Goal: Information Seeking & Learning: Learn about a topic

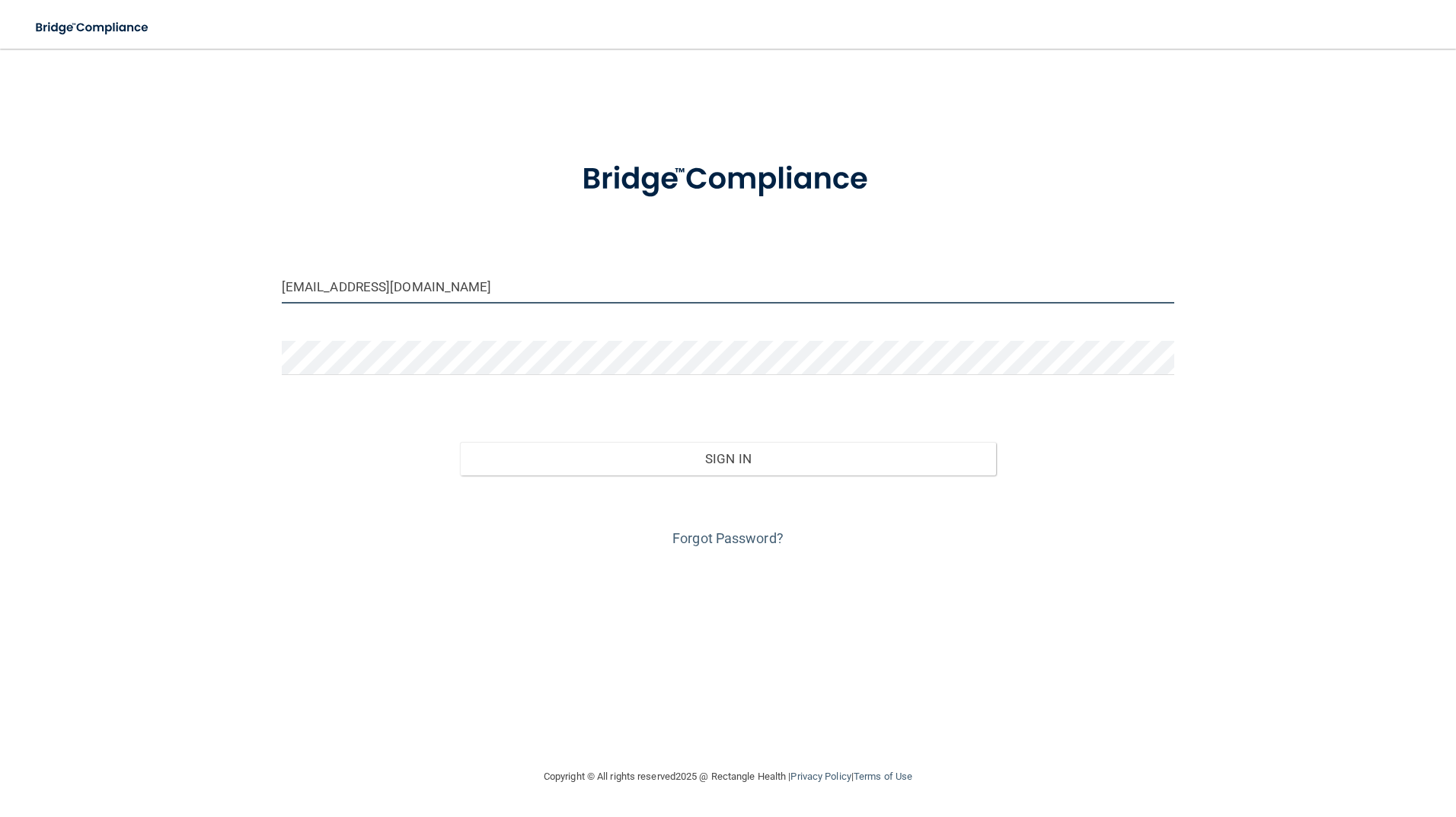
click at [436, 295] on input "[EMAIL_ADDRESS][DOMAIN_NAME]" at bounding box center [728, 286] width 893 height 34
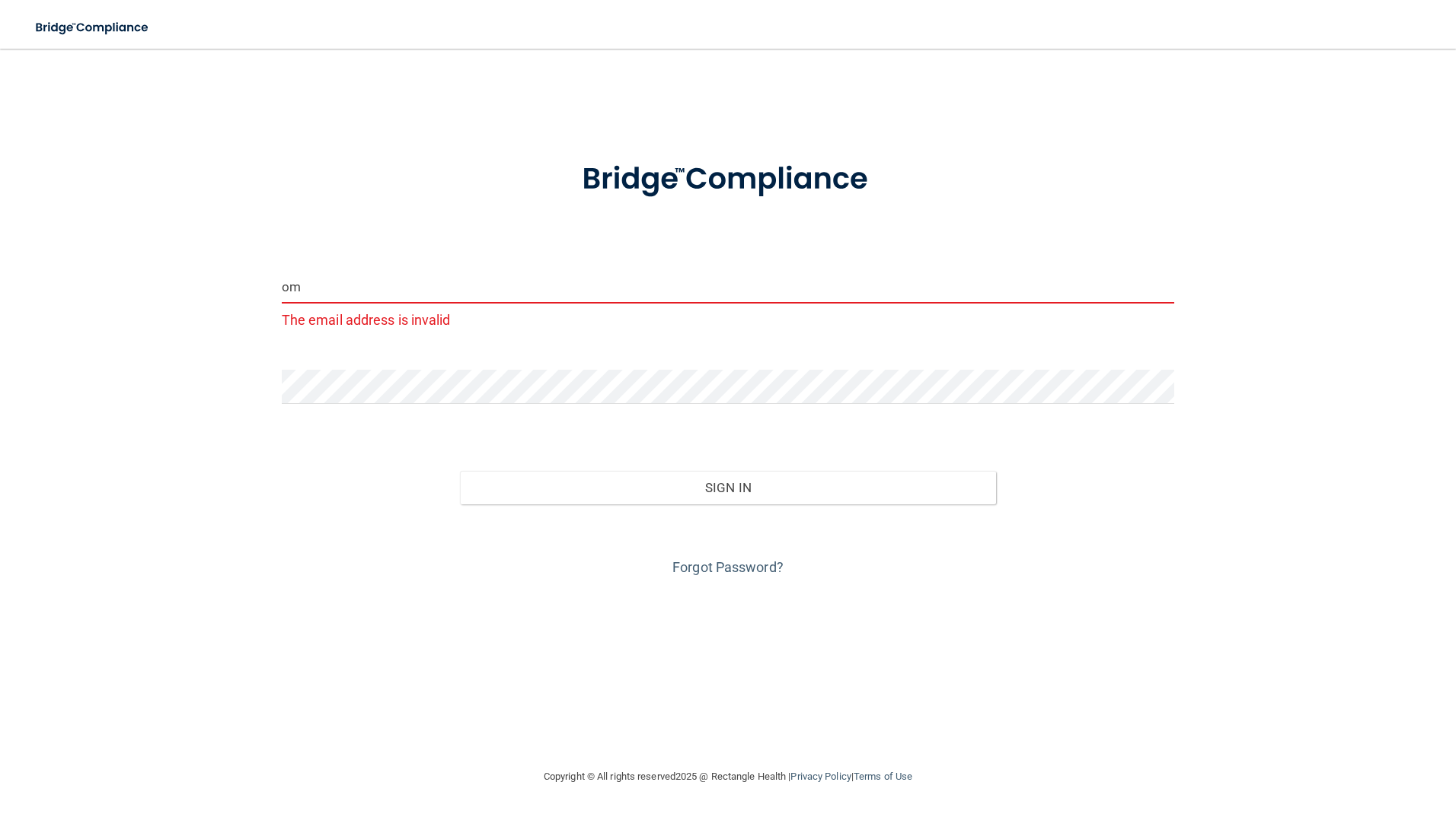
type input "m"
click at [329, 287] on input "m" at bounding box center [728, 286] width 893 height 34
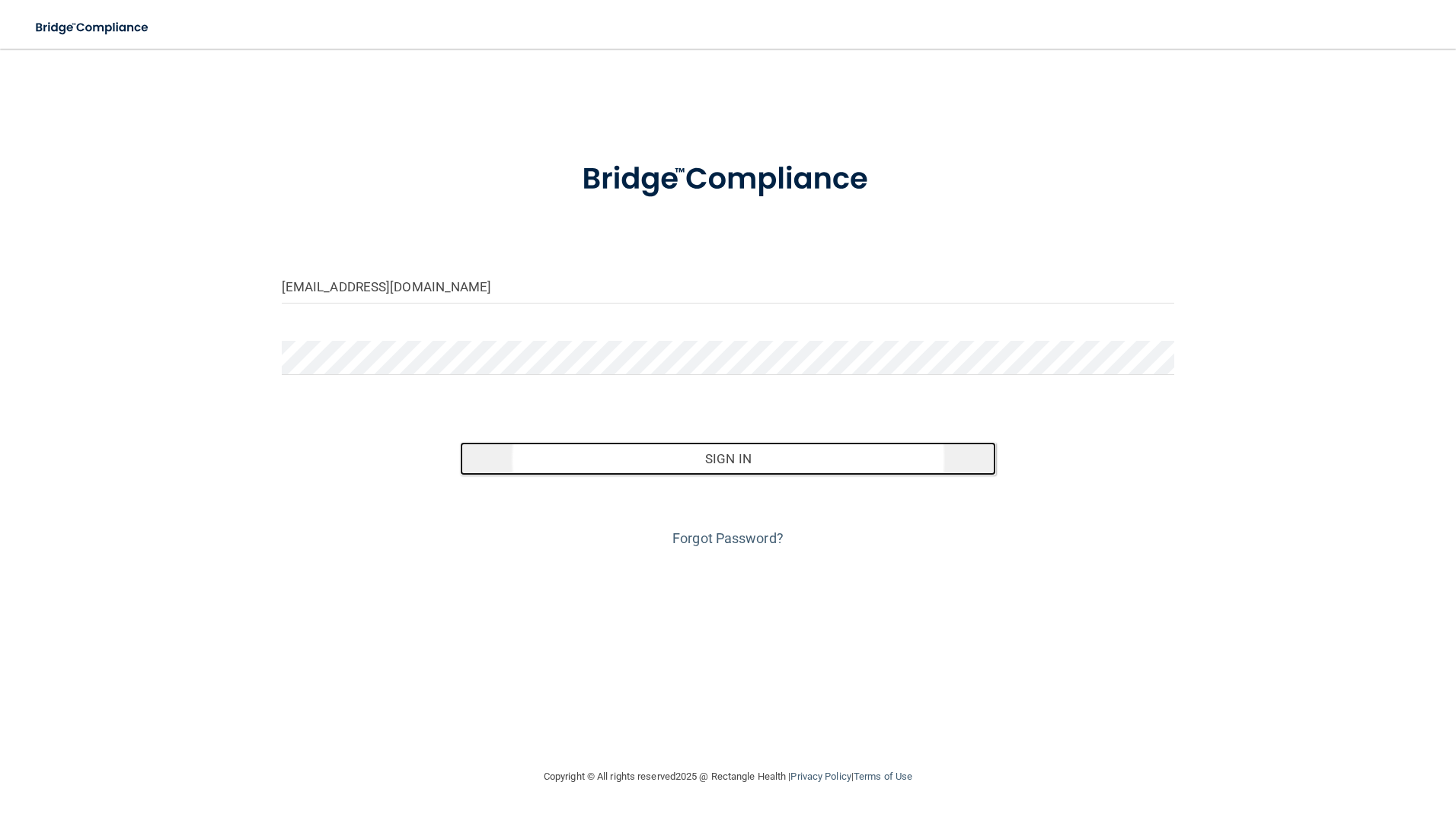
click at [739, 461] on button "Sign In" at bounding box center [728, 459] width 536 height 34
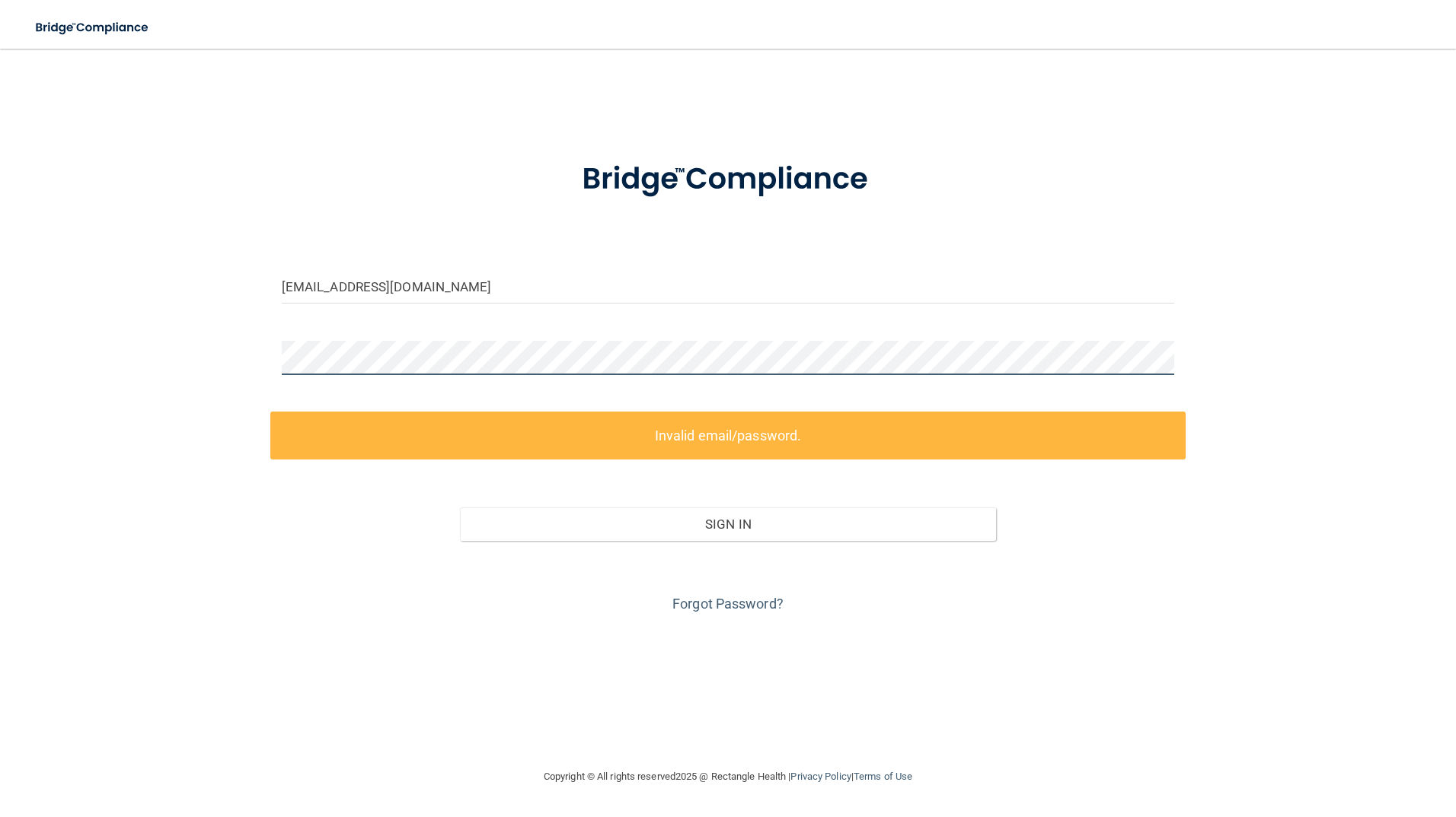
click at [127, 338] on div "[EMAIL_ADDRESS][DOMAIN_NAME] Invalid email/password. You don't have permission …" at bounding box center [728, 408] width 1395 height 689
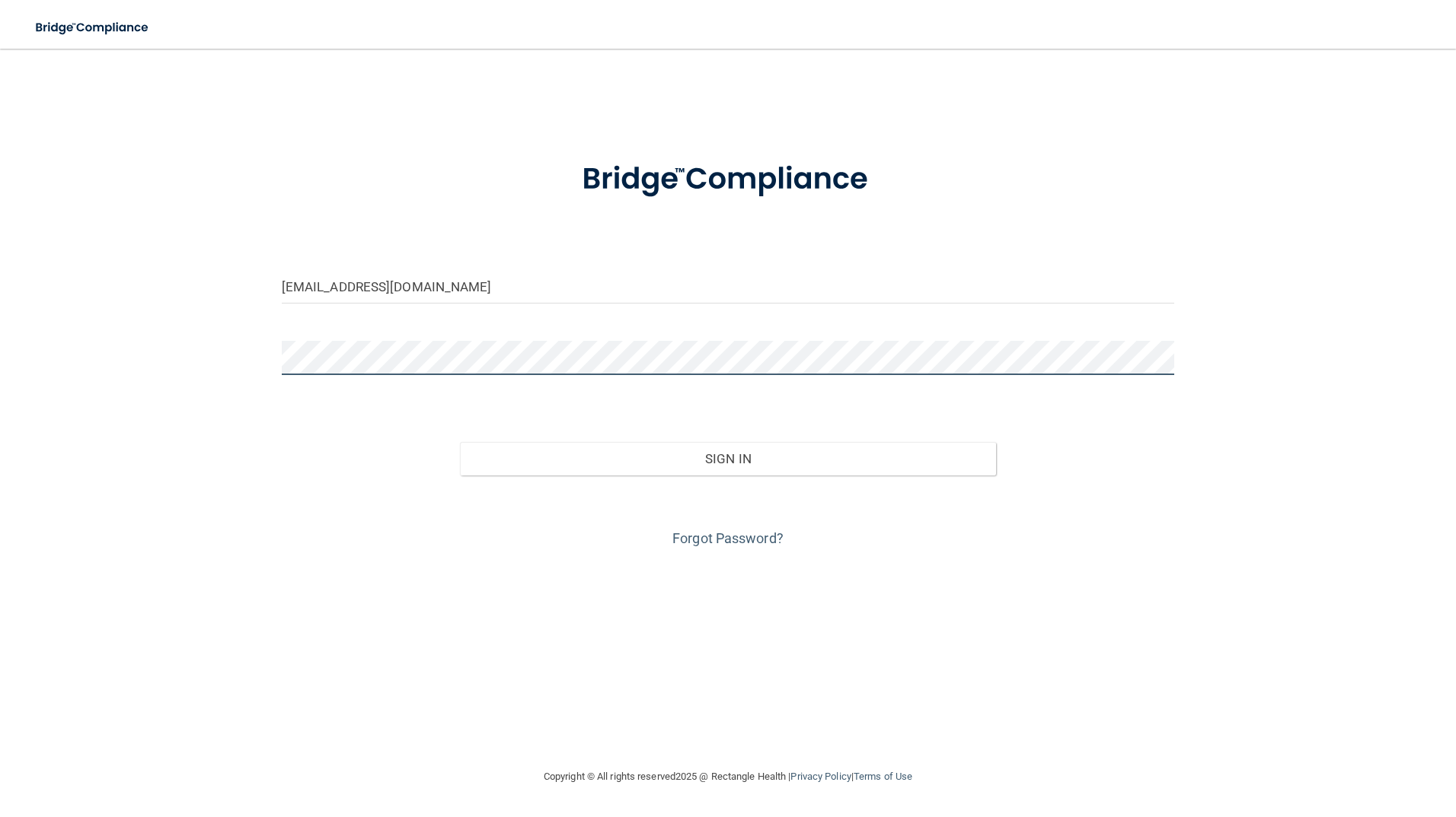
click at [460, 443] on button "Sign In" at bounding box center [728, 459] width 536 height 34
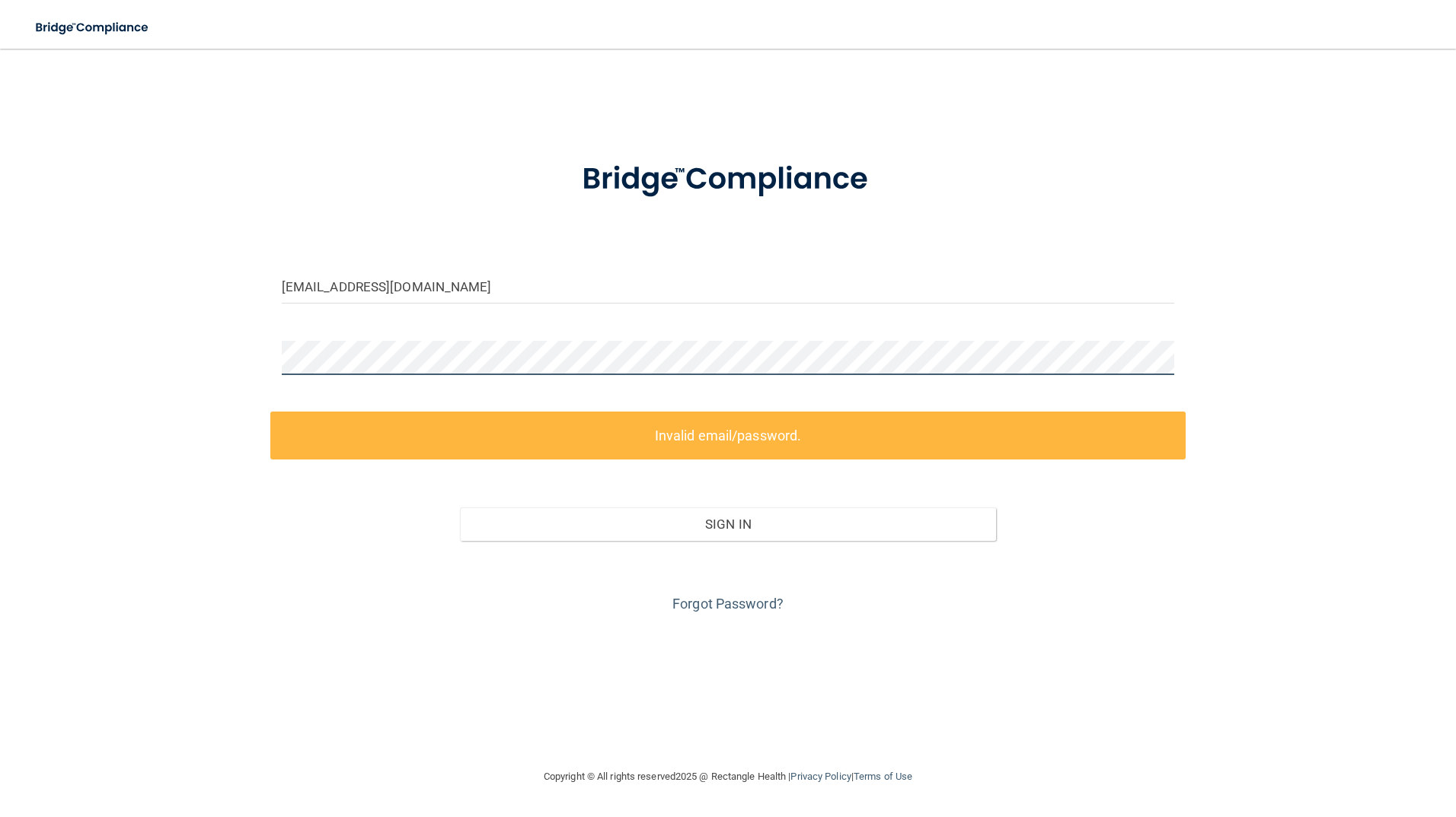
click at [202, 345] on div "[EMAIL_ADDRESS][DOMAIN_NAME] Invalid email/password. You don't have permission …" at bounding box center [728, 408] width 1395 height 689
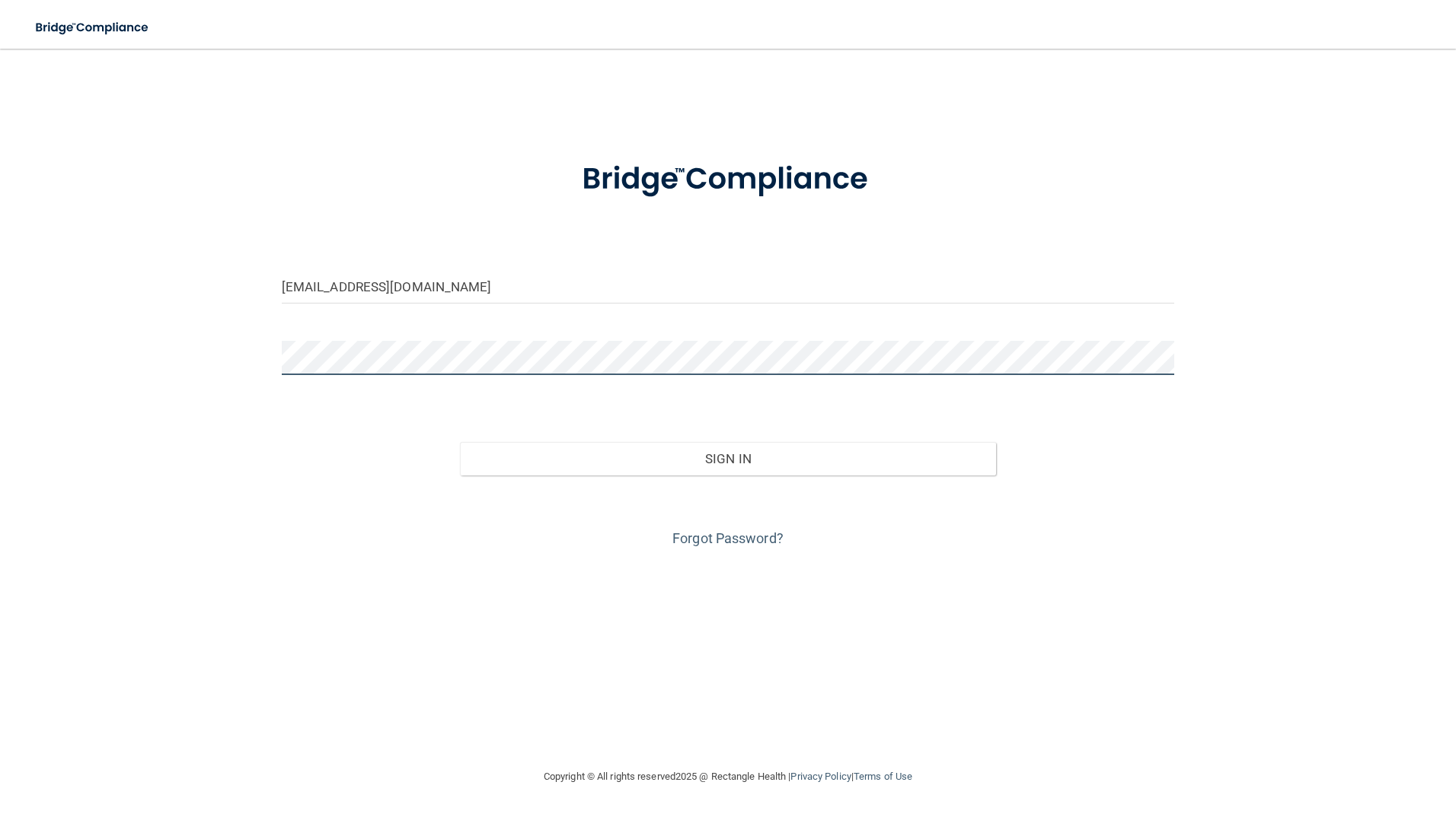
click at [460, 443] on button "Sign In" at bounding box center [728, 459] width 536 height 34
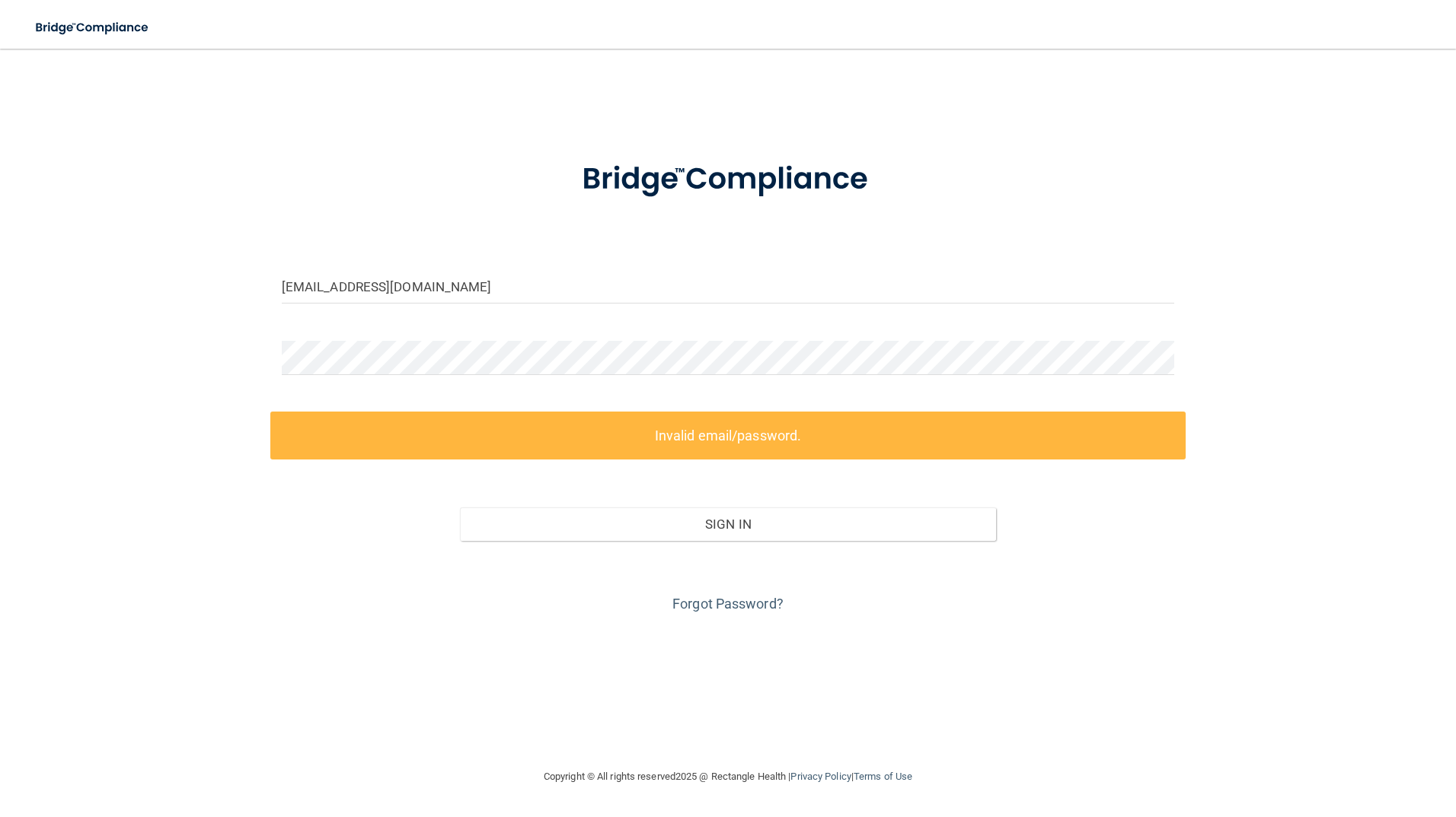
click at [150, 512] on div "[EMAIL_ADDRESS][DOMAIN_NAME] Invalid email/password. You don't have permission …" at bounding box center [728, 408] width 1395 height 689
click at [341, 285] on input "[EMAIL_ADDRESS][DOMAIN_NAME]" at bounding box center [728, 286] width 893 height 34
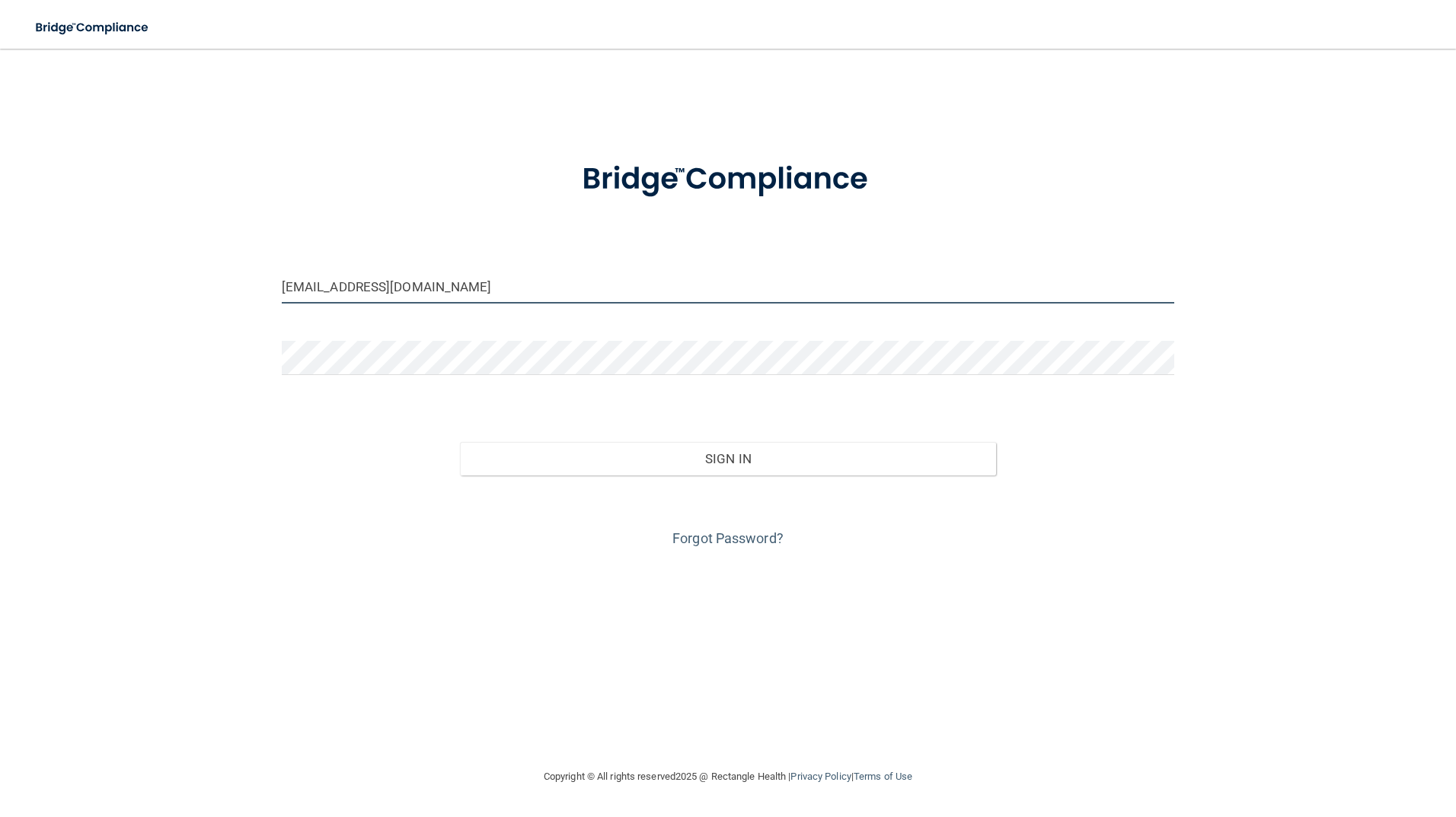
click at [340, 284] on input "[EMAIL_ADDRESS][DOMAIN_NAME]" at bounding box center [728, 286] width 893 height 34
type input "Ivetter918@yahoo.com"
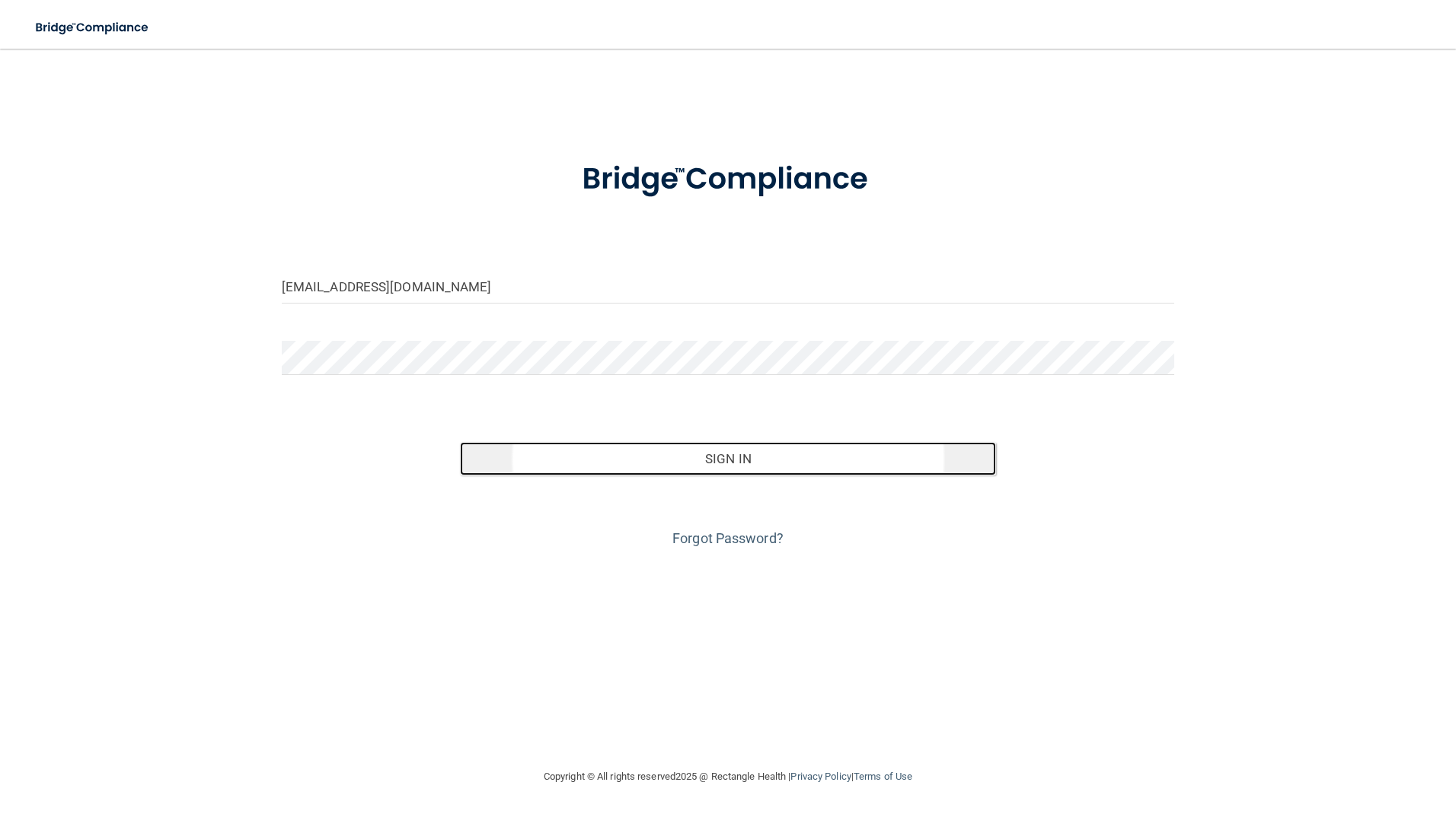
click at [730, 458] on button "Sign In" at bounding box center [728, 459] width 536 height 34
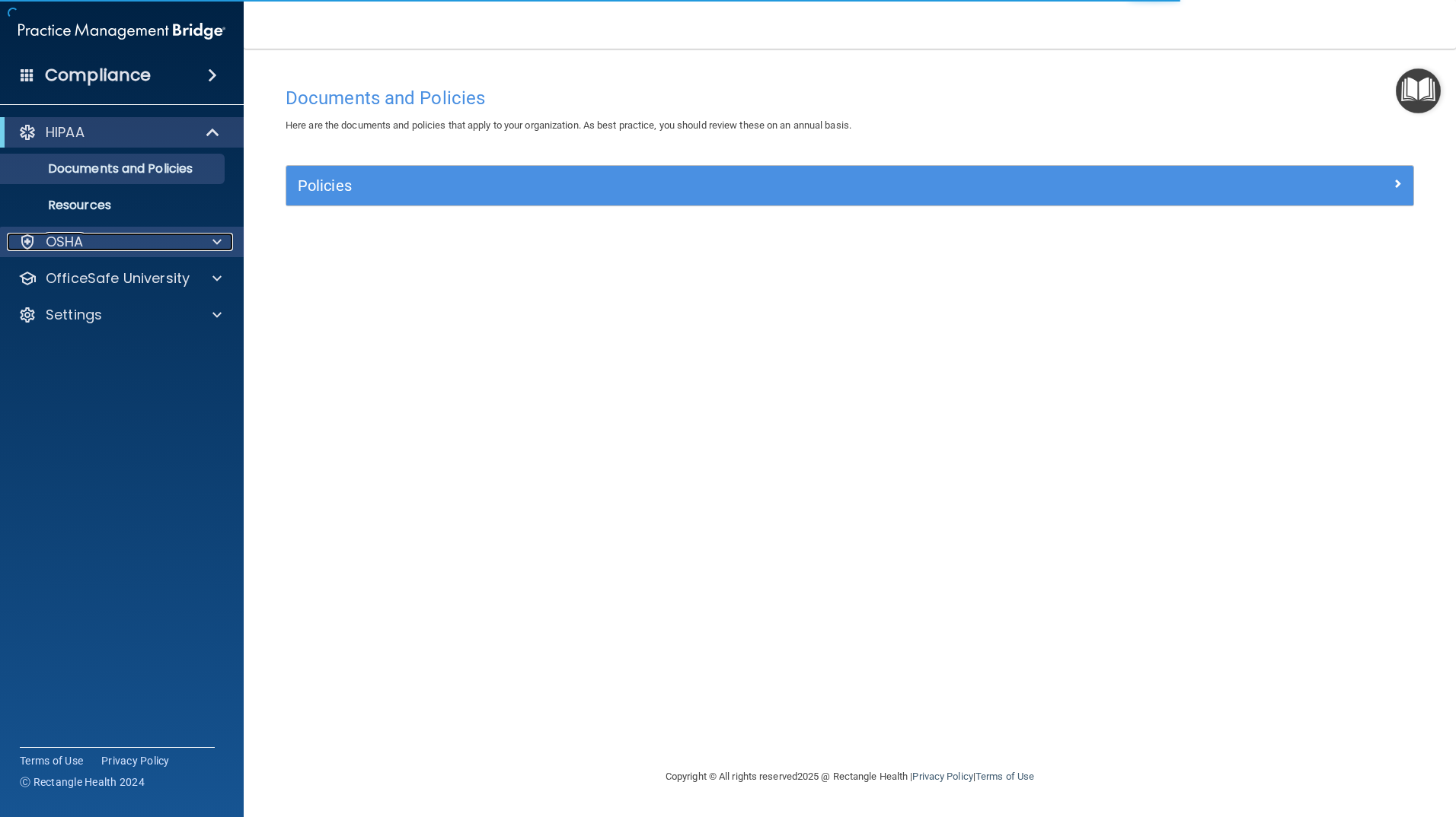
click at [217, 241] on span at bounding box center [217, 242] width 9 height 18
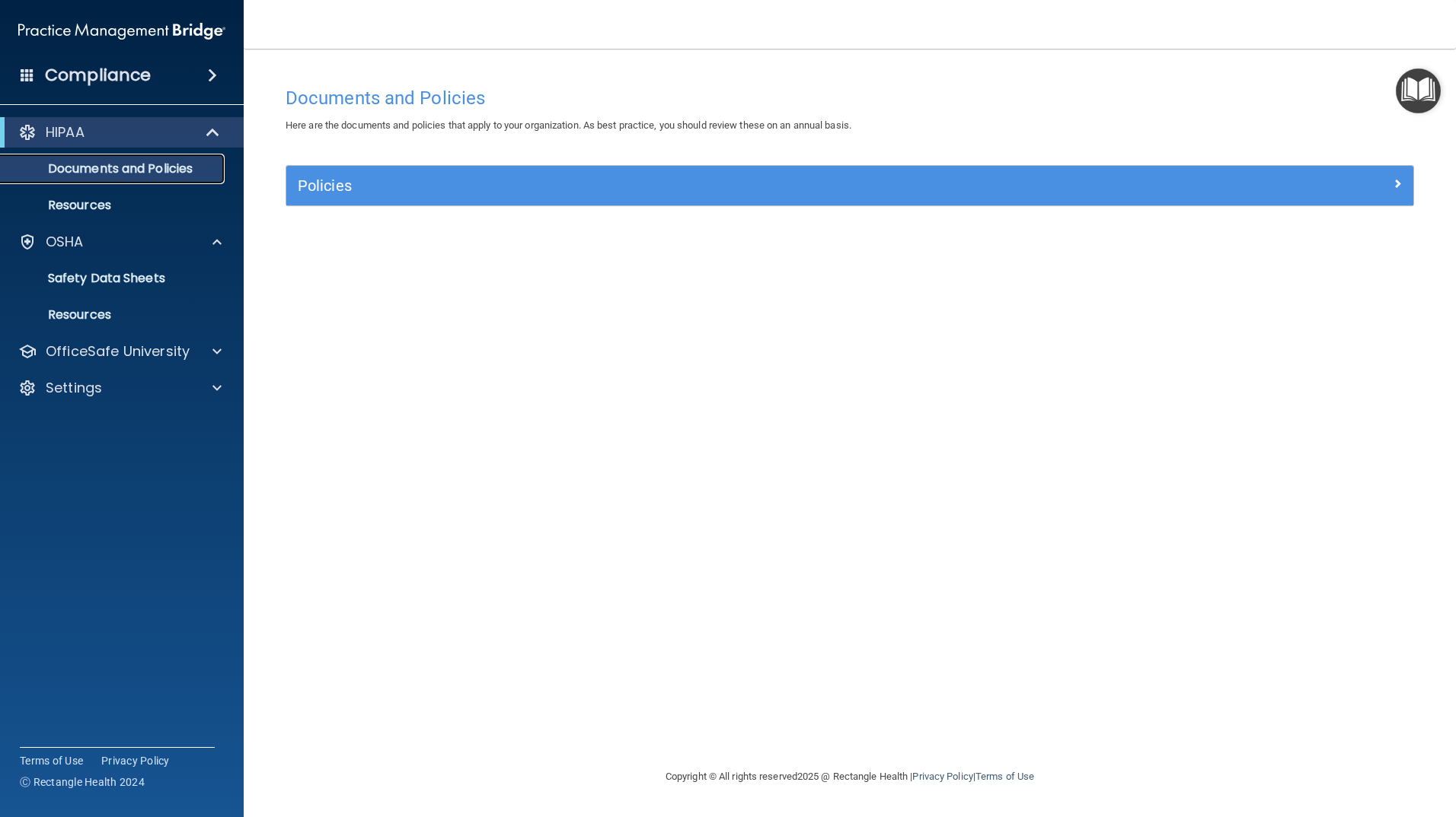
click at [182, 169] on p "Documents and Policies" at bounding box center [113, 169] width 208 height 15
click at [61, 276] on p "Safety Data Sheets" at bounding box center [113, 279] width 208 height 15
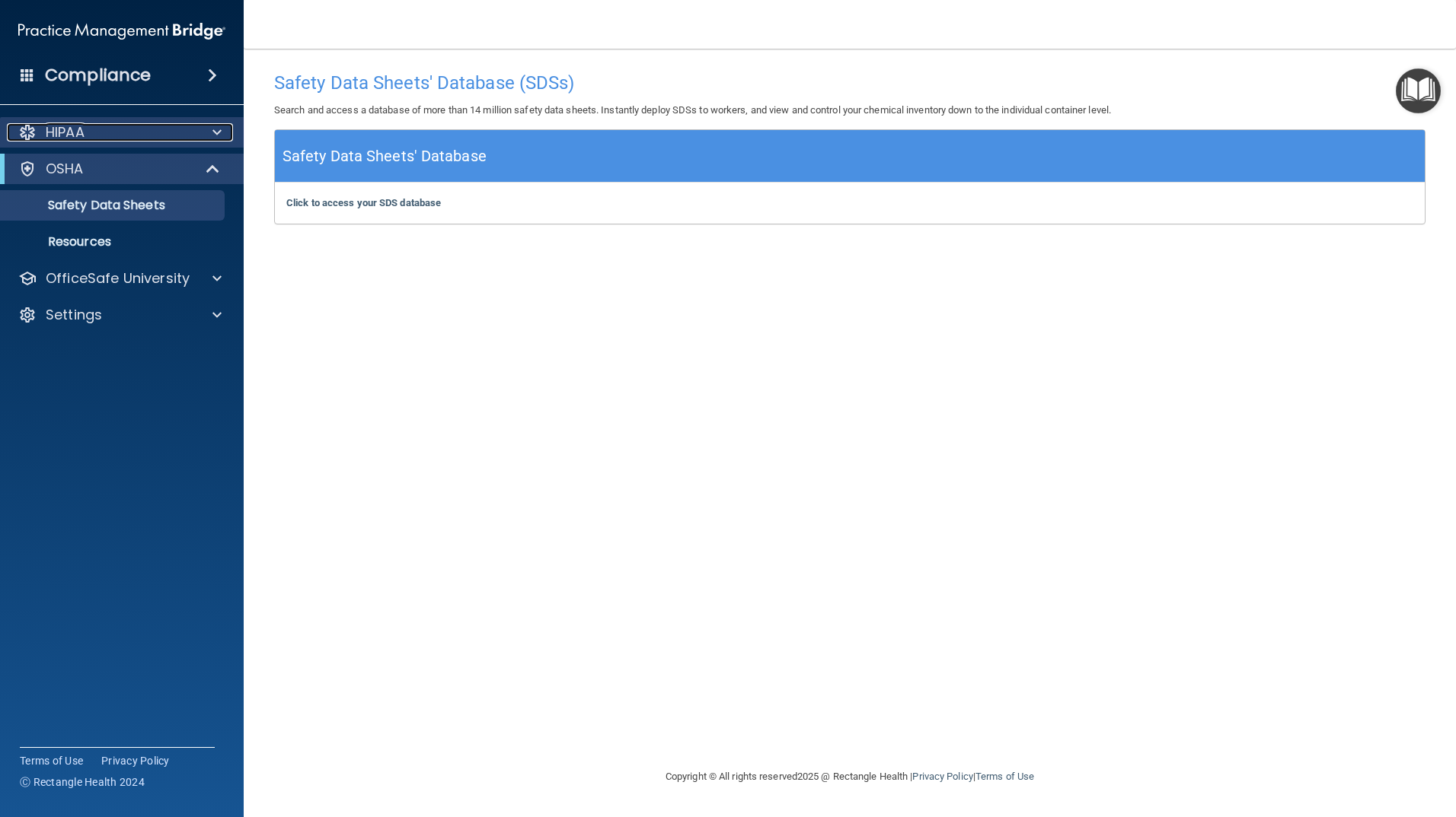
click at [215, 131] on span at bounding box center [217, 133] width 9 height 18
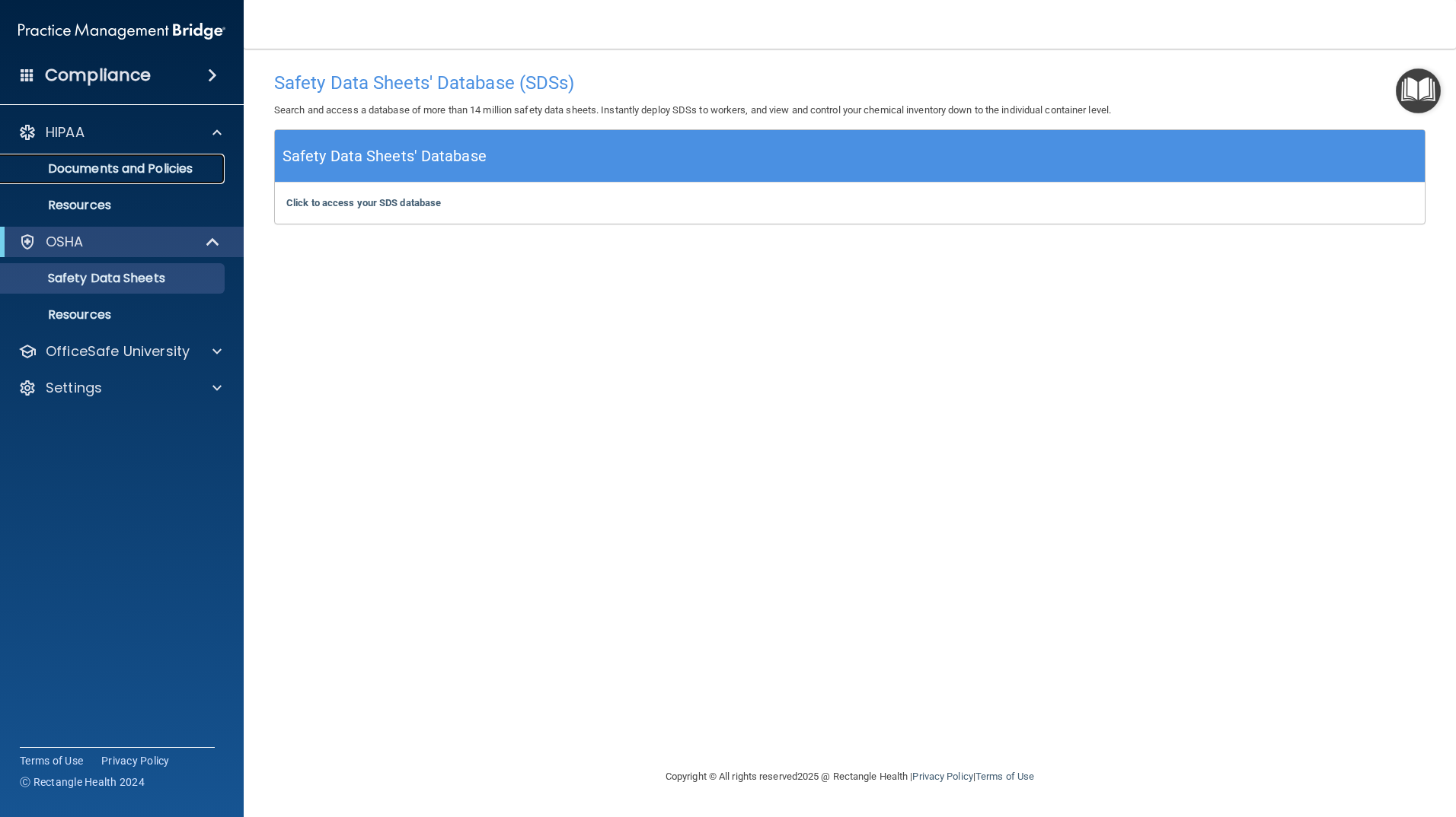
click at [69, 166] on p "Documents and Policies" at bounding box center [113, 169] width 208 height 15
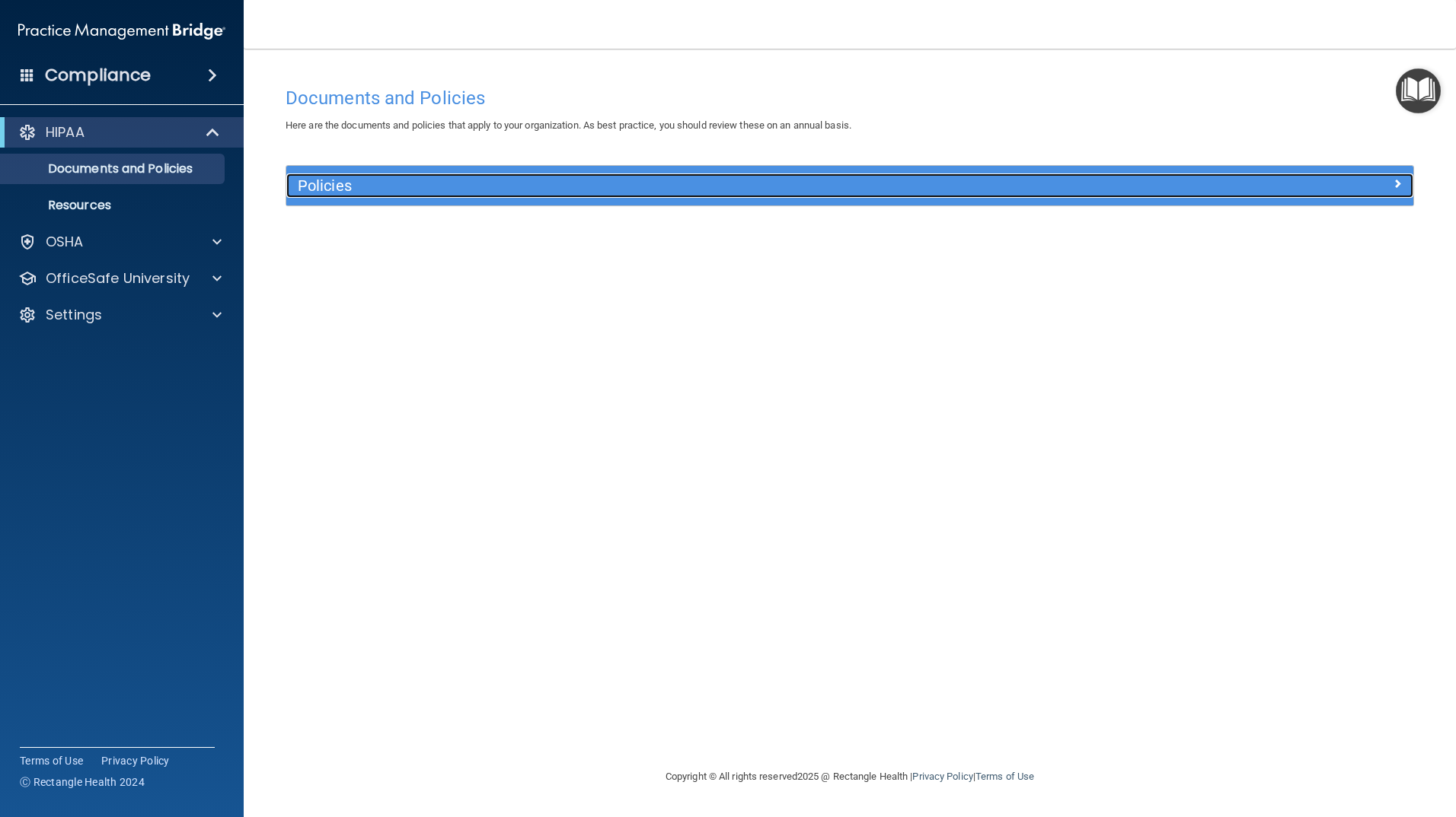
click at [522, 184] on h5 "Policies" at bounding box center [708, 186] width 823 height 17
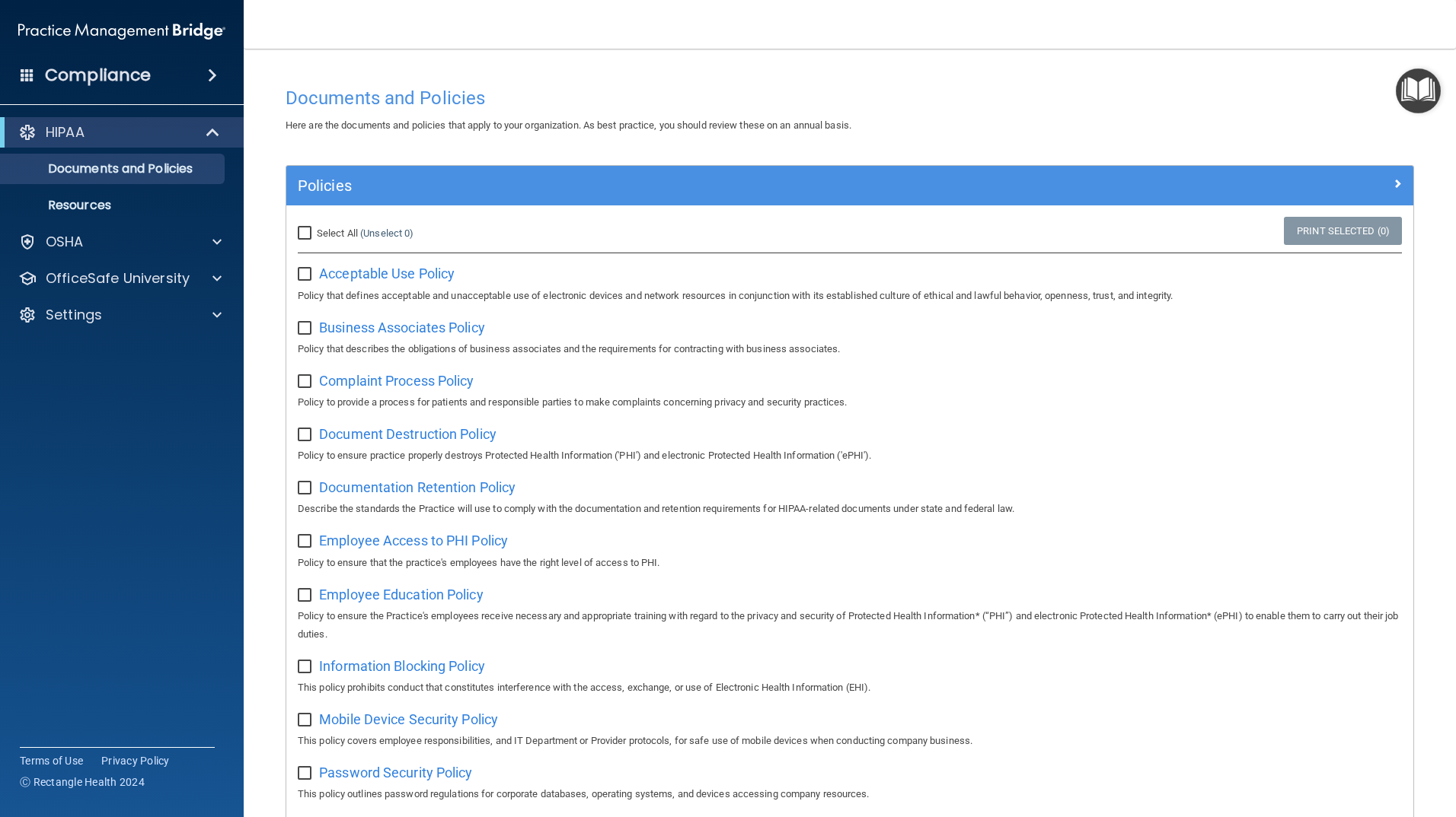
click at [68, 396] on accordion "HIPAA Documents and Policies Report an Incident Business Associates Emergency P…" at bounding box center [122, 365] width 244 height 509
click at [210, 71] on span at bounding box center [212, 76] width 9 height 18
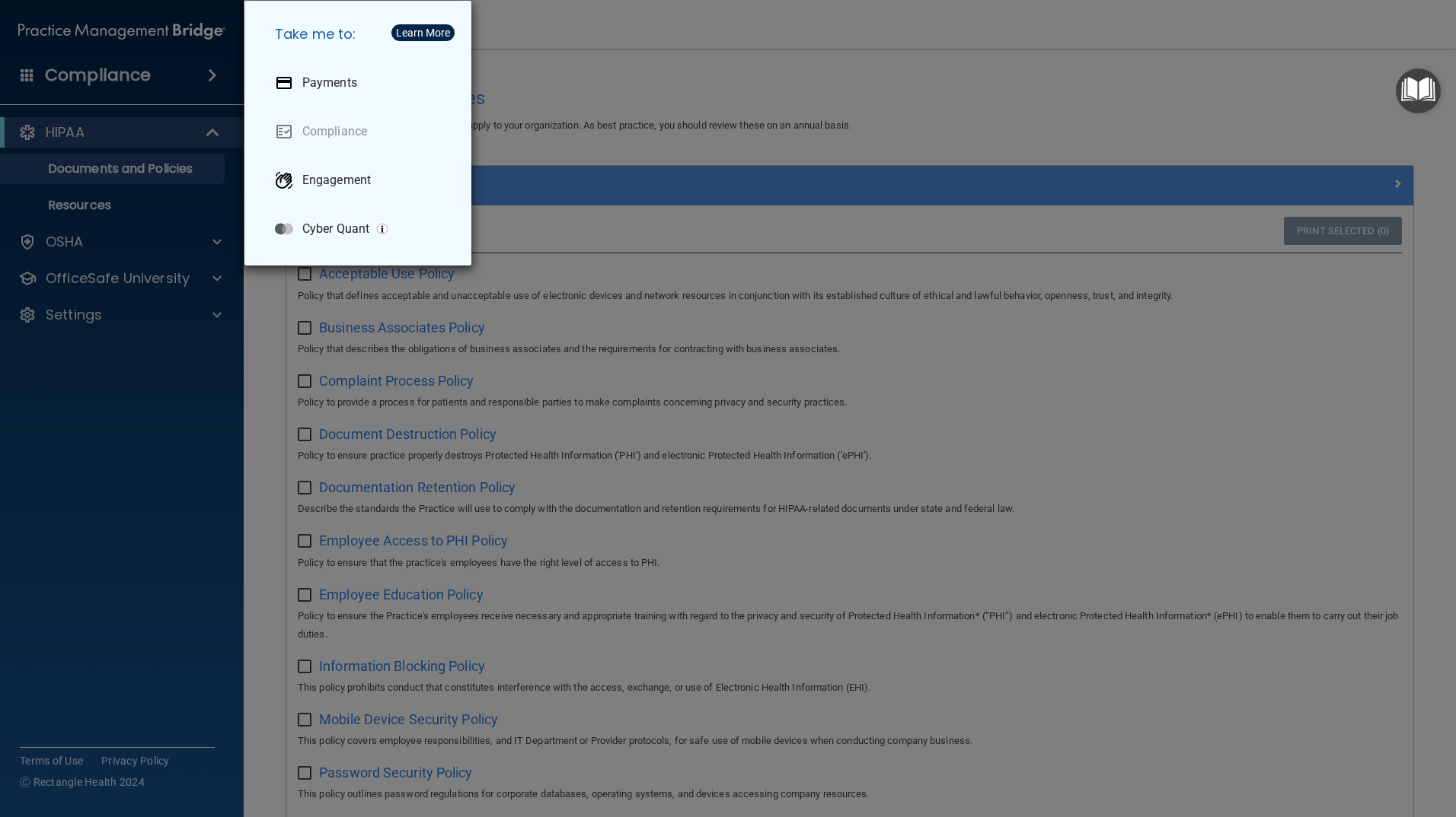
click at [77, 401] on div "Take me to: Payments Compliance Engagement Cyber Quant" at bounding box center [728, 408] width 1456 height 817
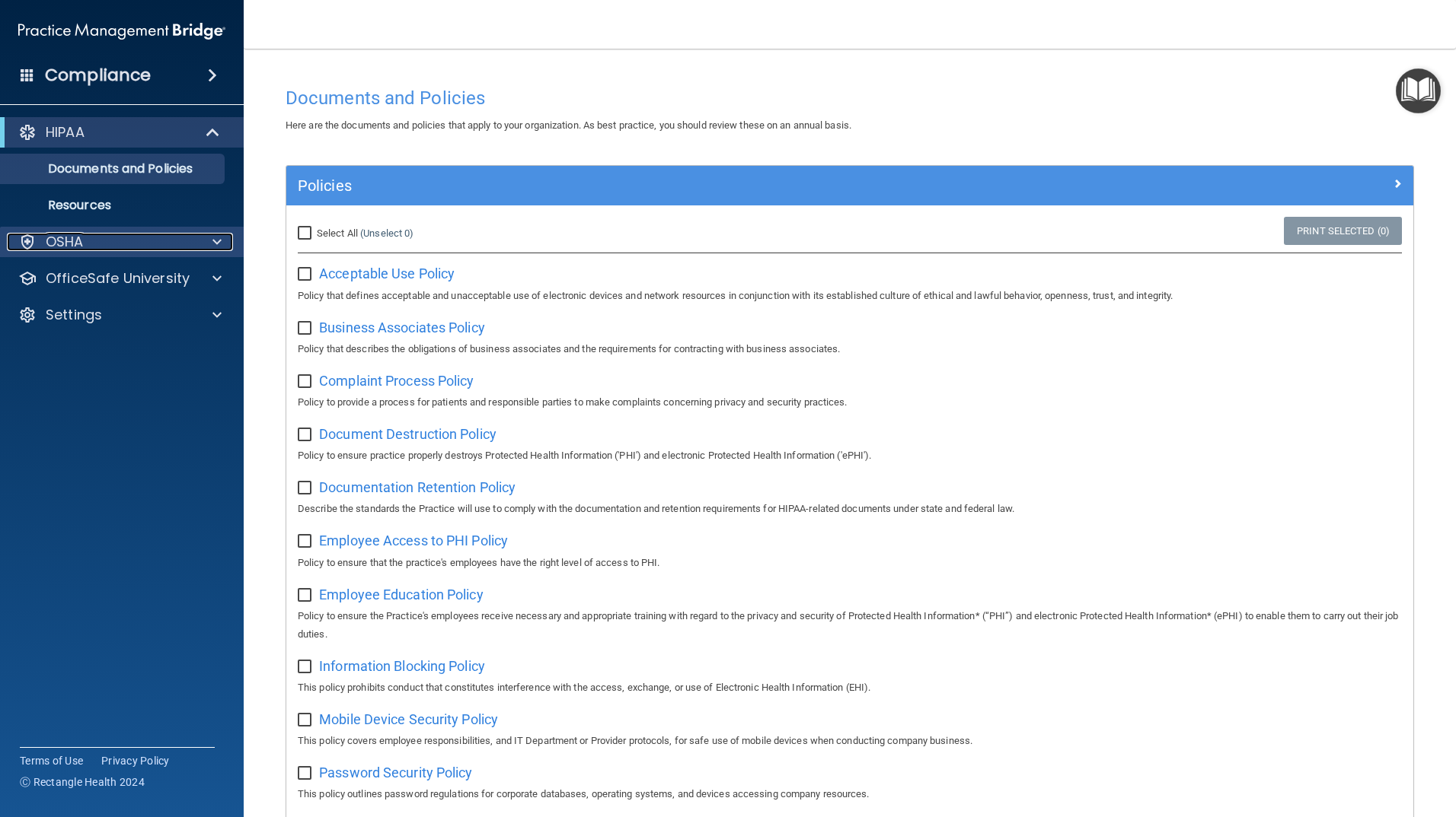
click at [218, 241] on span at bounding box center [217, 242] width 9 height 18
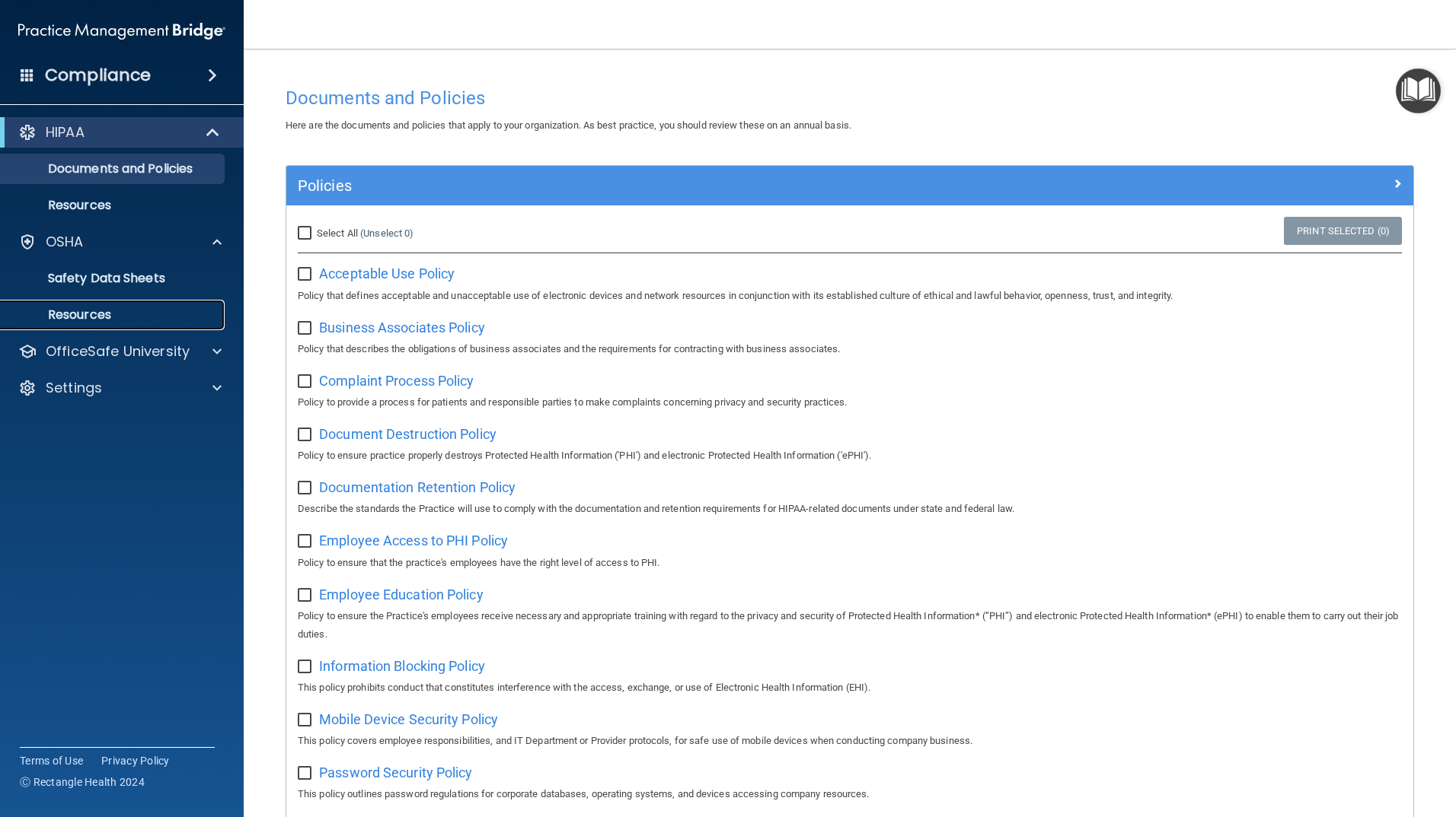
click at [66, 312] on p "Resources" at bounding box center [113, 315] width 208 height 15
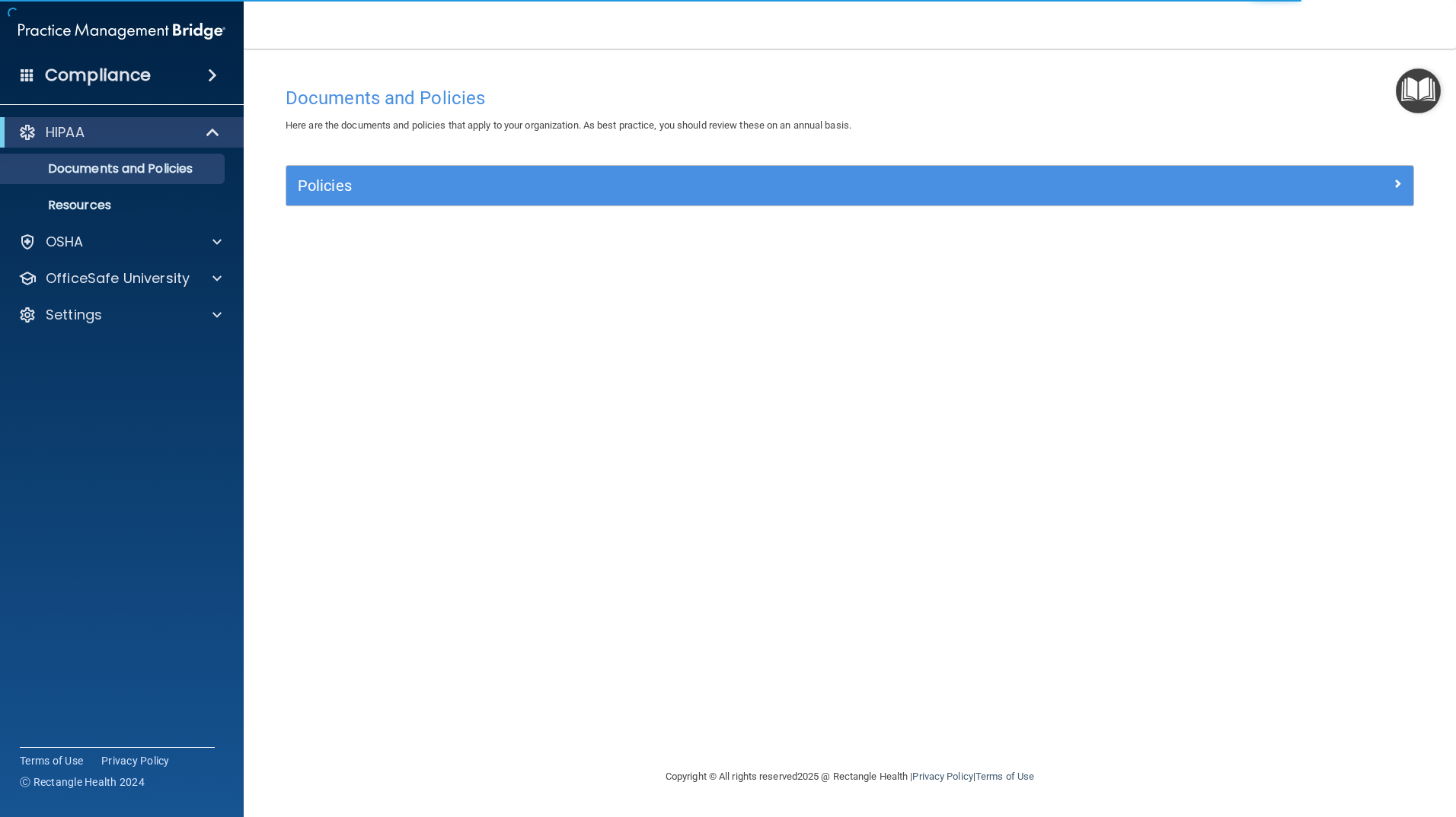
click at [1410, 87] on img "Open Resource Center" at bounding box center [1417, 91] width 45 height 45
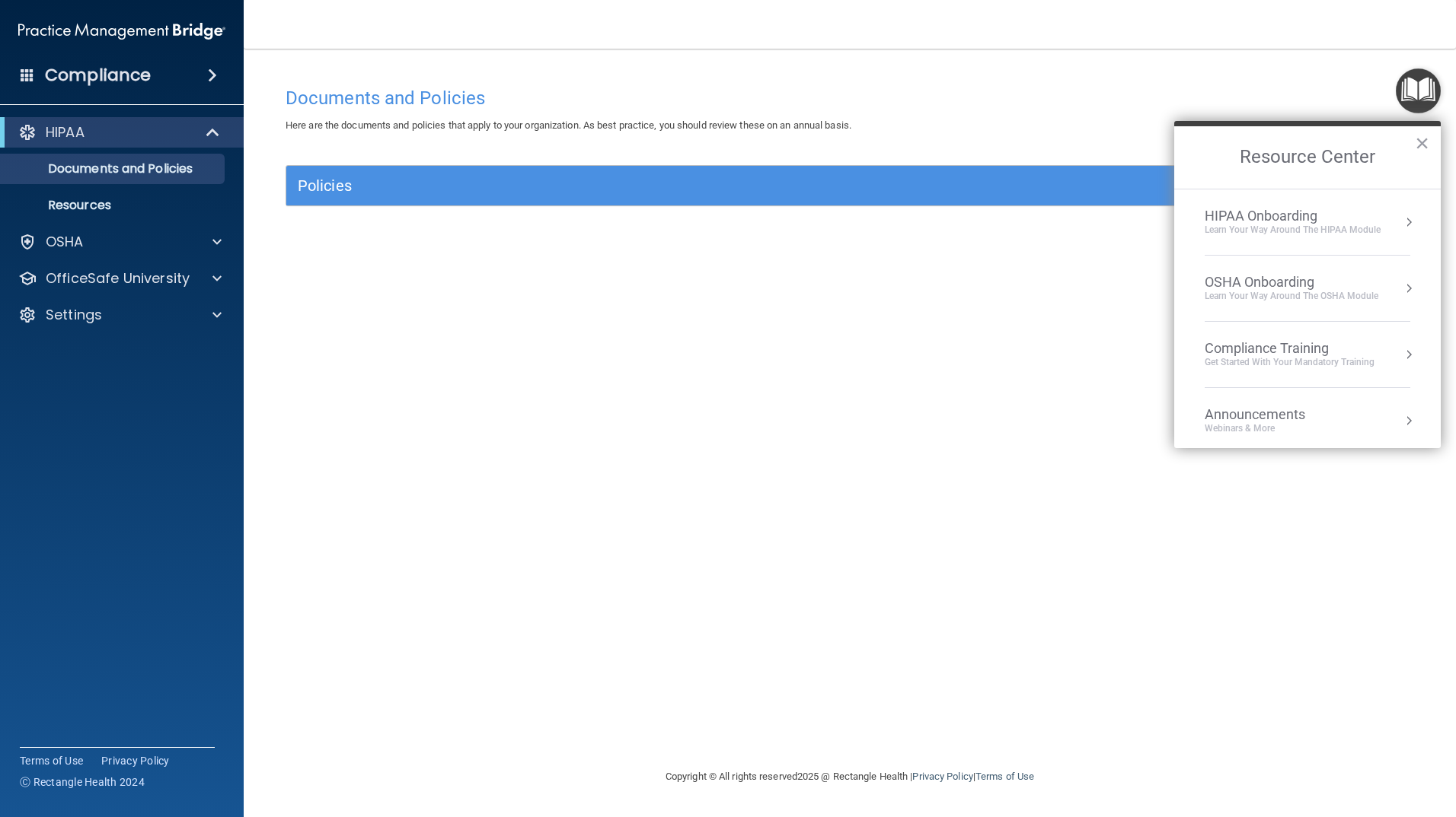
click at [1401, 221] on button "Resource Center" at bounding box center [1408, 223] width 15 height 15
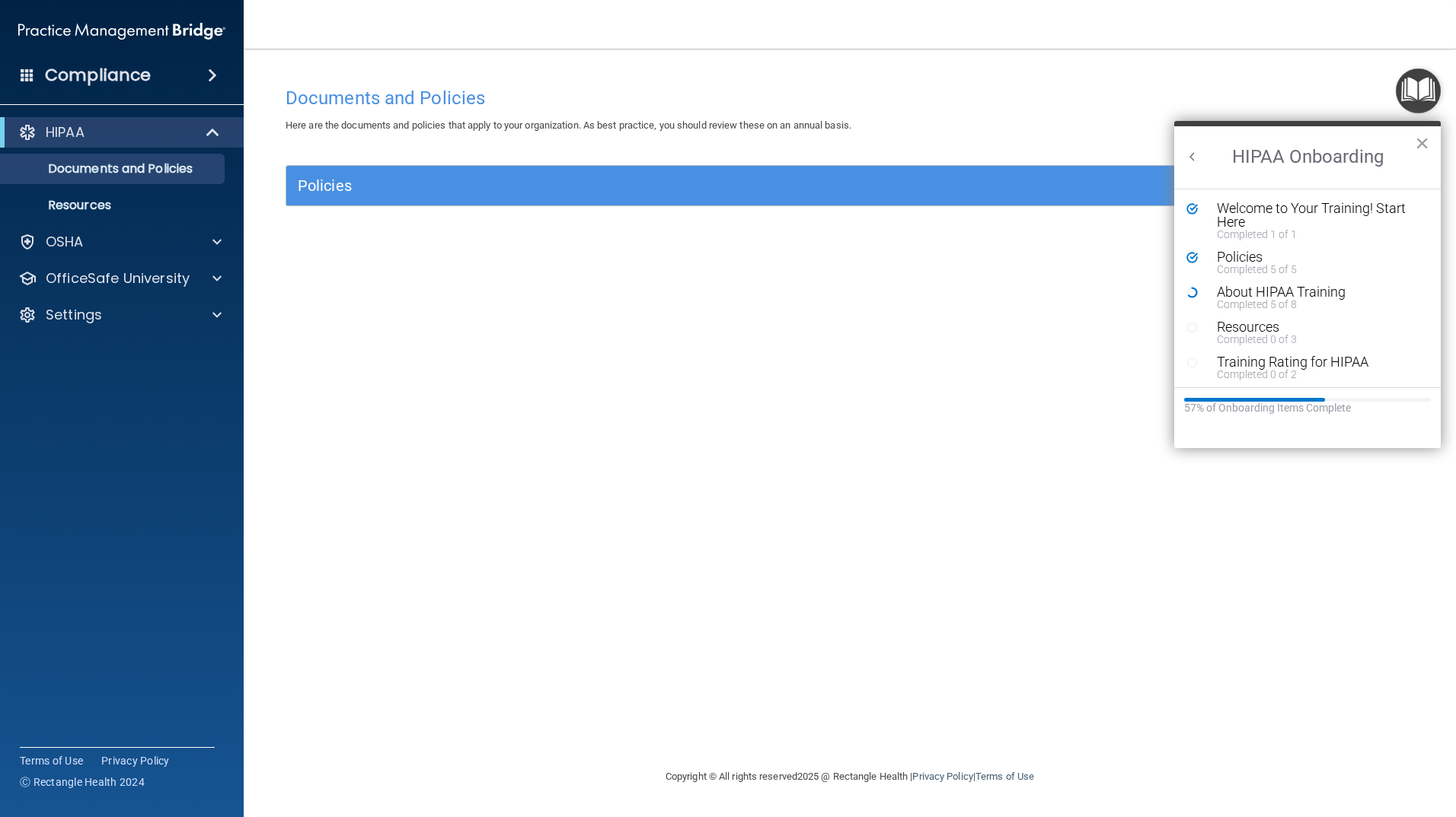
click at [1423, 139] on button "×" at bounding box center [1422, 143] width 14 height 24
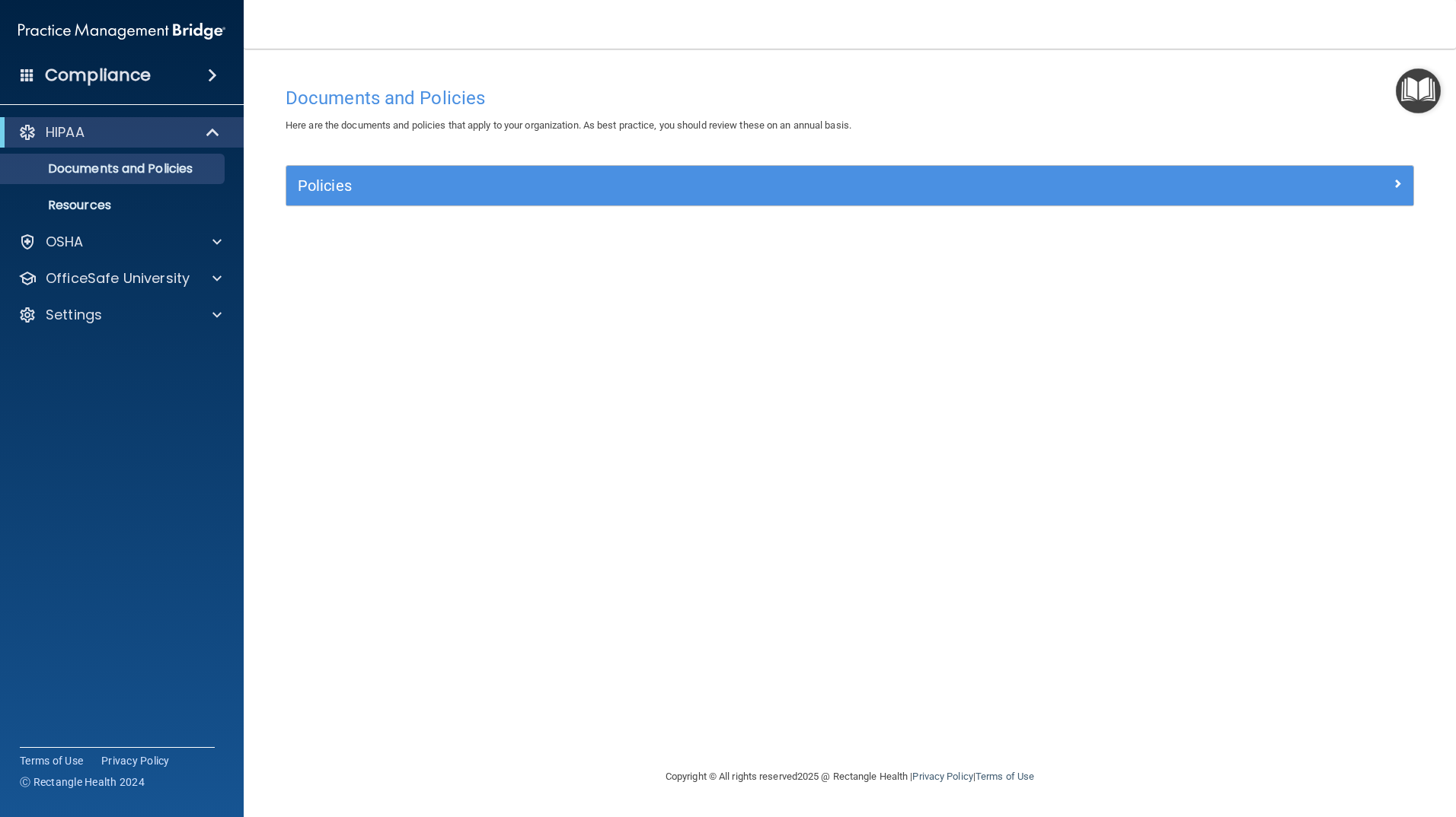
click at [1415, 98] on img "Open Resource Center" at bounding box center [1417, 91] width 45 height 45
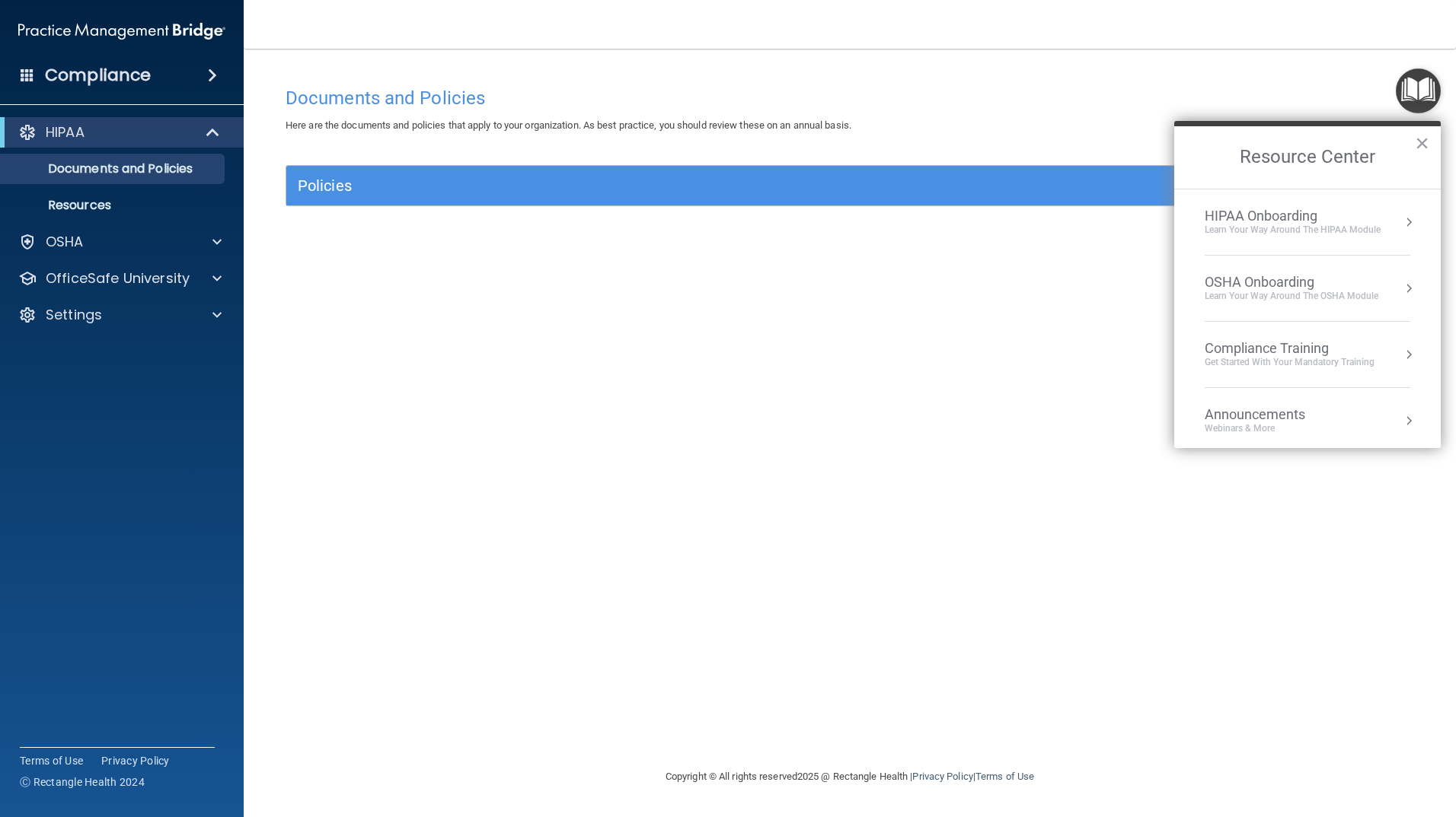
click at [1230, 292] on div "Learn your way around the OSHA module" at bounding box center [1291, 296] width 174 height 13
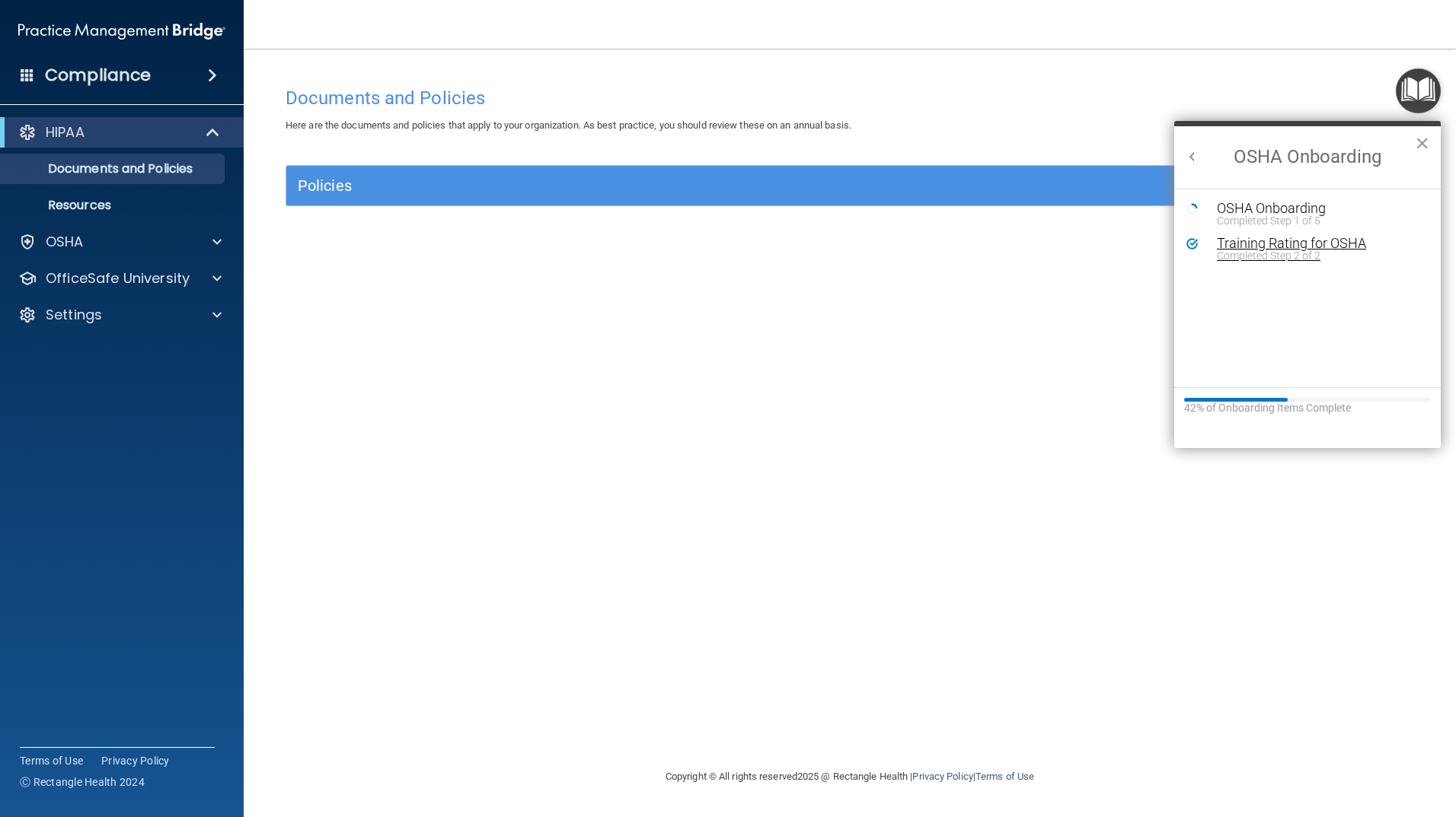
click at [1270, 239] on div "Training Rating for OSHA" at bounding box center [1318, 244] width 204 height 13
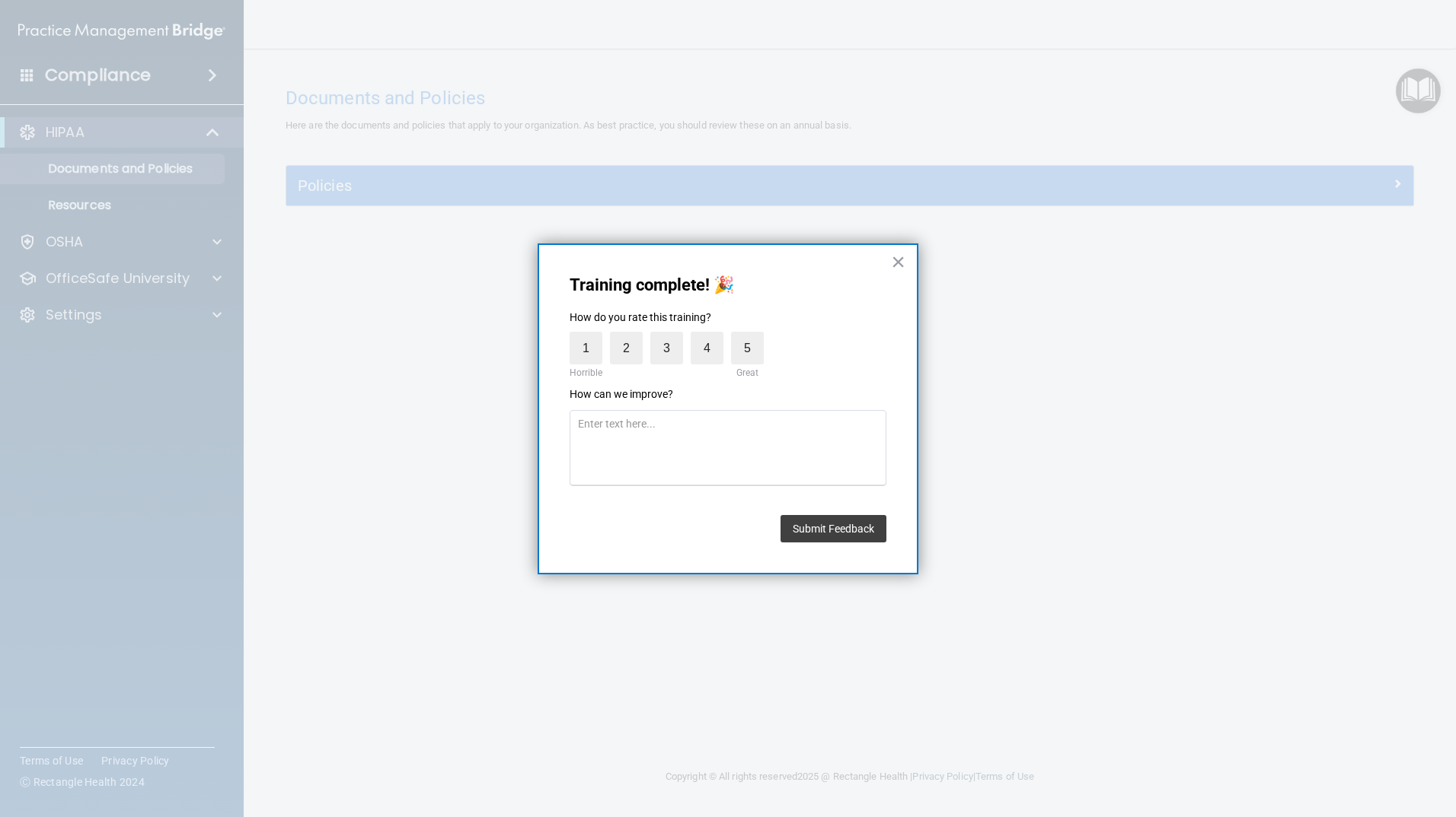
click at [905, 264] on div "Training complete! 🎉 How do you rate this training? 1 Horrible 2 3 4 5 Great Ho…" at bounding box center [728, 409] width 381 height 331
click at [891, 264] on button "×" at bounding box center [897, 261] width 14 height 24
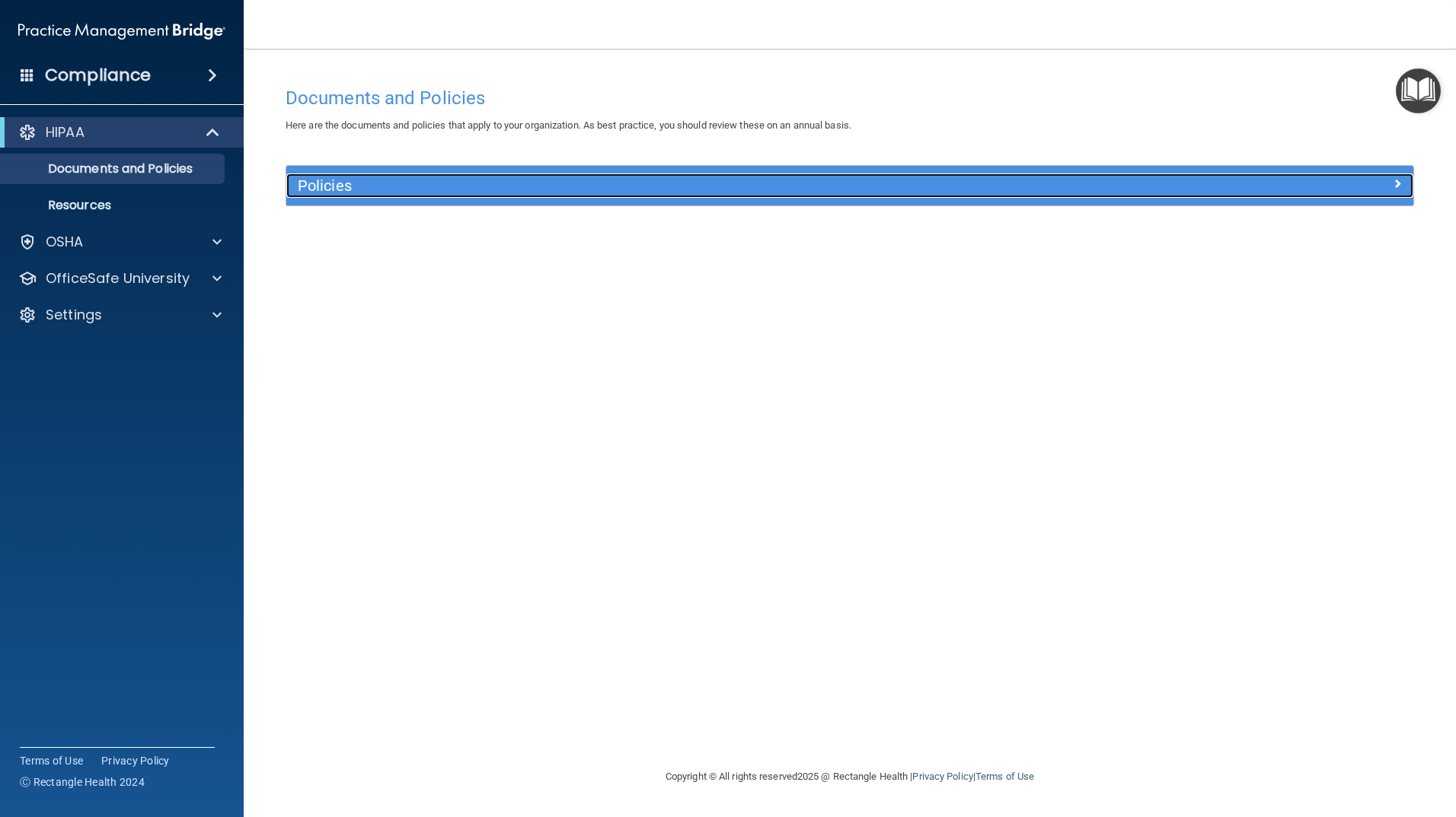
click at [1401, 184] on span at bounding box center [1396, 184] width 9 height 18
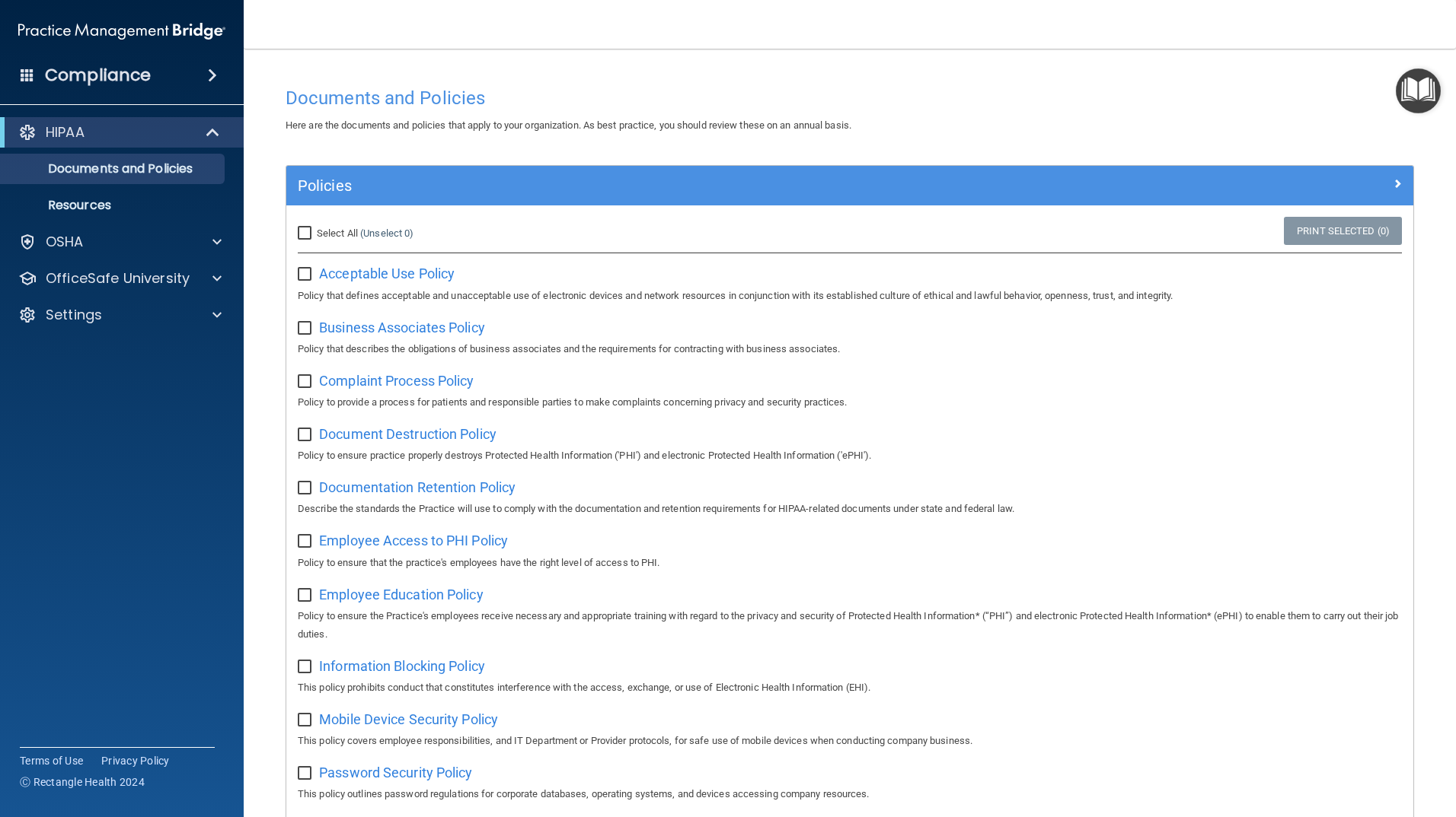
click at [1372, 253] on hr at bounding box center [849, 253] width 1104 height 2
click at [46, 354] on accordion "HIPAA Documents and Policies Report an Incident Business Associates Emergency P…" at bounding box center [122, 365] width 244 height 509
click at [137, 280] on p "OfficeSafe University" at bounding box center [117, 279] width 144 height 18
click at [125, 313] on p "HIPAA Training" at bounding box center [73, 315] width 126 height 15
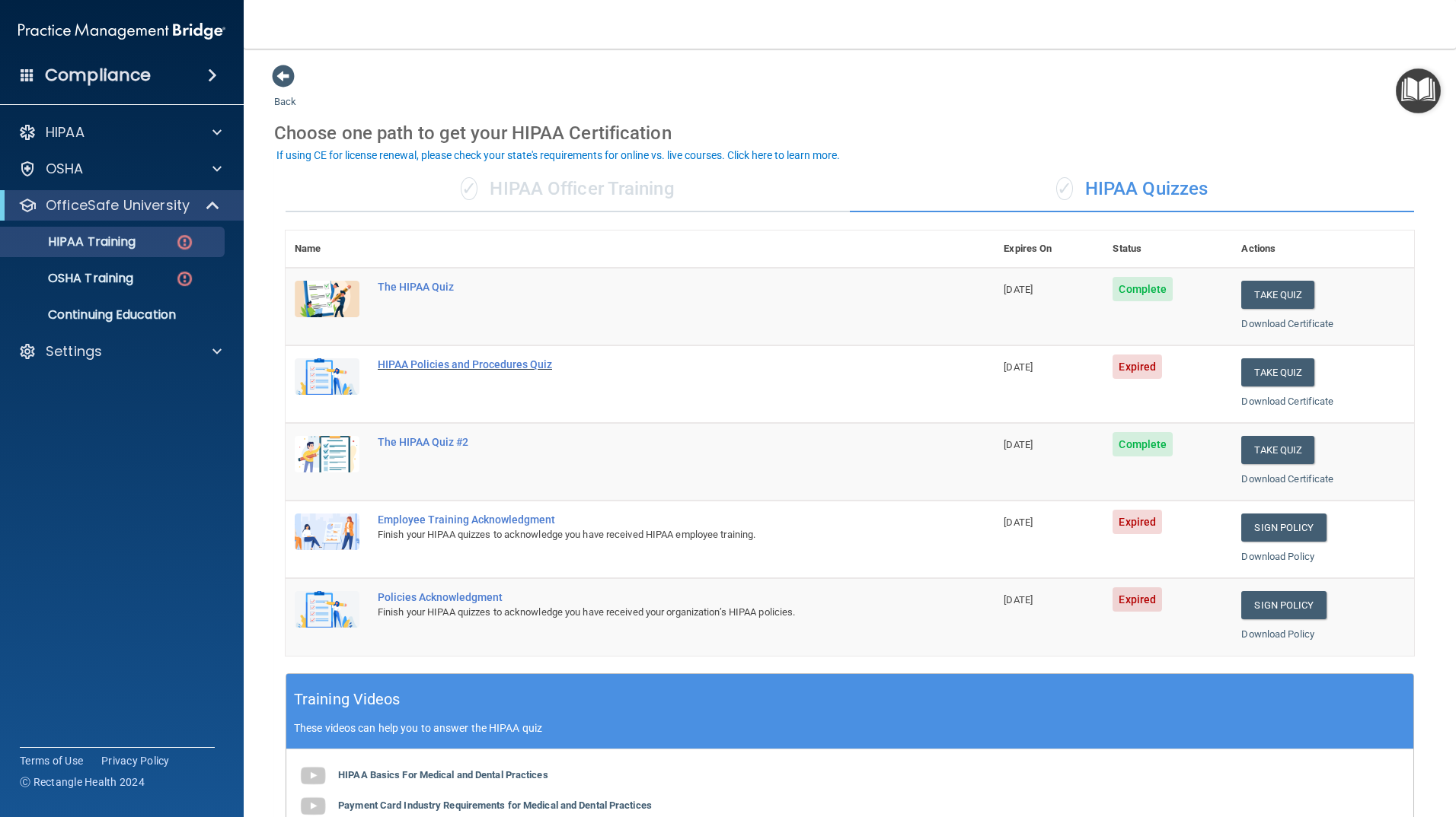
click at [459, 367] on div "HIPAA Policies and Procedures Quiz" at bounding box center [647, 364] width 540 height 12
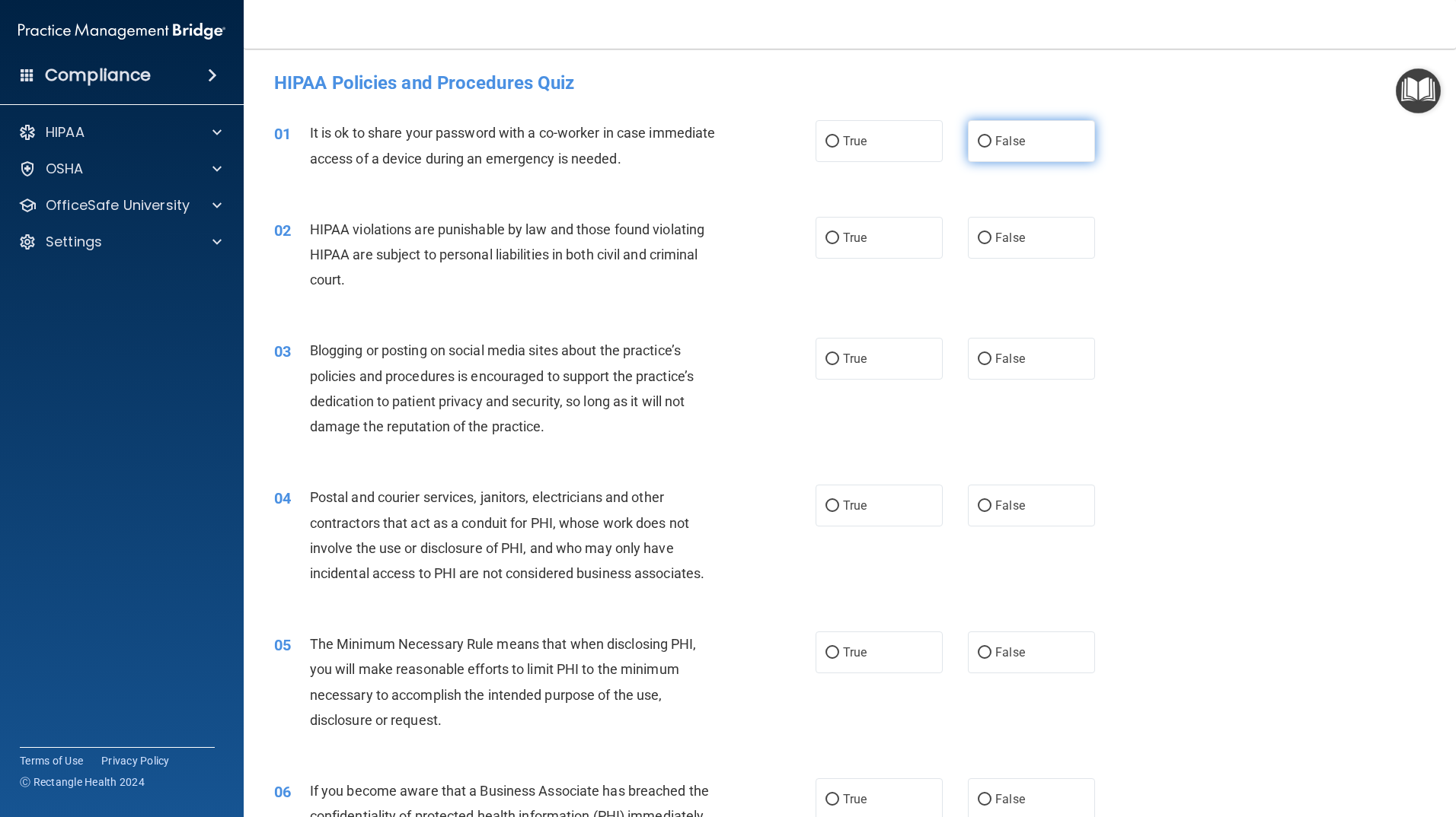
click at [978, 136] on input "False" at bounding box center [985, 142] width 13 height 12
radio input "true"
click at [979, 235] on input "False" at bounding box center [985, 238] width 13 height 12
radio input "true"
click at [825, 362] on input "True" at bounding box center [832, 359] width 13 height 12
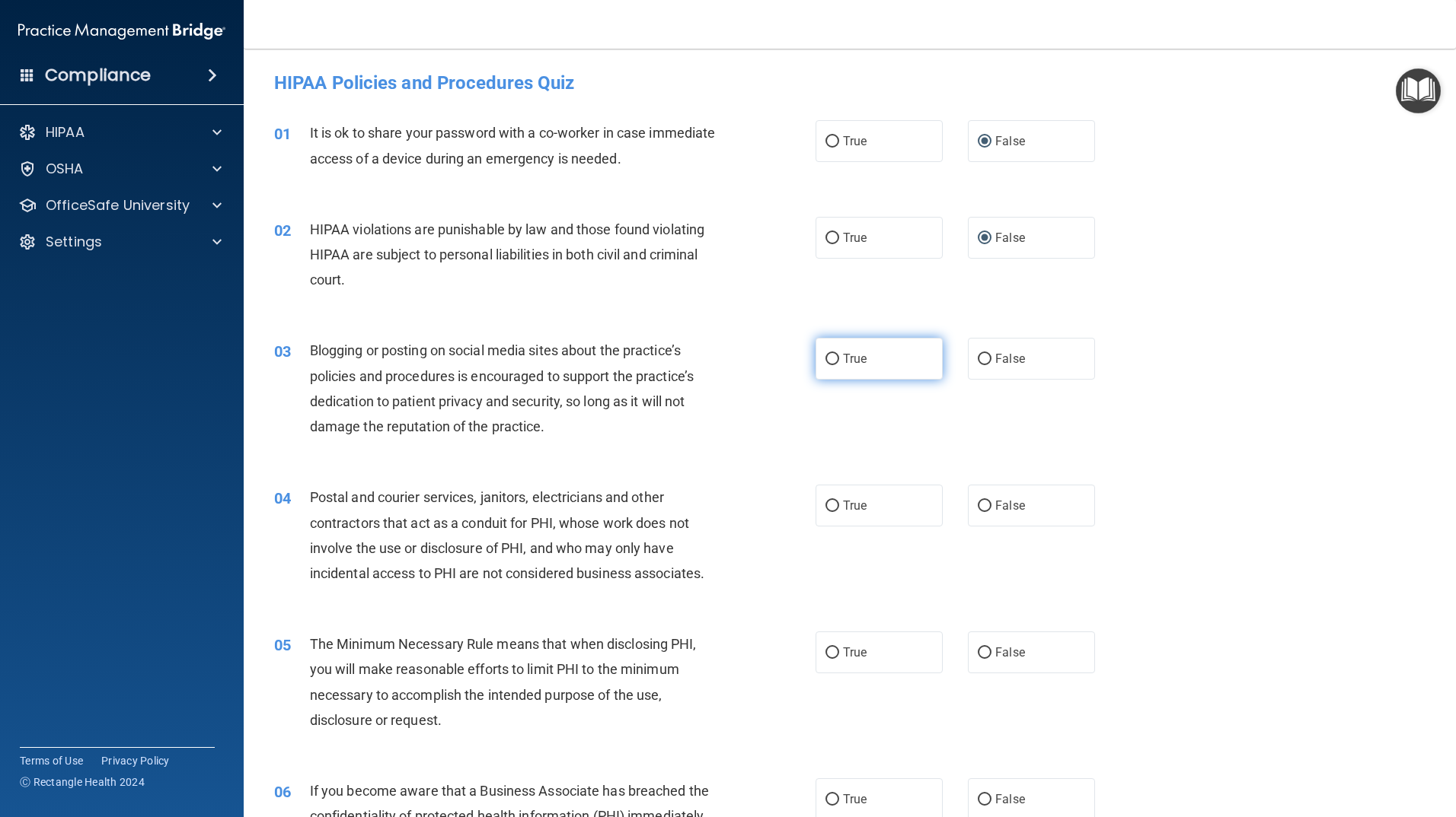
radio input "true"
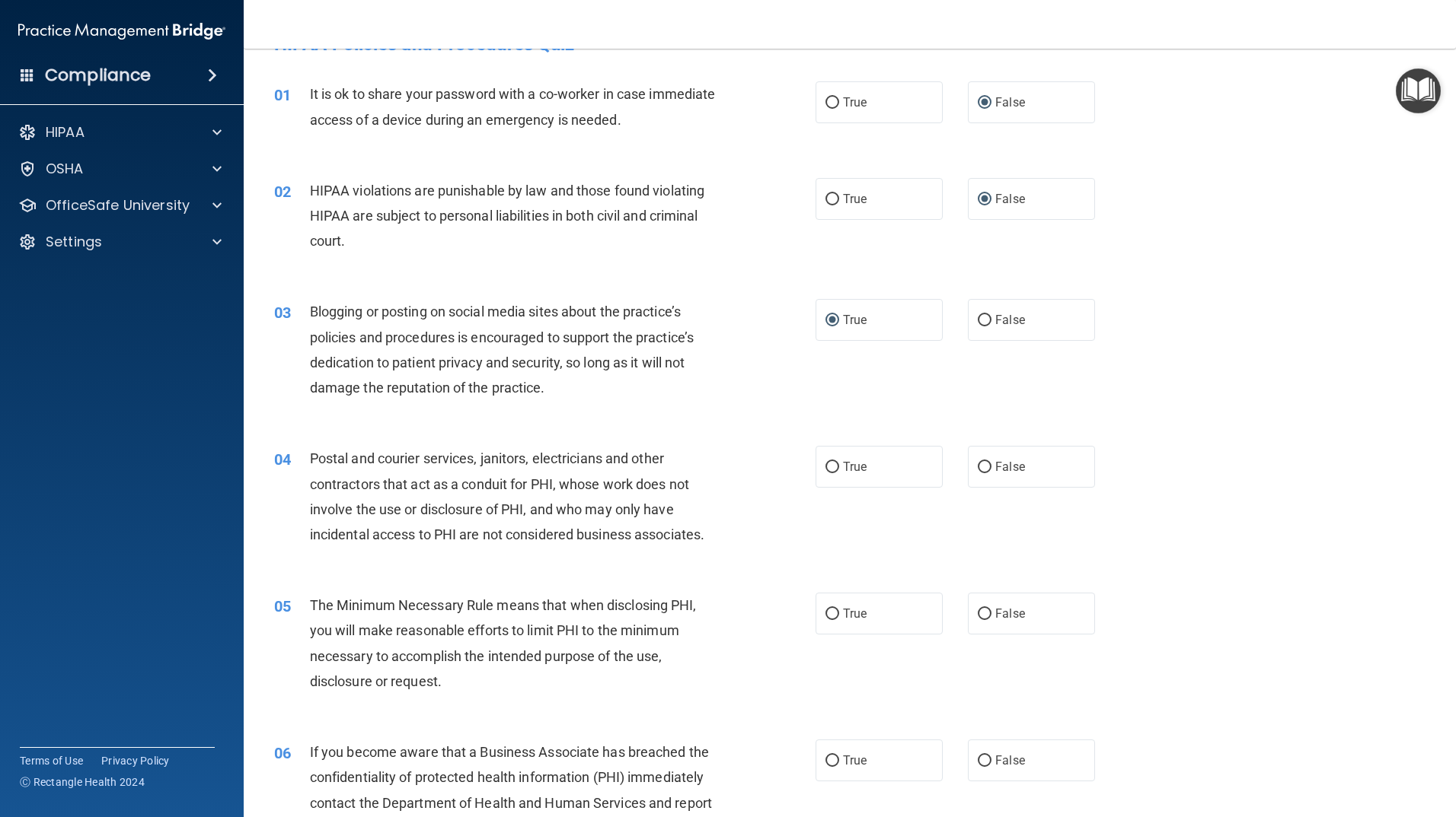
scroll to position [76, 0]
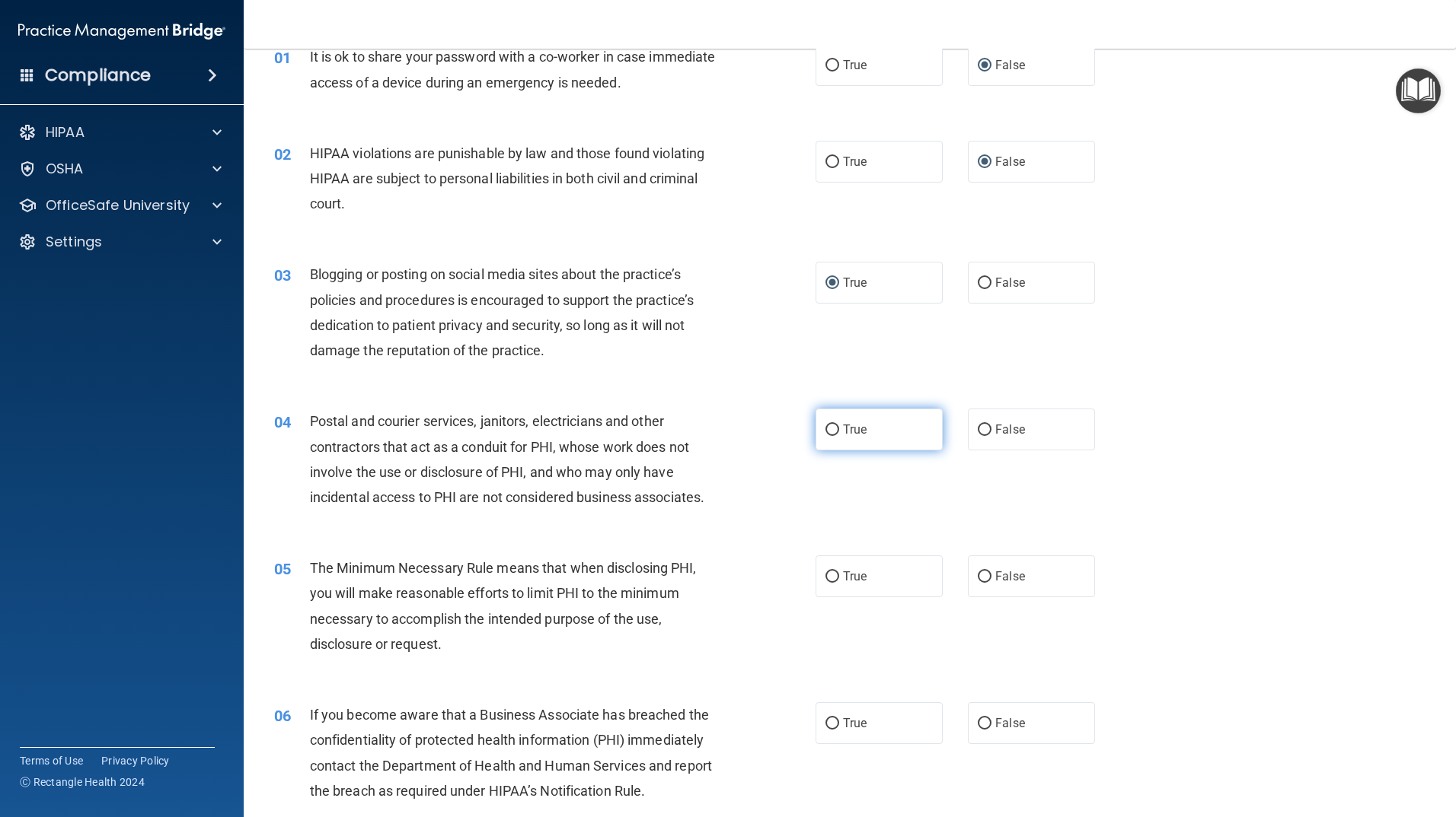
click at [832, 427] on input "True" at bounding box center [832, 431] width 13 height 12
radio input "true"
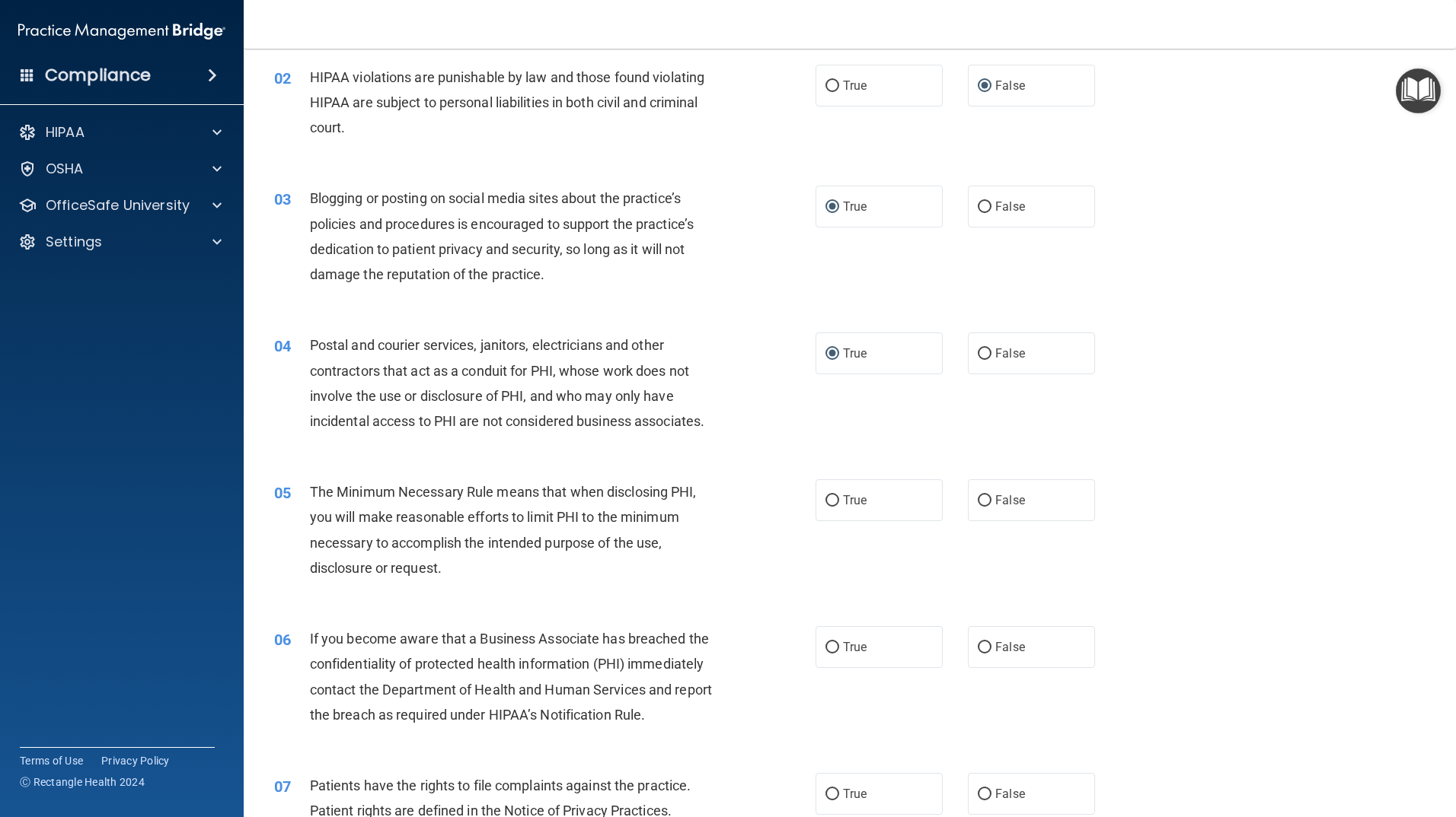
scroll to position [228, 0]
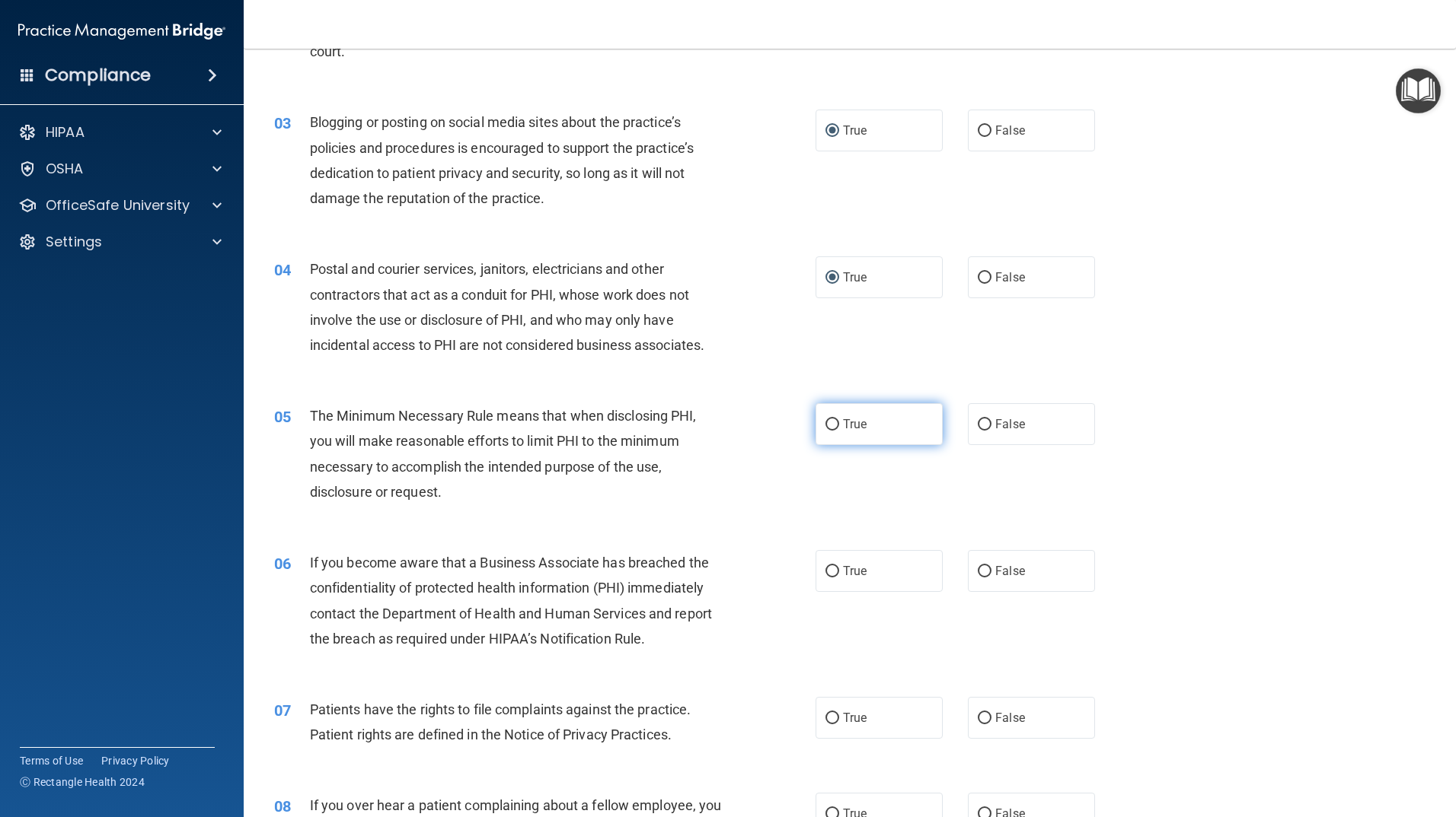
click at [825, 426] on input "True" at bounding box center [832, 425] width 13 height 12
radio input "true"
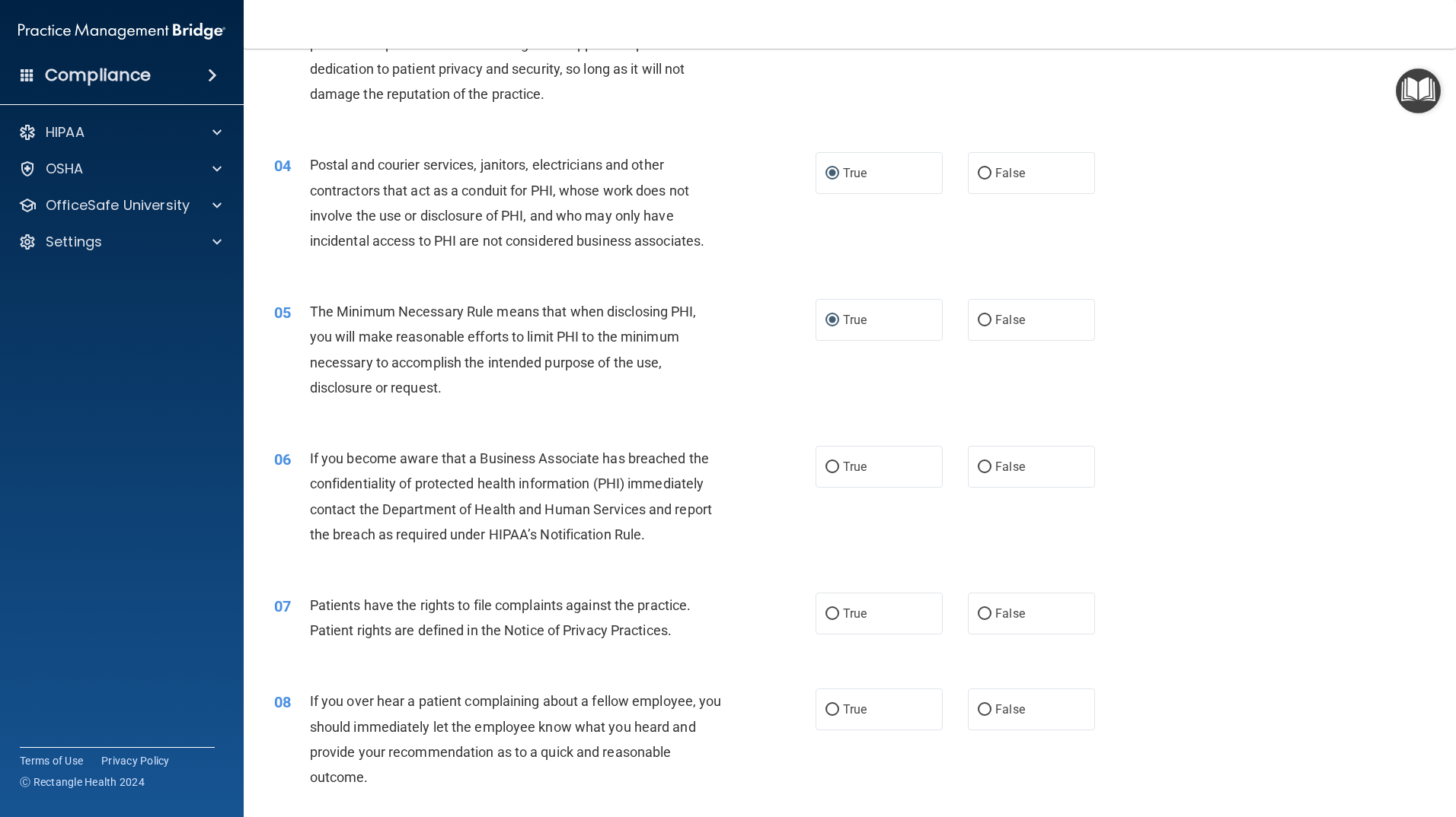
scroll to position [380, 0]
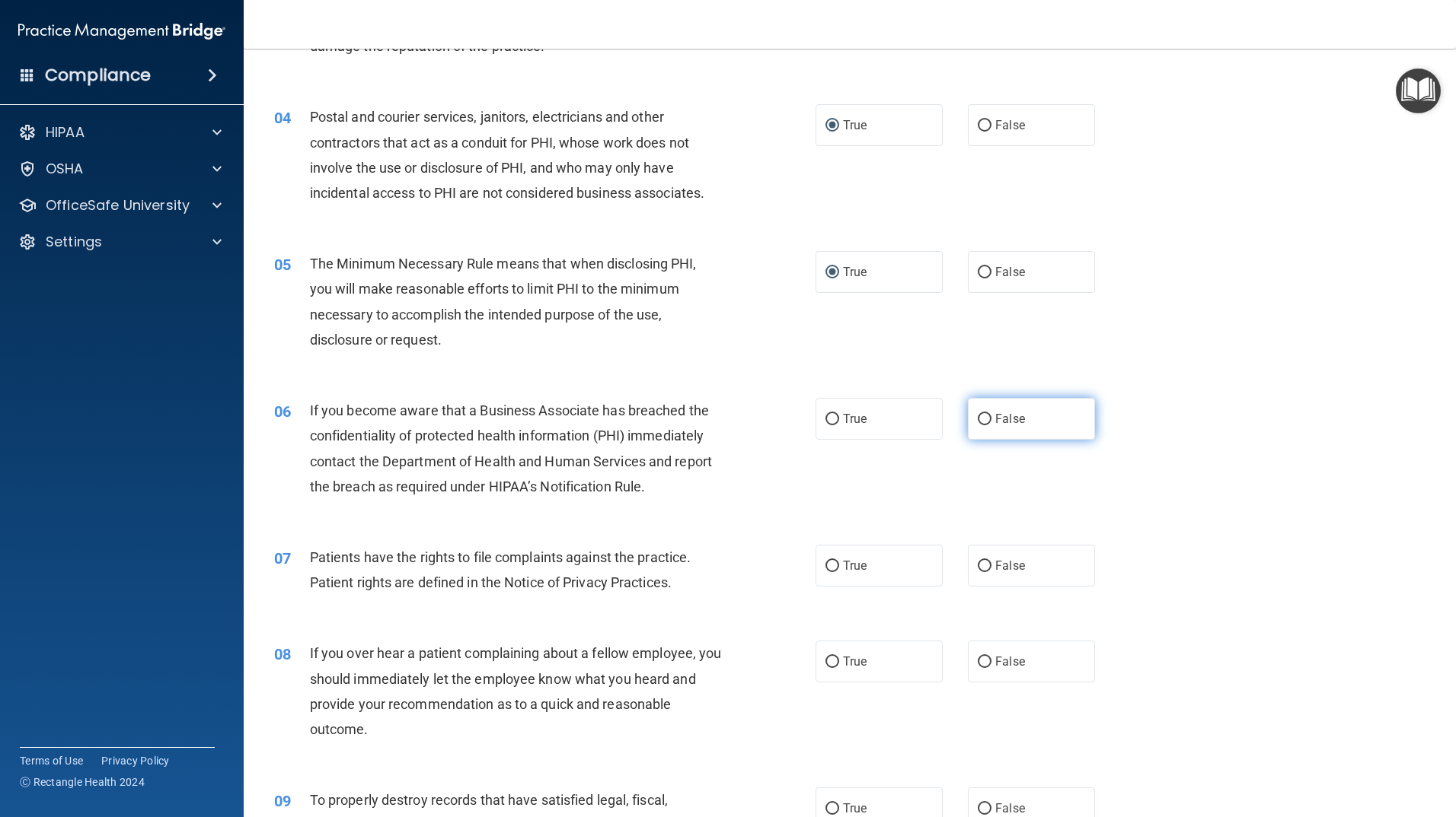
click at [978, 421] on input "False" at bounding box center [985, 420] width 13 height 12
radio input "true"
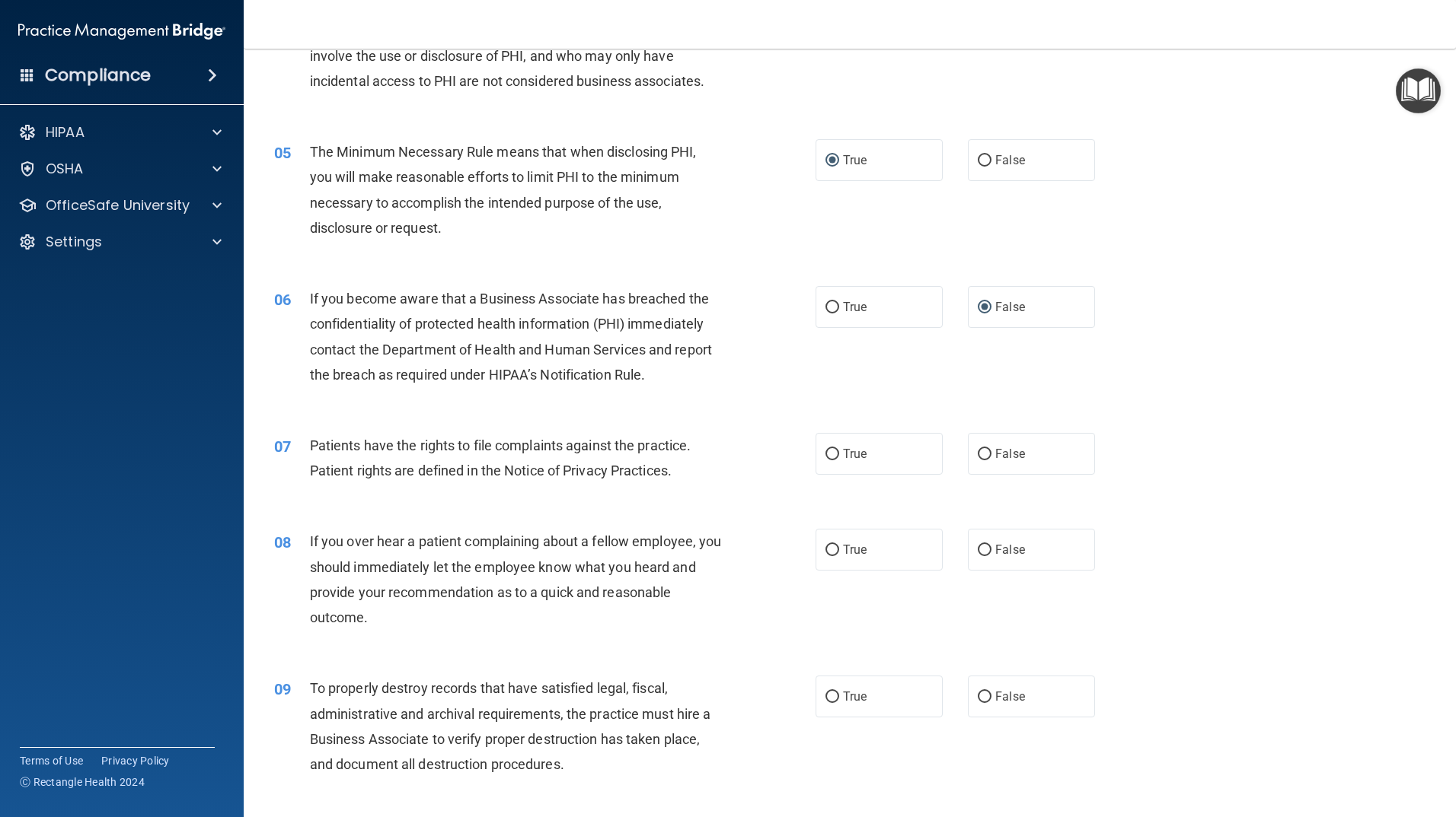
scroll to position [532, 0]
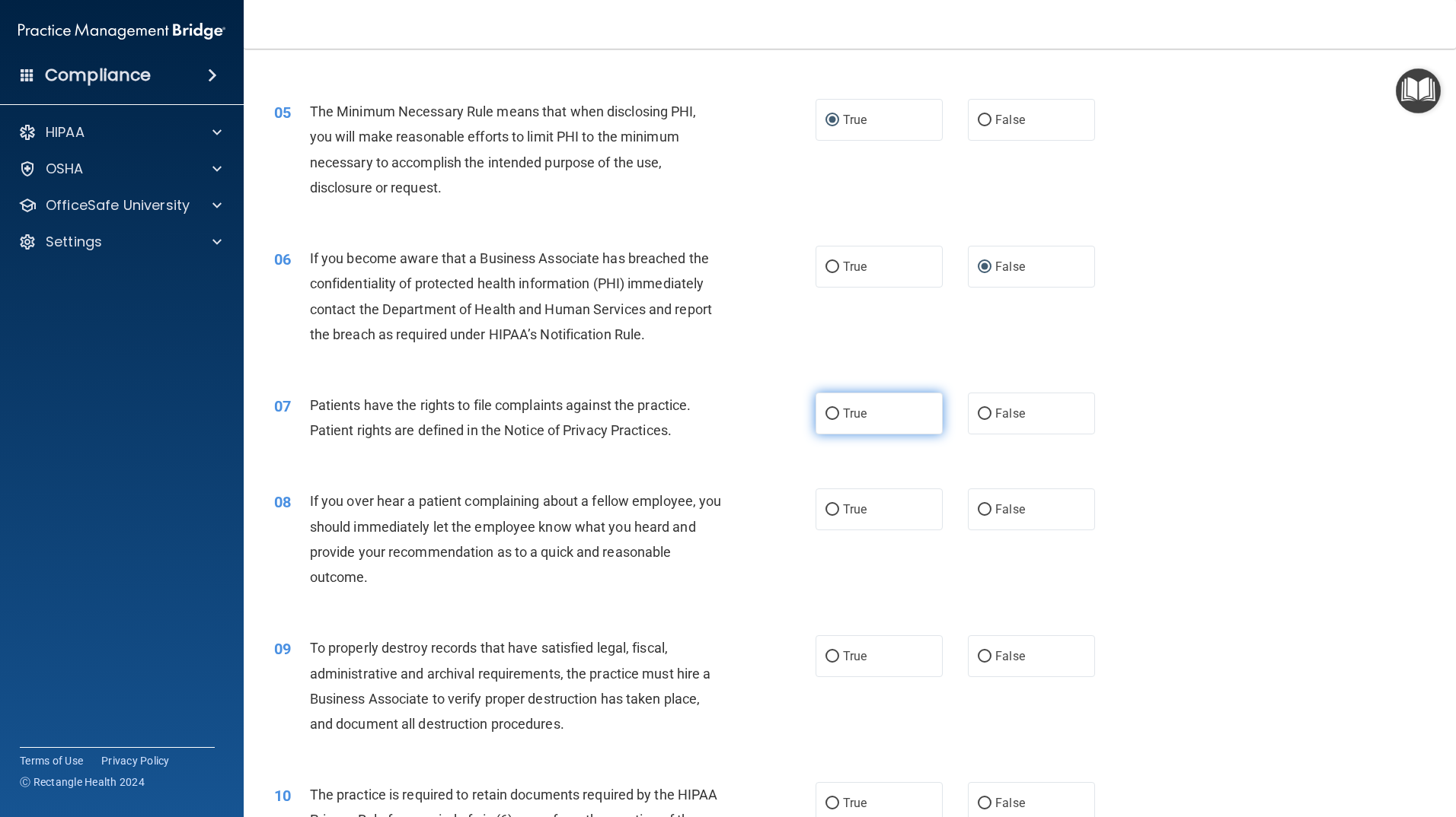
click at [825, 413] on input "True" at bounding box center [832, 415] width 13 height 12
radio input "true"
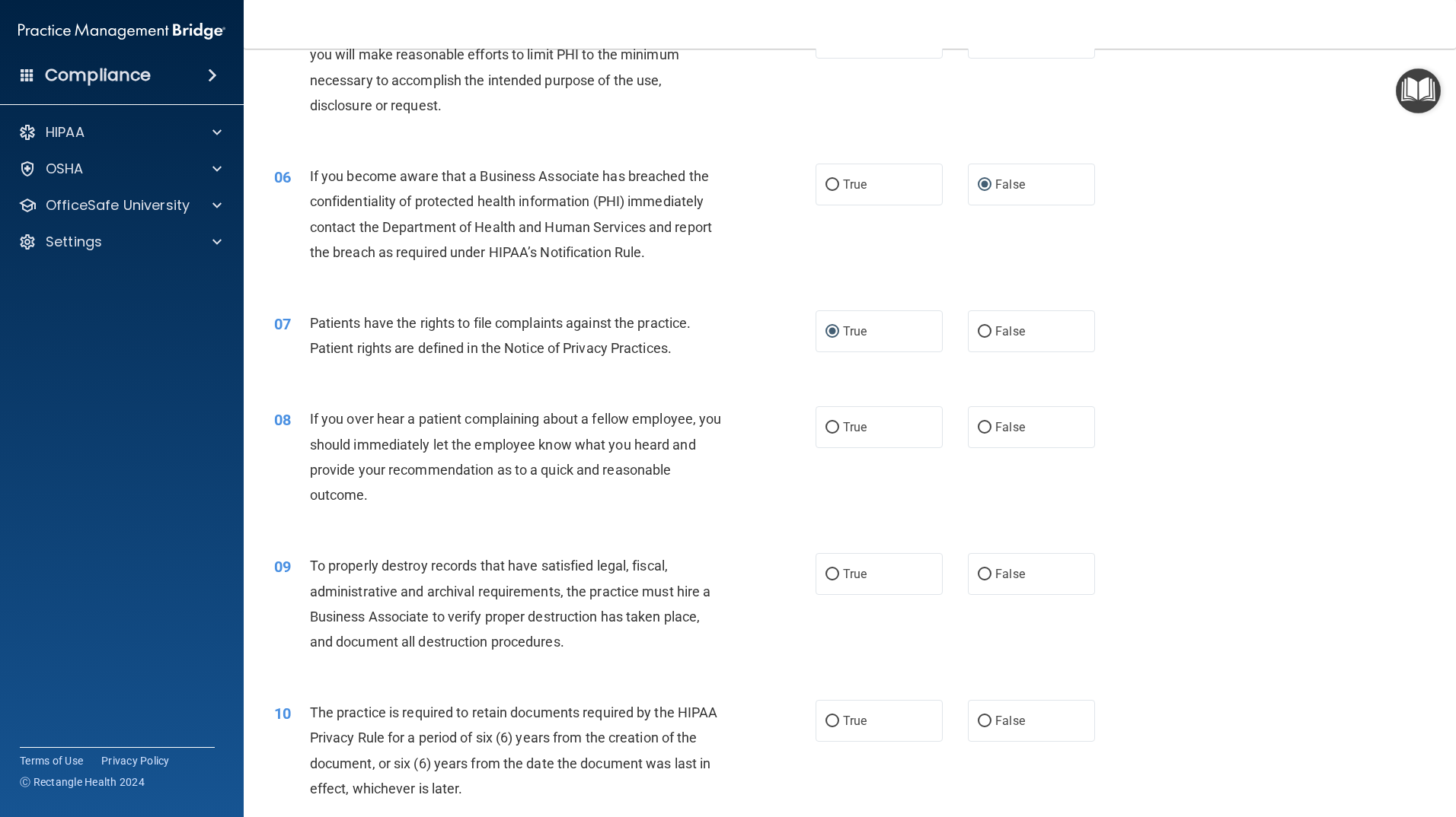
scroll to position [685, 0]
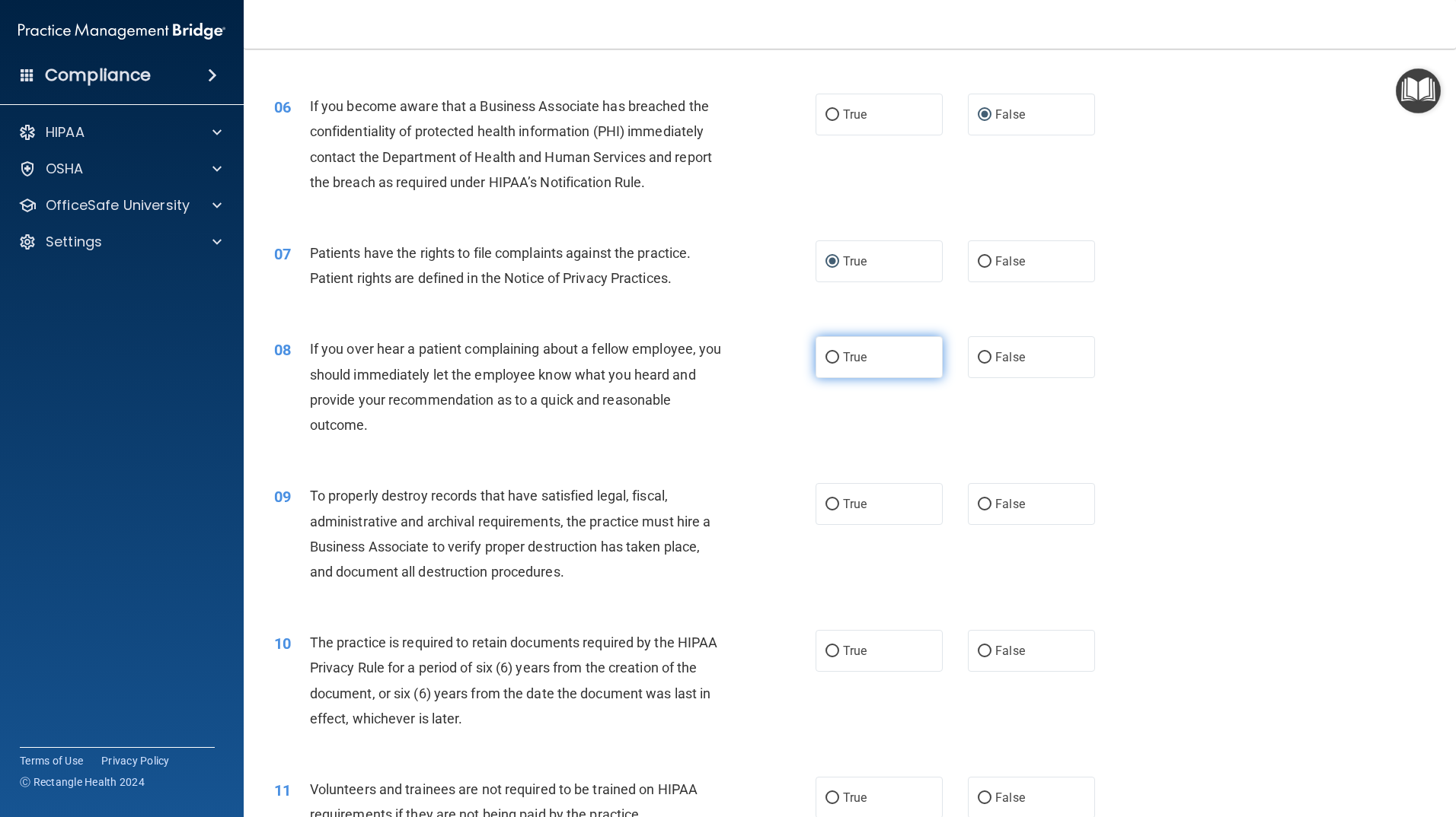
click at [825, 357] on input "True" at bounding box center [832, 359] width 13 height 12
radio input "true"
click at [978, 507] on input "False" at bounding box center [985, 505] width 13 height 12
radio input "true"
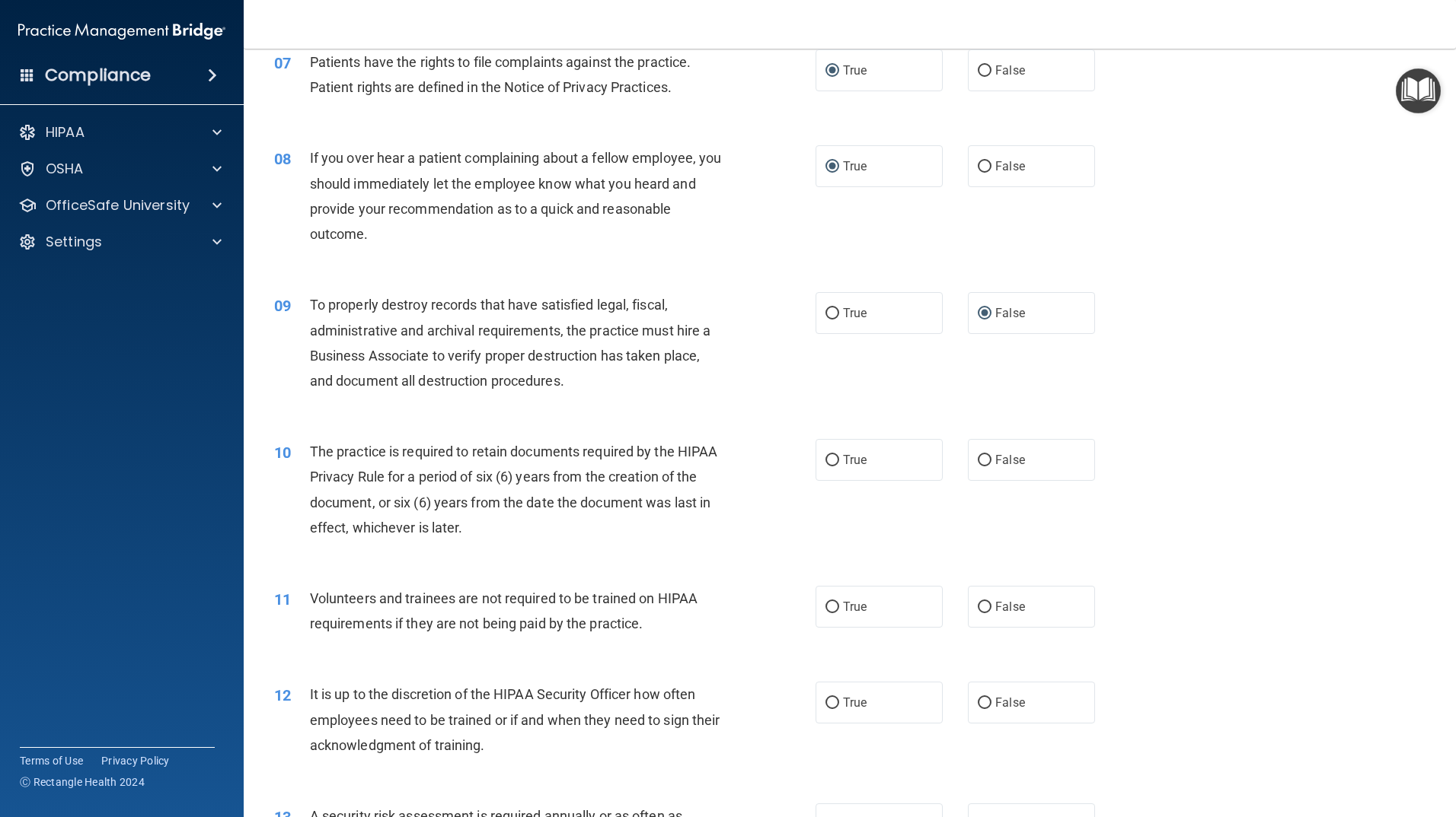
scroll to position [913, 0]
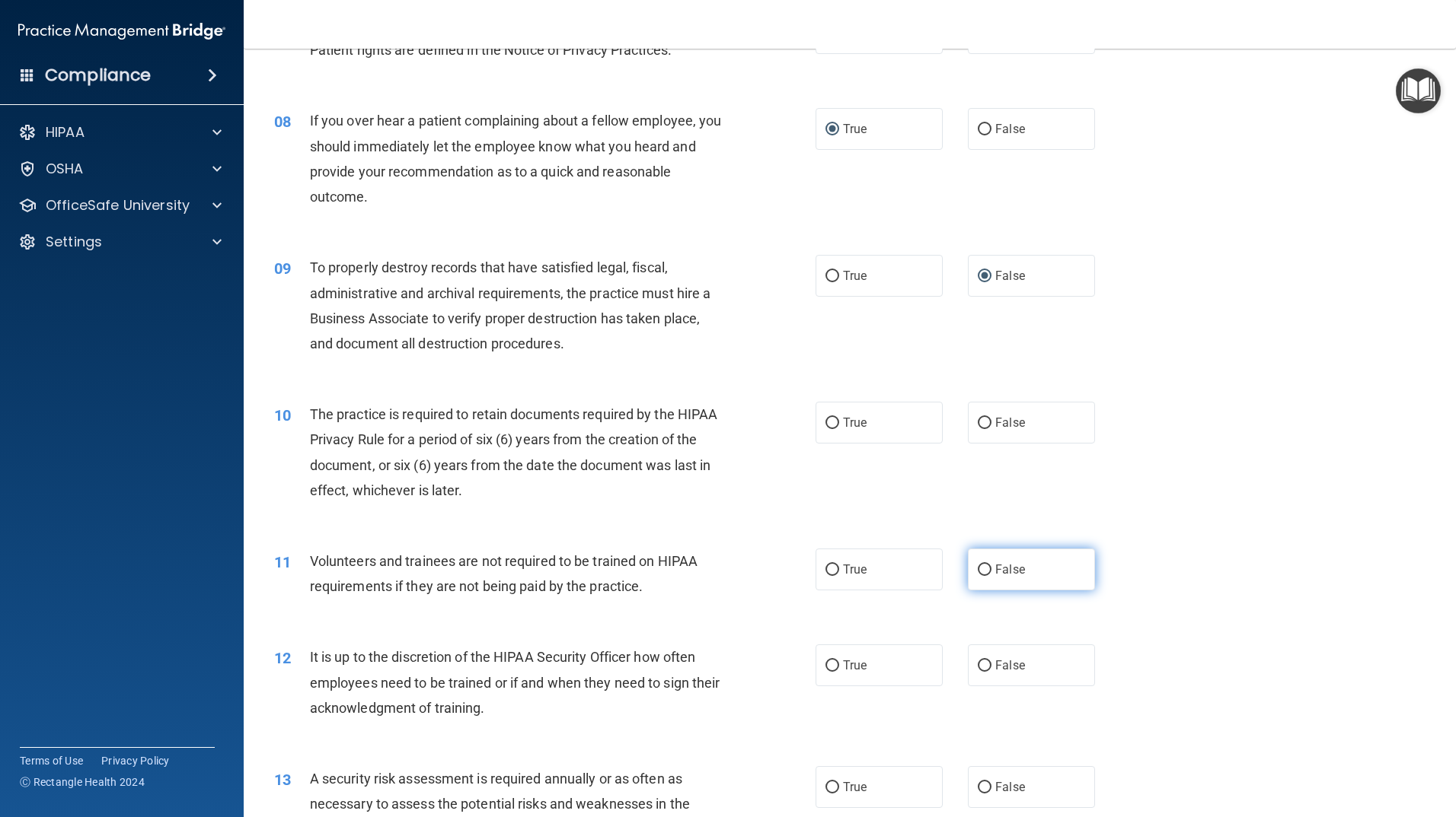
click at [978, 570] on input "False" at bounding box center [985, 570] width 13 height 12
radio input "true"
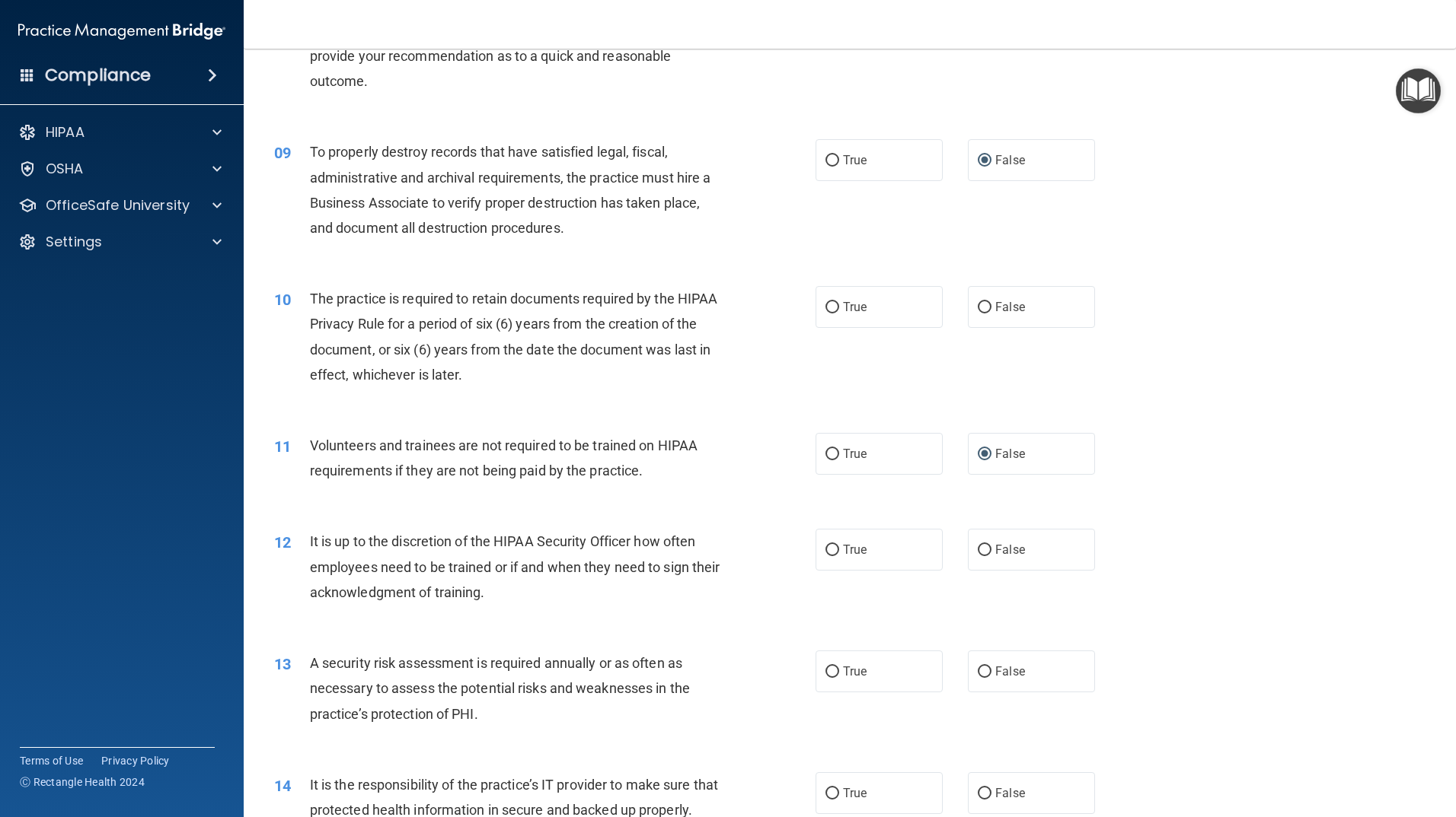
scroll to position [1141, 0]
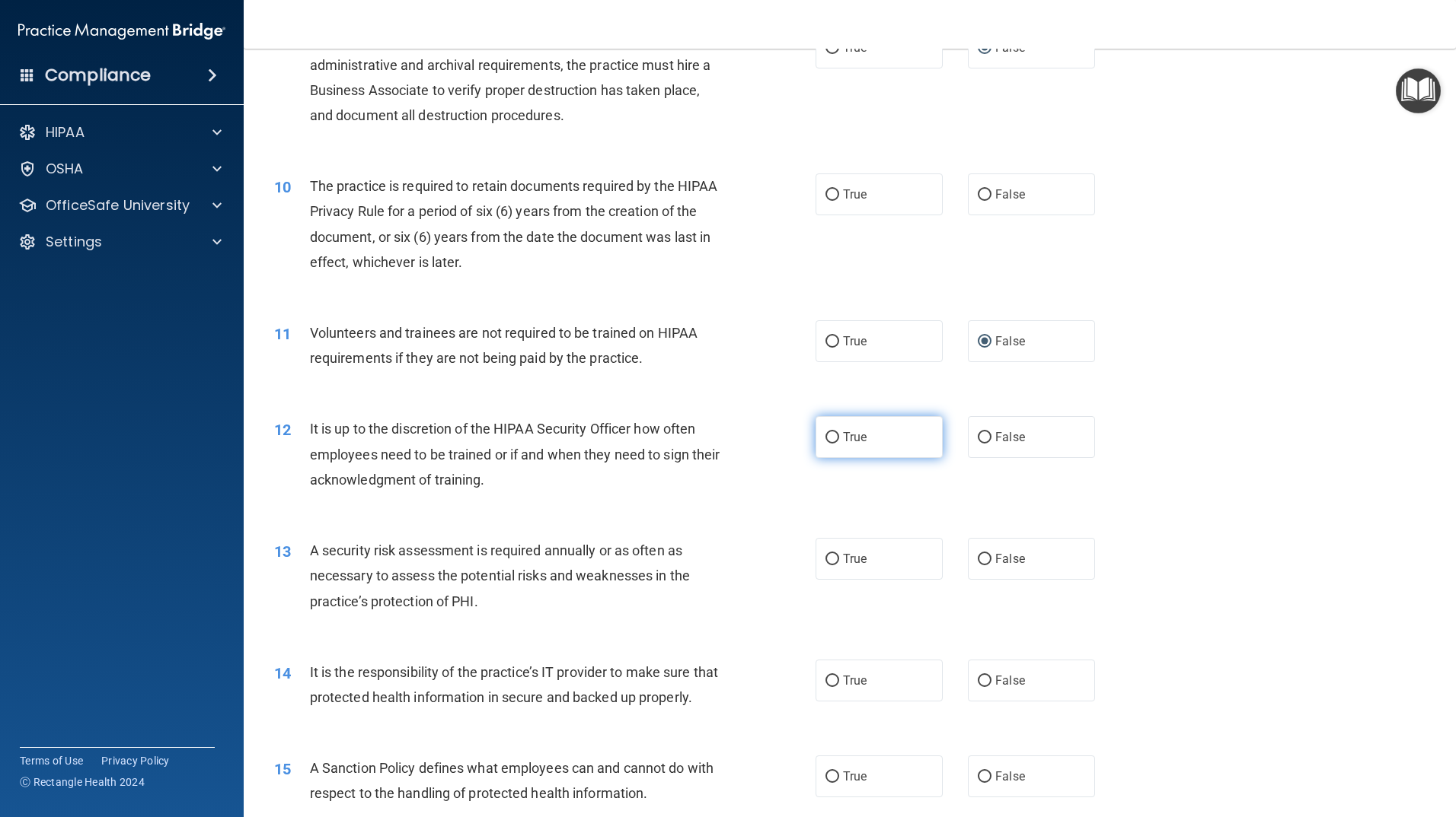
click at [825, 437] on input "True" at bounding box center [832, 438] width 13 height 12
radio input "true"
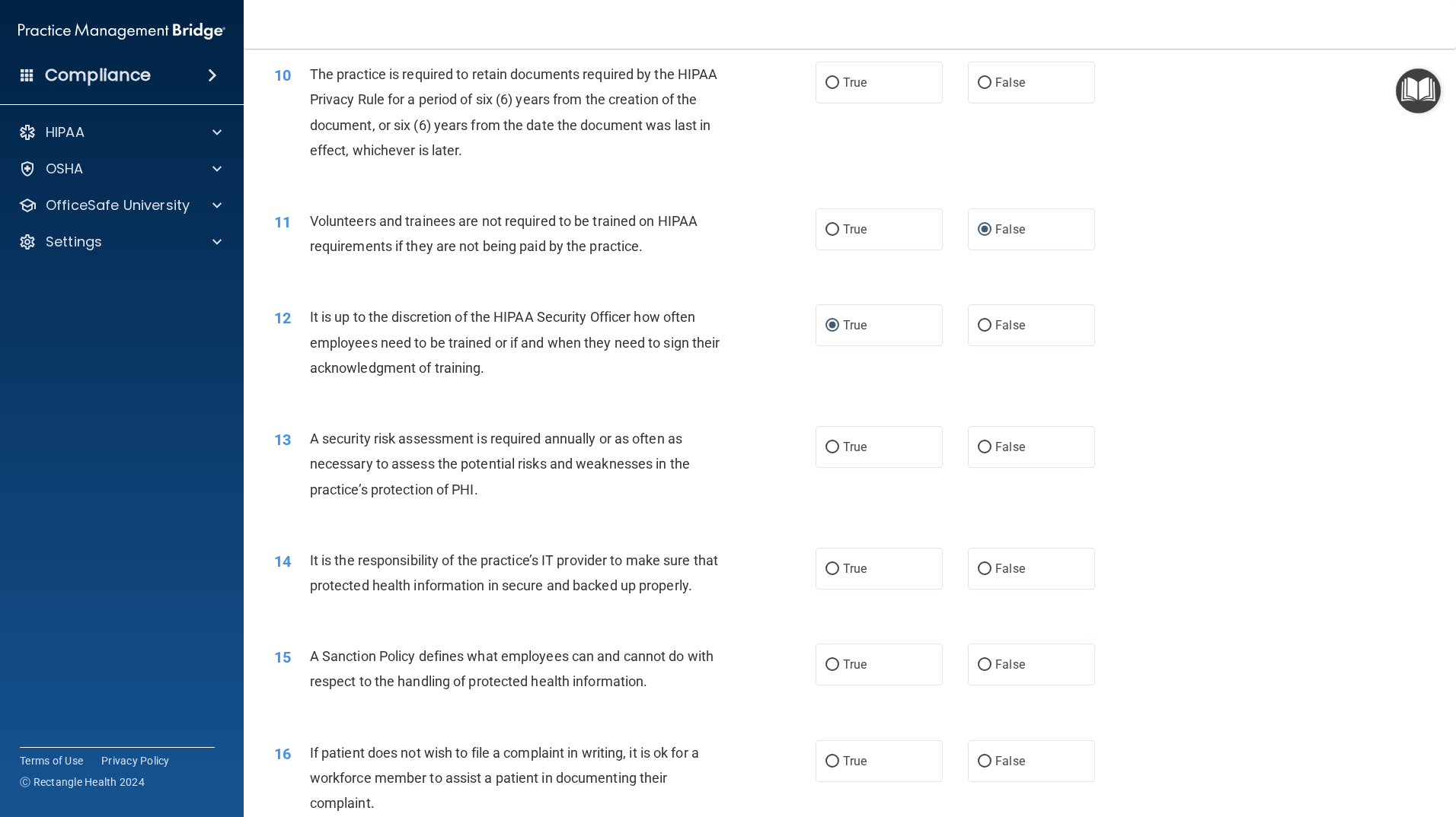
scroll to position [1294, 0]
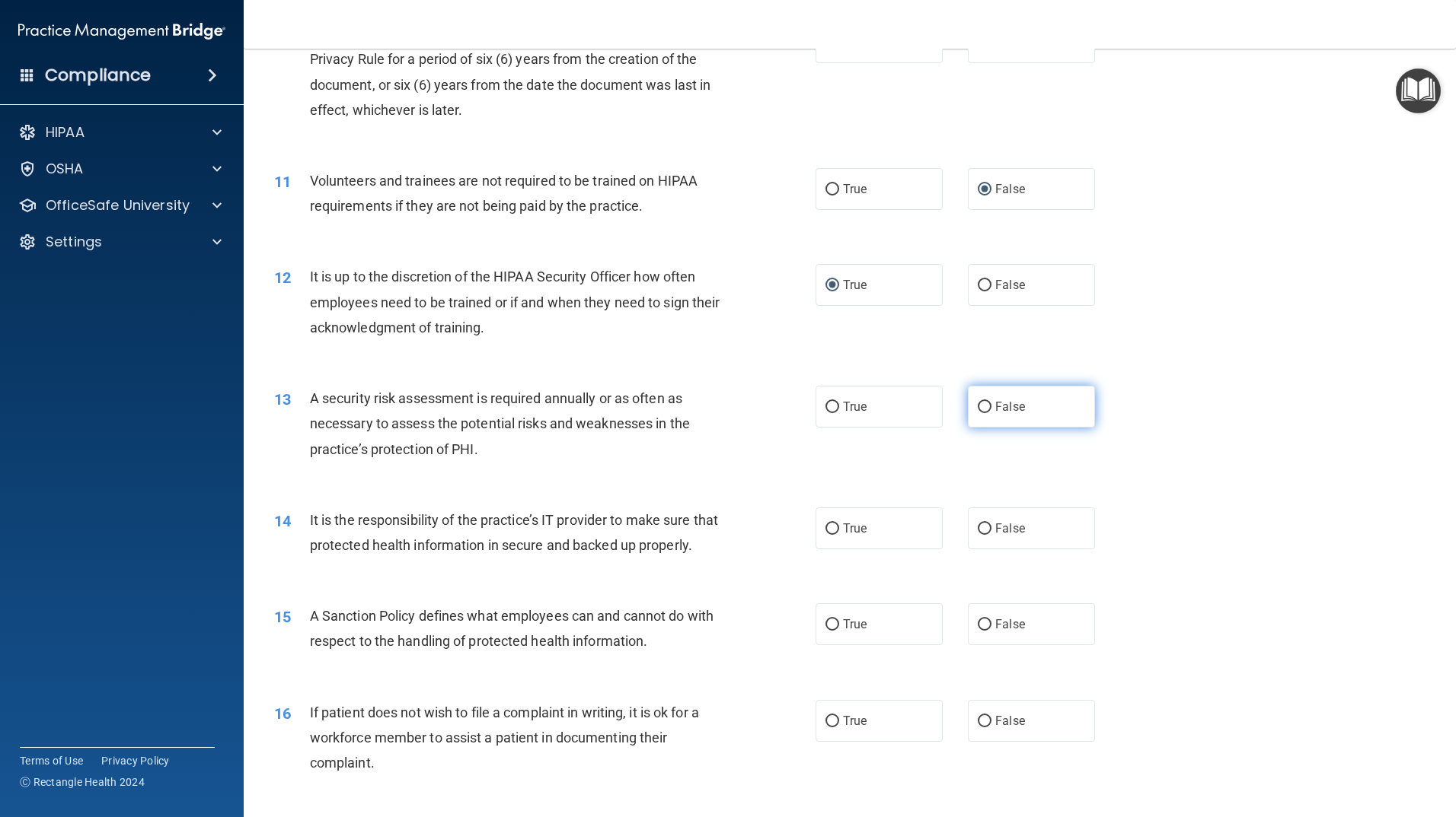
click at [978, 406] on input "False" at bounding box center [985, 407] width 13 height 12
radio input "true"
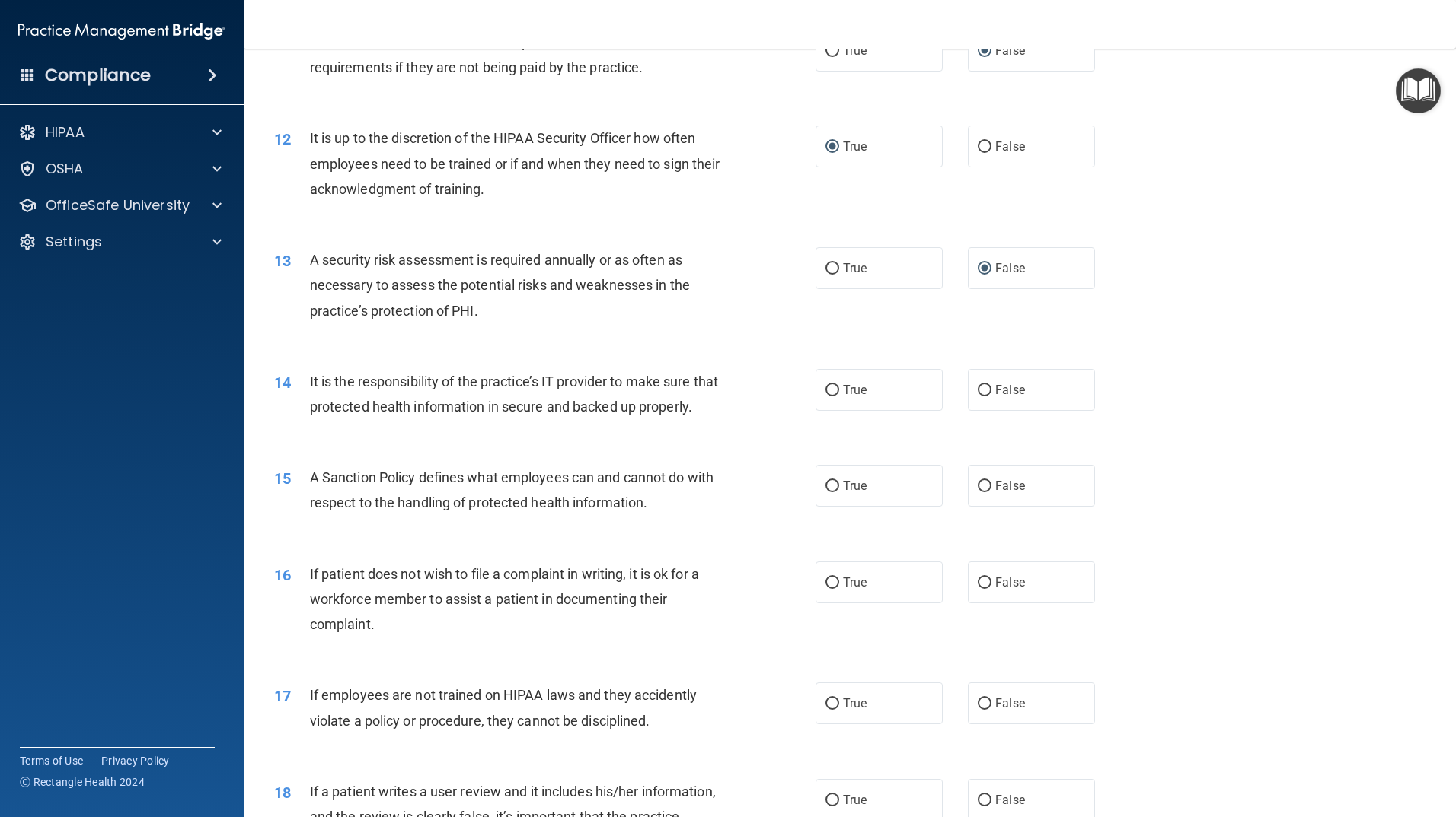
scroll to position [1446, 0]
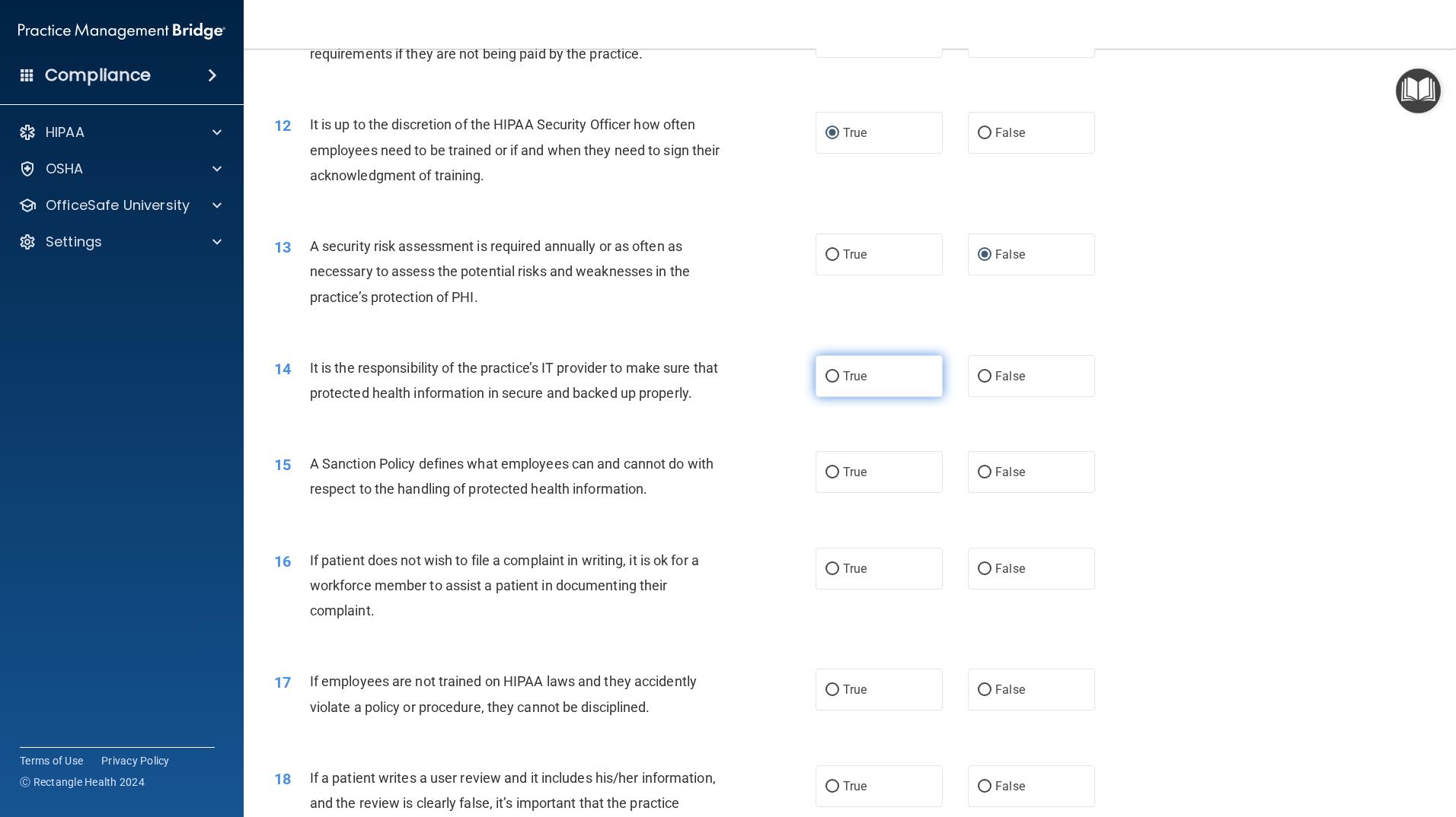
click at [831, 377] on input "True" at bounding box center [832, 377] width 13 height 12
radio input "true"
click at [978, 479] on input "False" at bounding box center [985, 473] width 13 height 12
radio input "true"
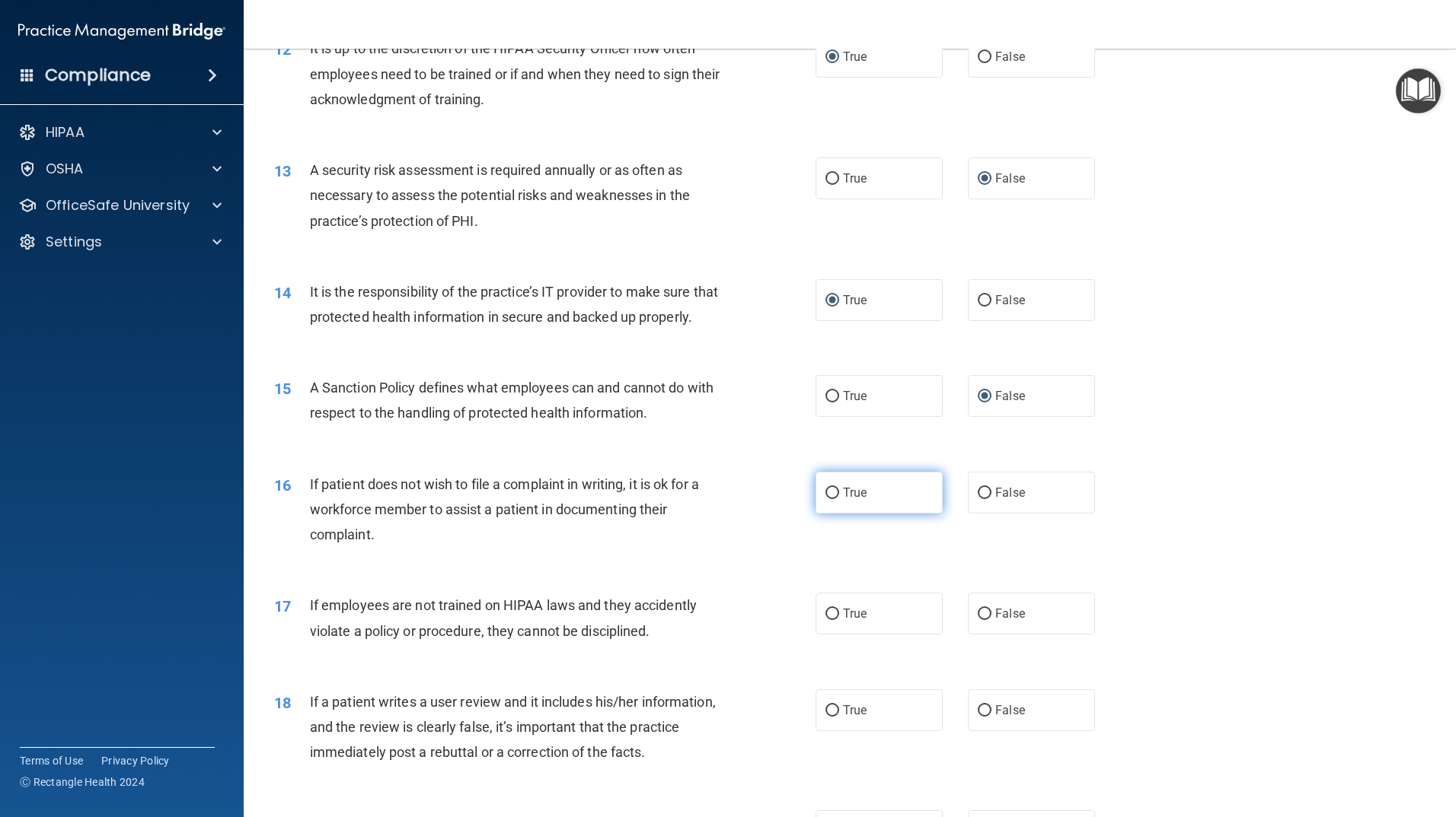
click at [829, 499] on input "True" at bounding box center [832, 494] width 13 height 12
radio input "true"
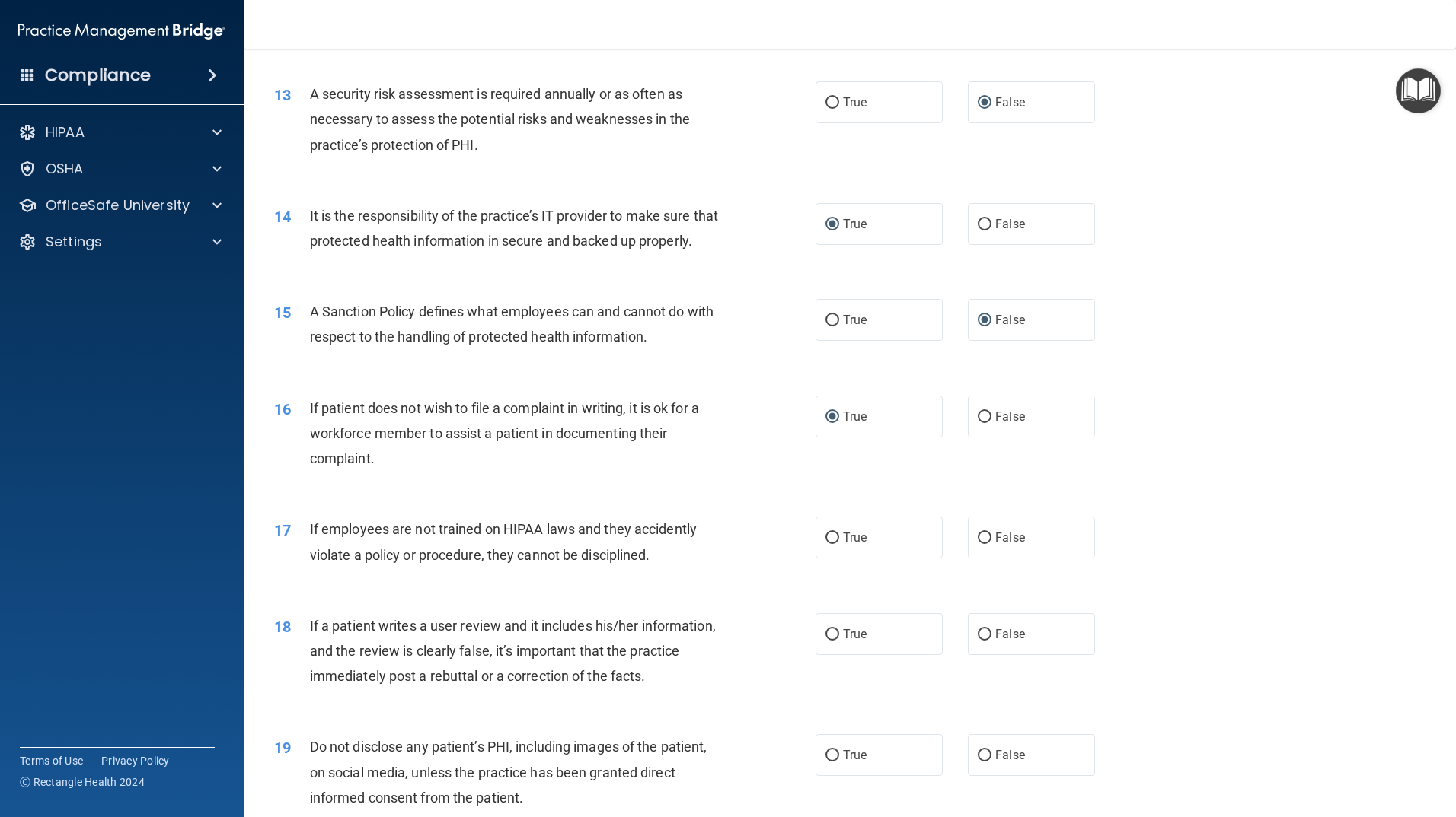
scroll to position [1674, 0]
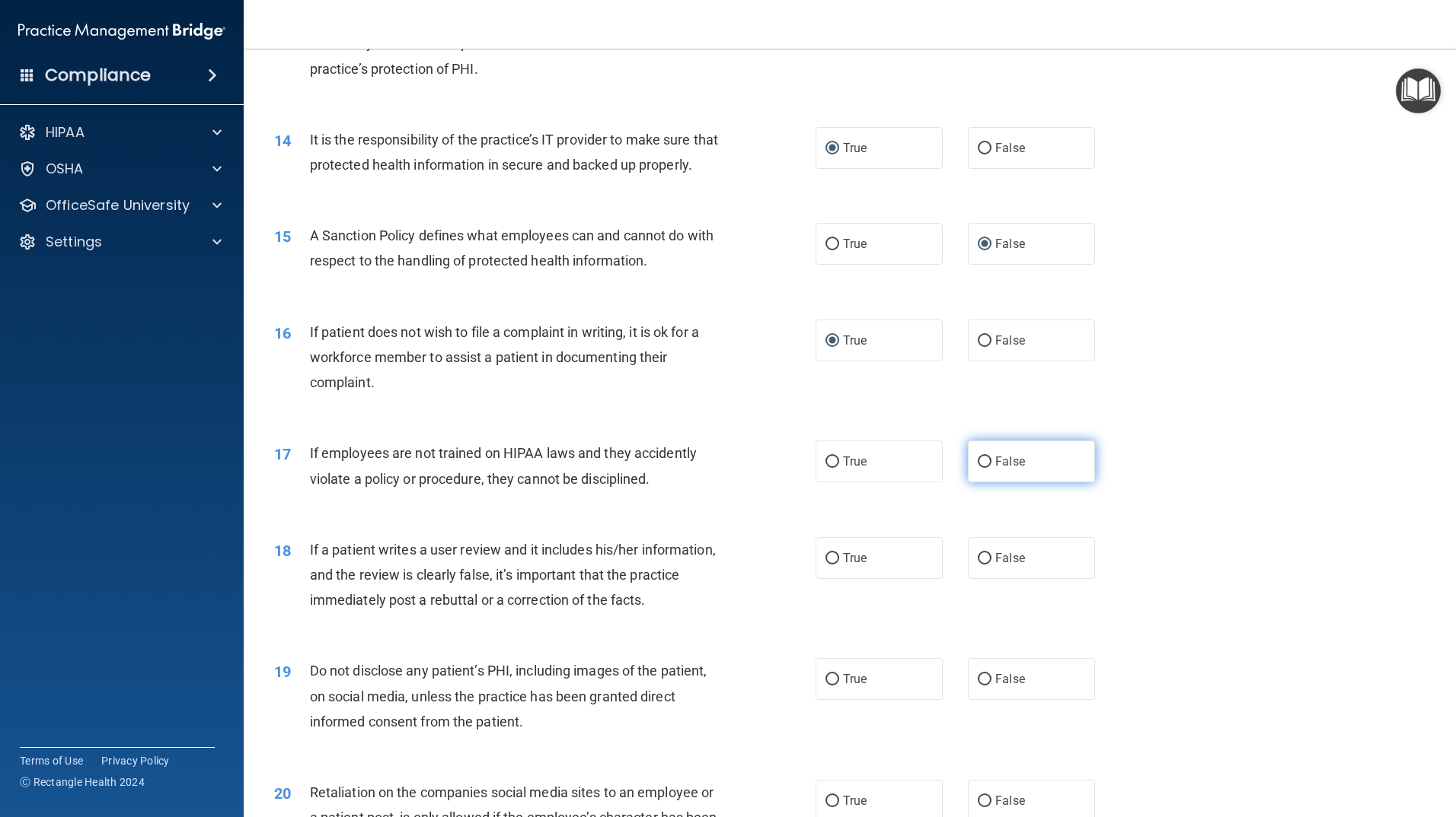
click at [978, 468] on input "False" at bounding box center [985, 463] width 13 height 12
radio input "true"
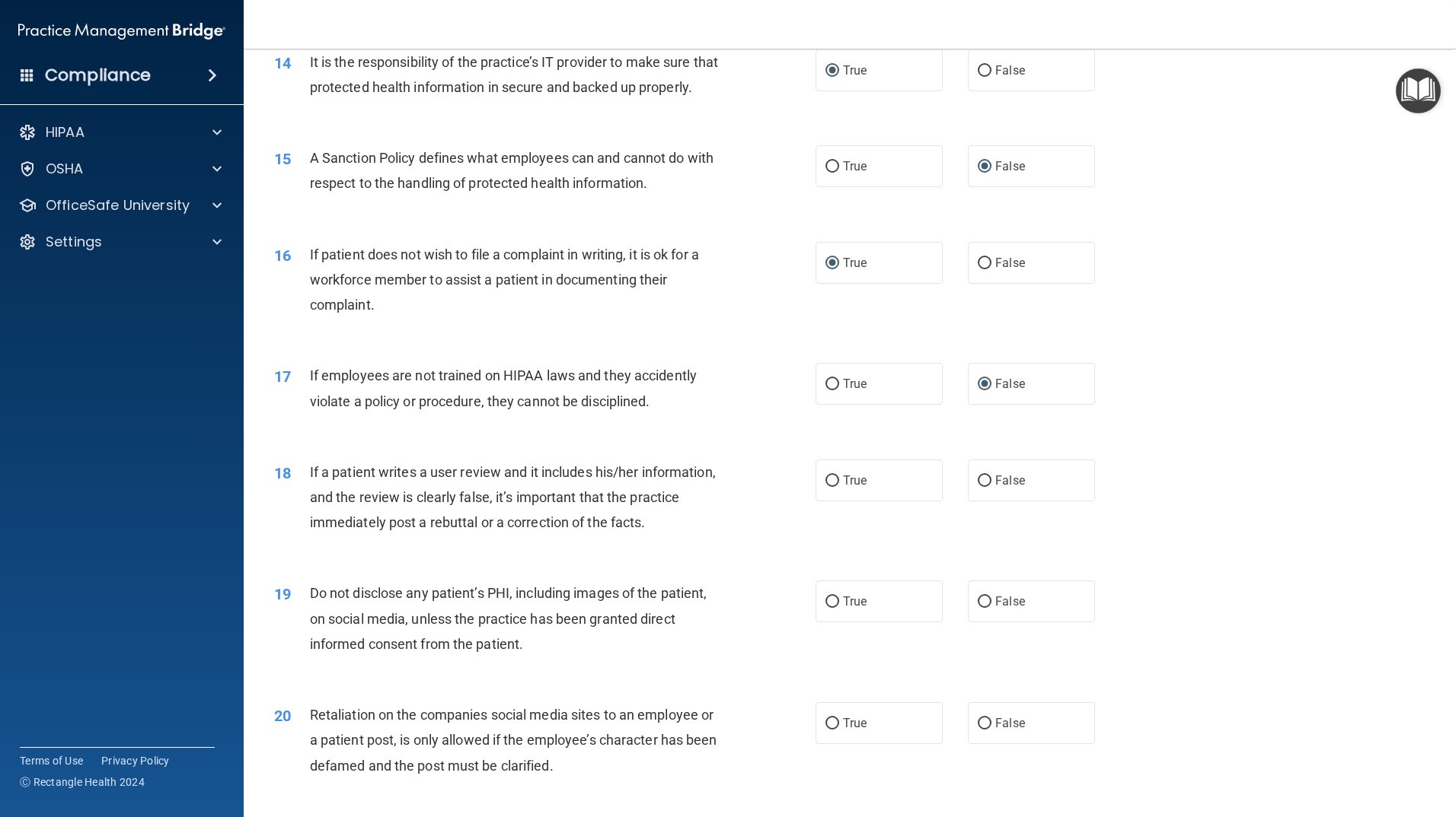
scroll to position [1826, 0]
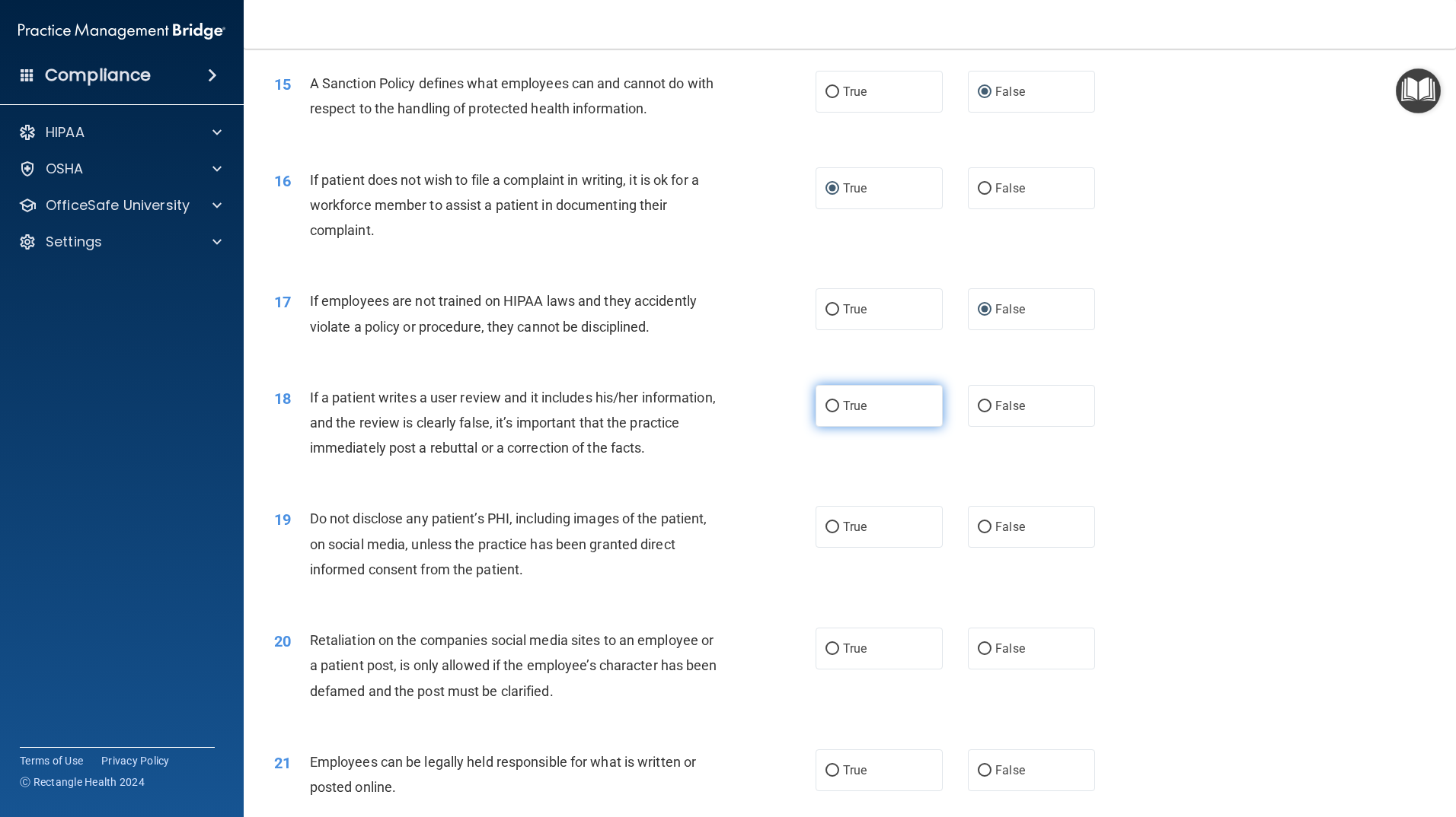
click at [825, 412] on input "True" at bounding box center [832, 407] width 13 height 12
radio input "true"
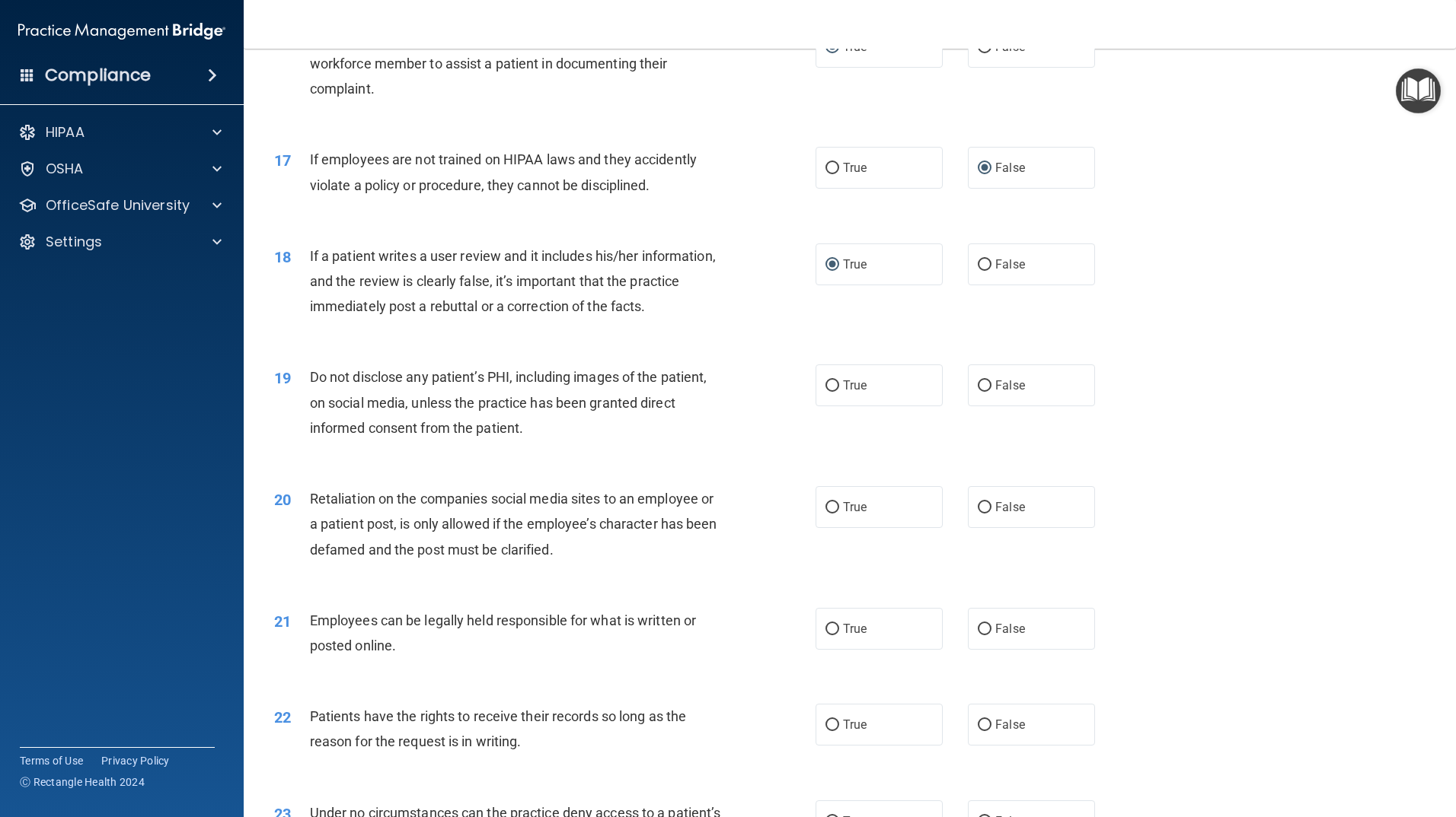
scroll to position [1978, 0]
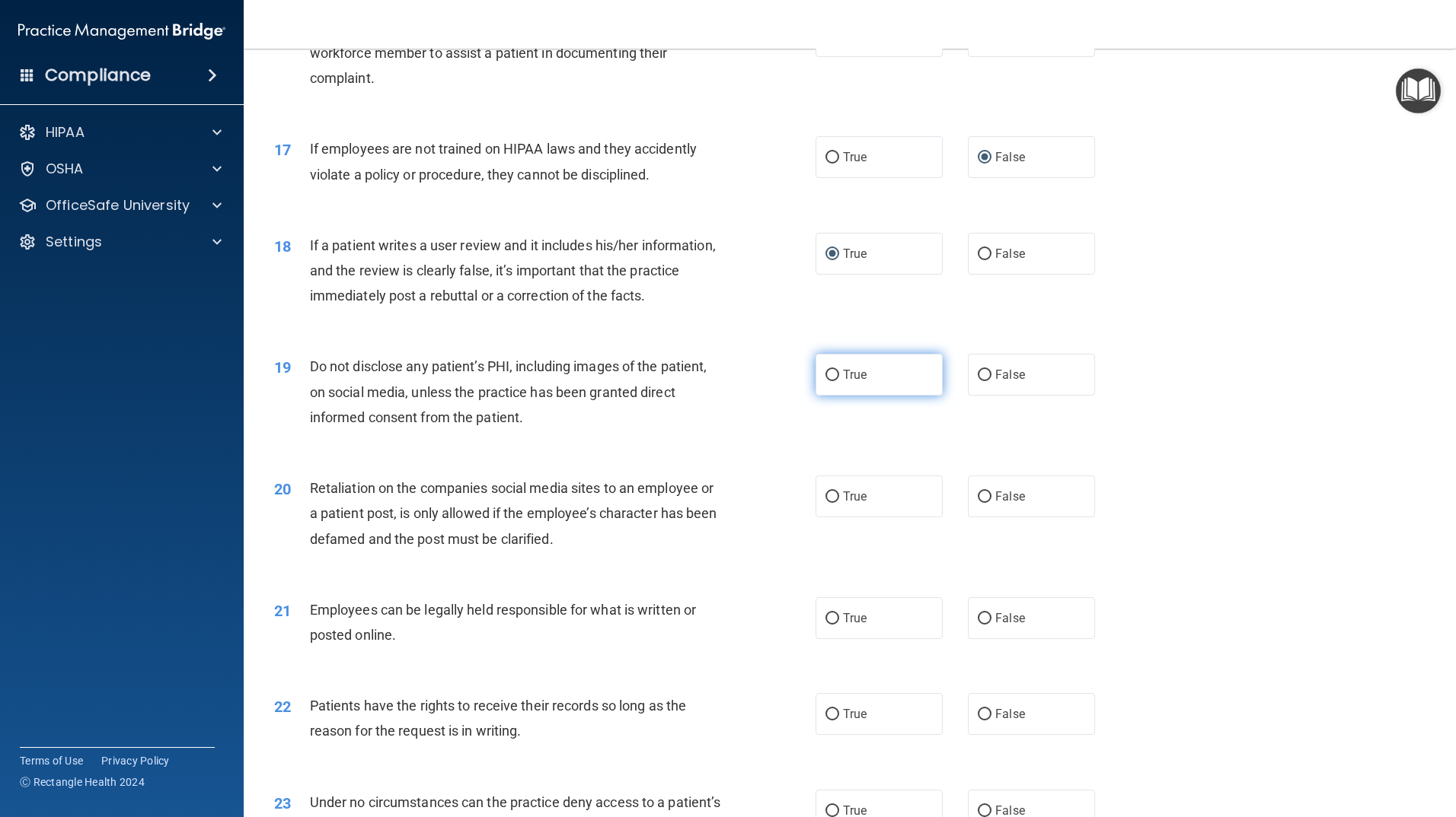
click at [827, 381] on input "True" at bounding box center [832, 375] width 13 height 12
radio input "true"
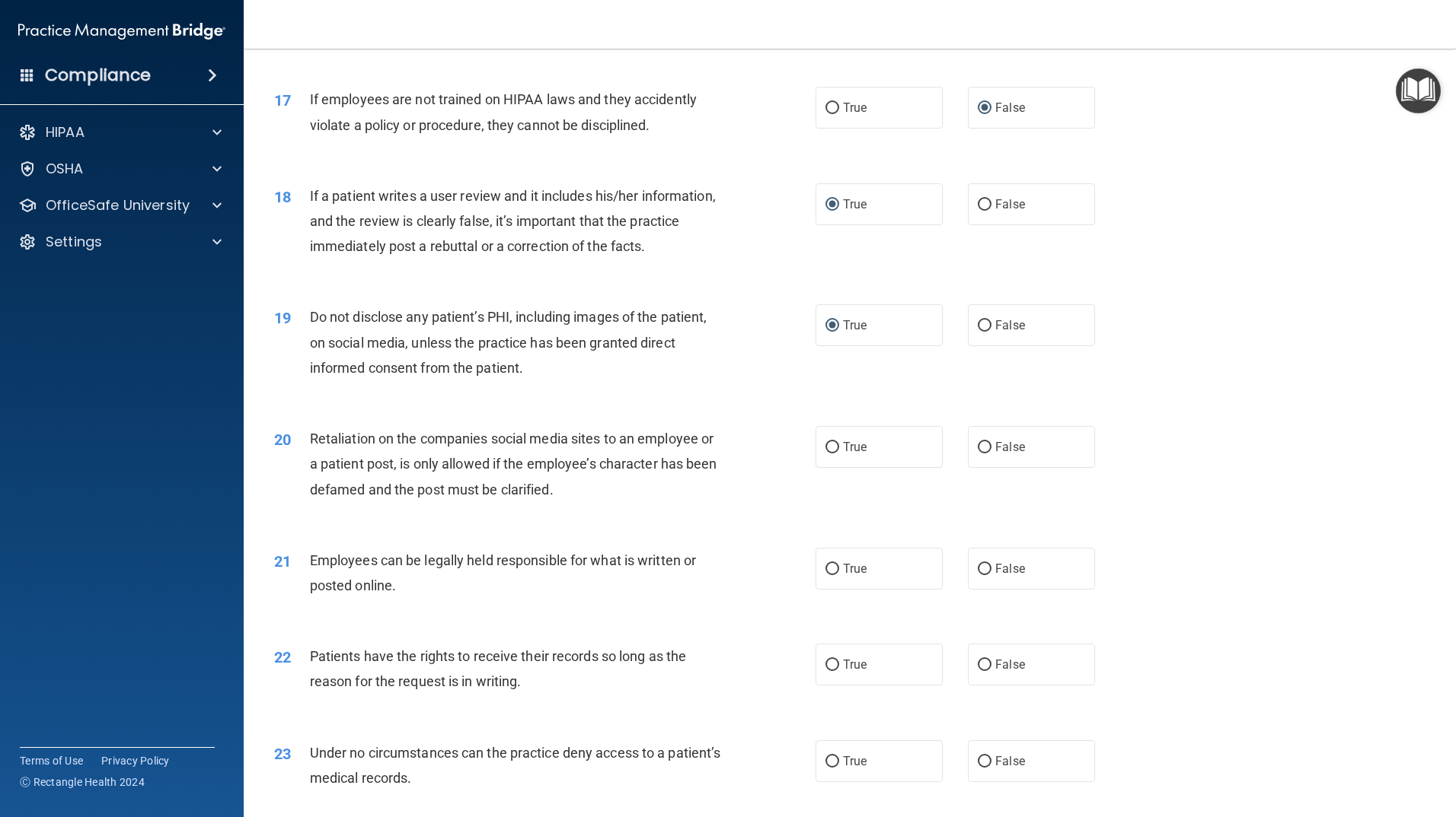
scroll to position [2055, 0]
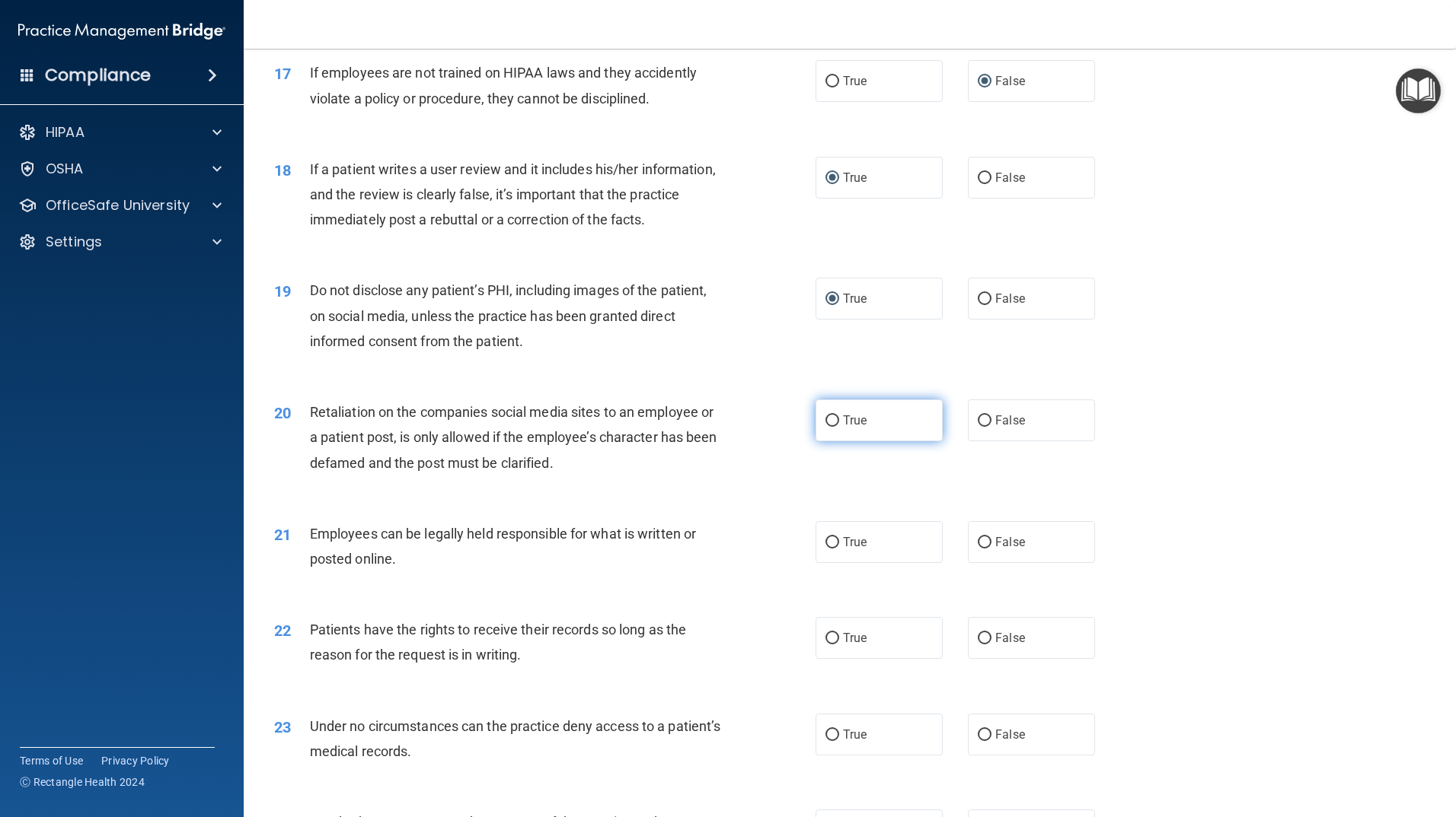
click at [829, 427] on input "True" at bounding box center [832, 422] width 13 height 12
radio input "true"
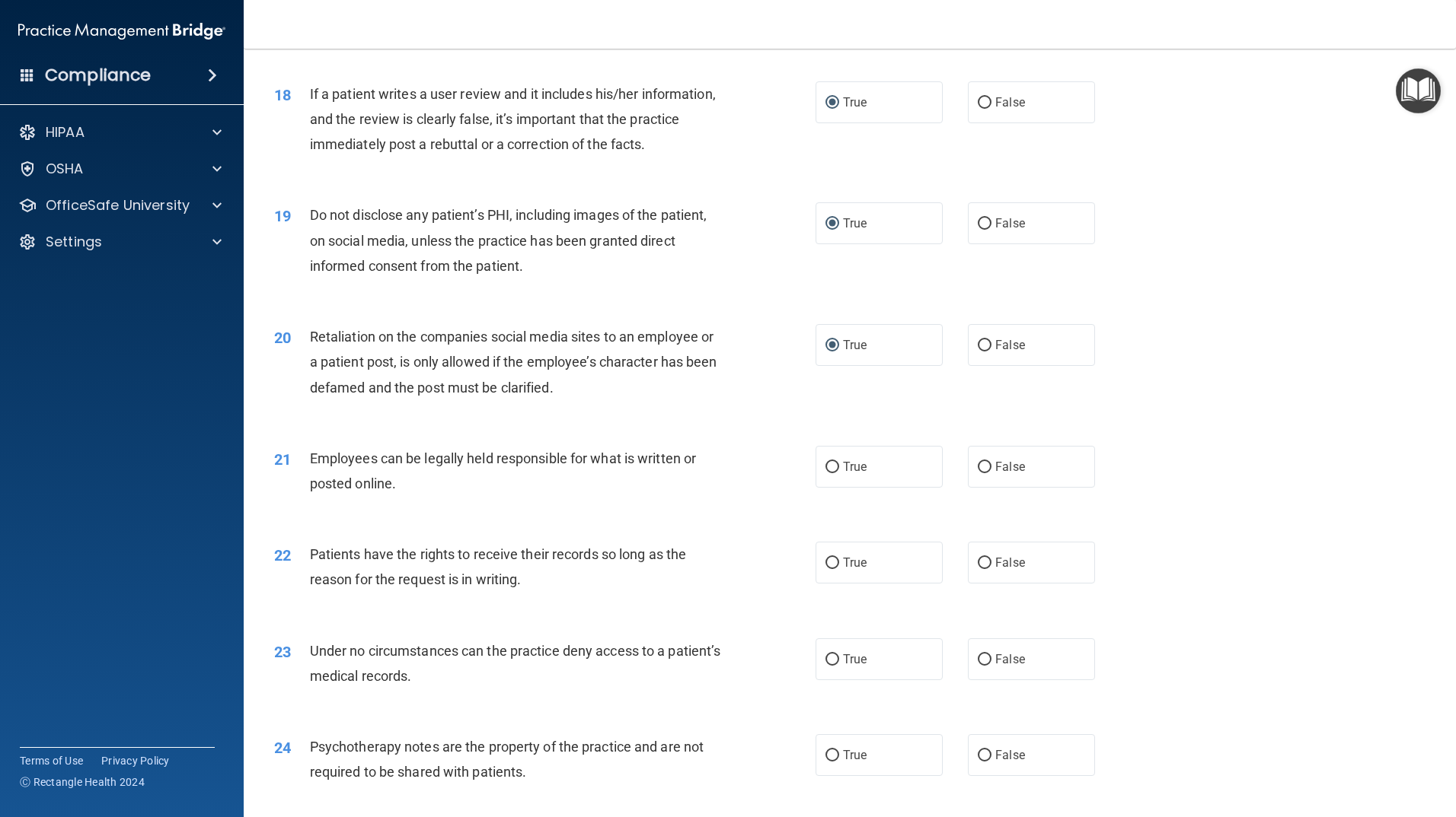
scroll to position [2130, 0]
click at [978, 473] on input "False" at bounding box center [985, 467] width 13 height 12
radio input "true"
click at [825, 568] on input "True" at bounding box center [832, 563] width 13 height 12
radio input "true"
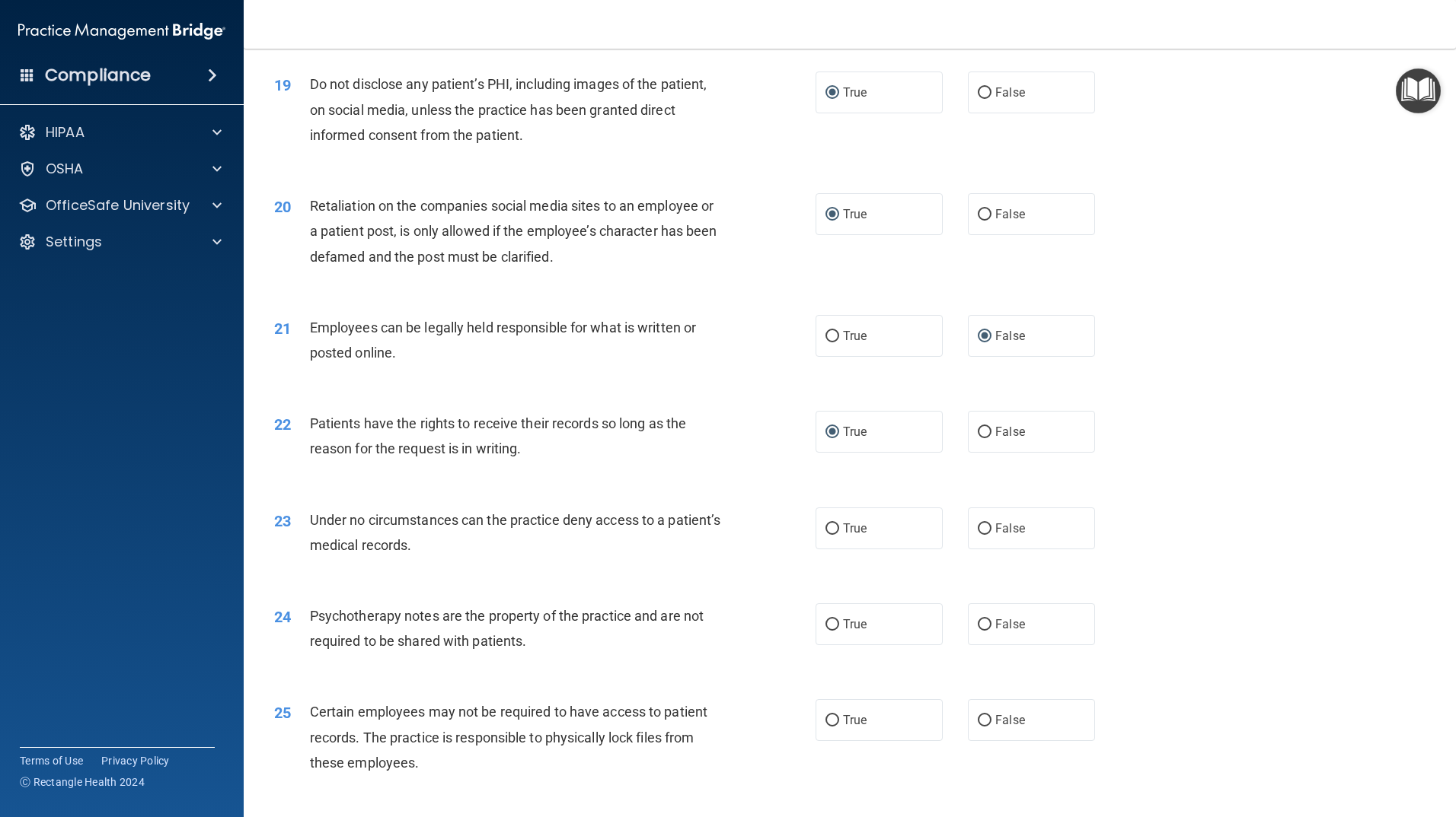
scroll to position [2283, 0]
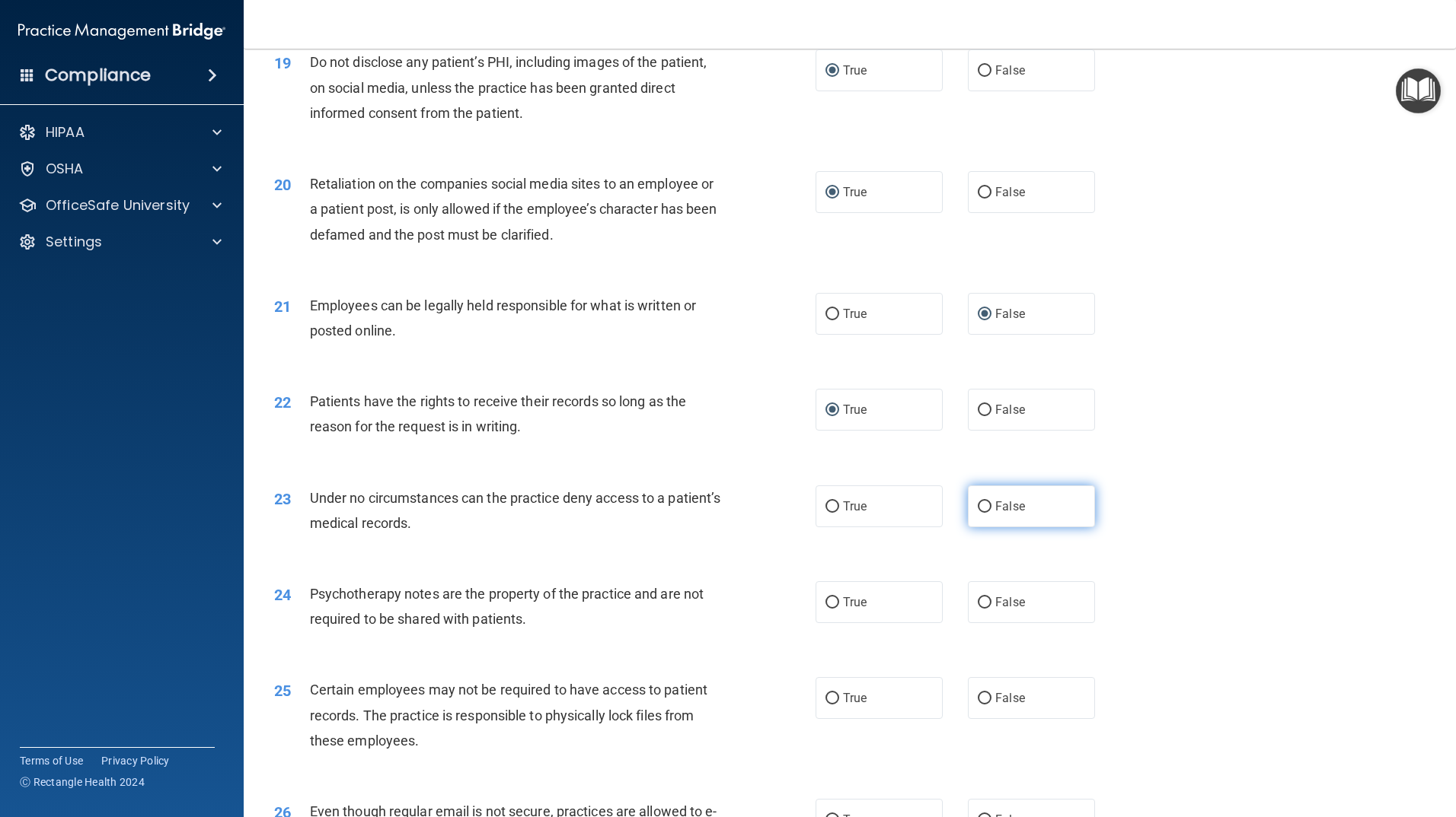
click at [995, 514] on span "False" at bounding box center [1009, 505] width 29 height 14
click at [988, 513] on input "False" at bounding box center [985, 507] width 13 height 12
radio input "true"
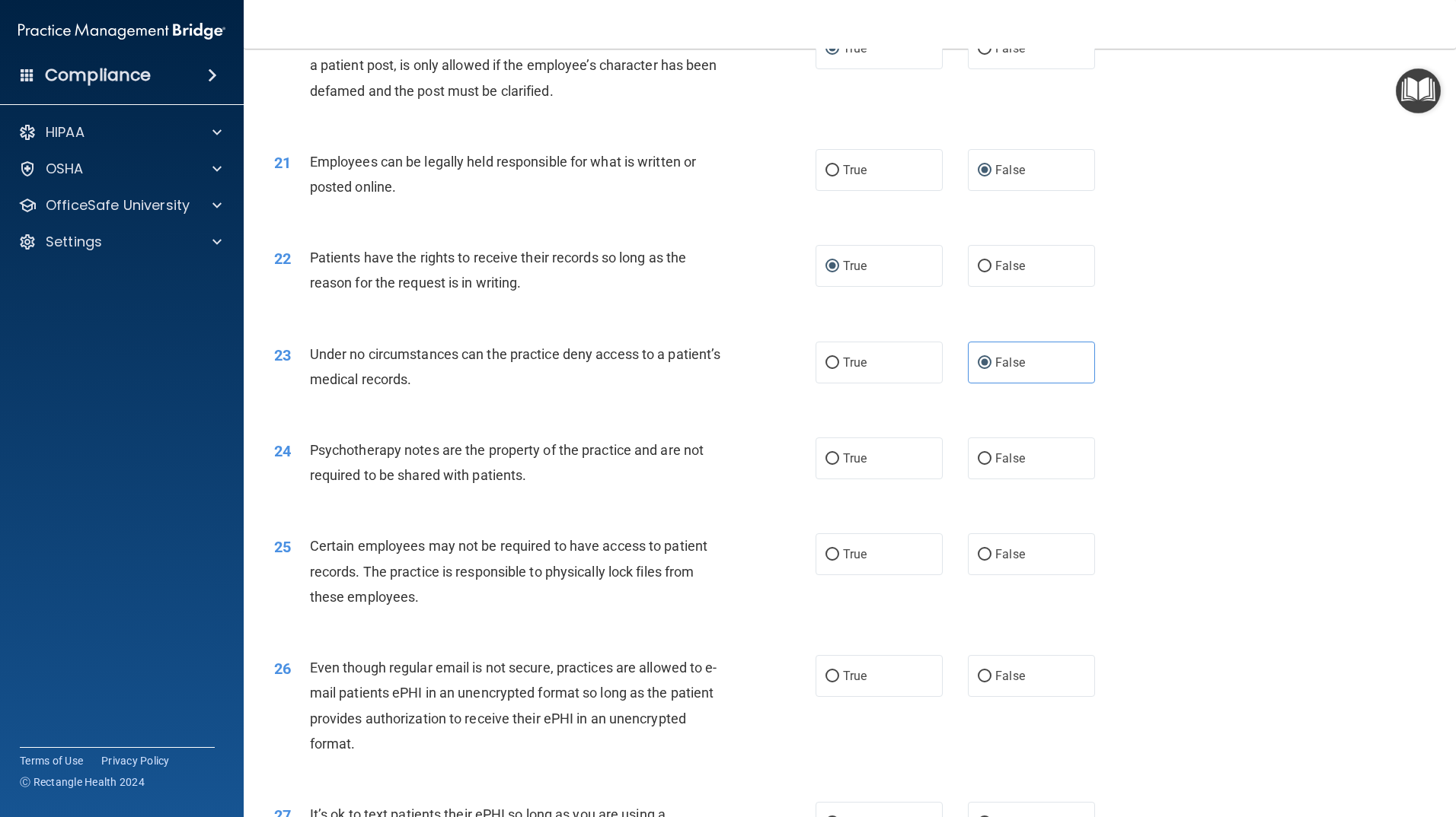
scroll to position [2435, 0]
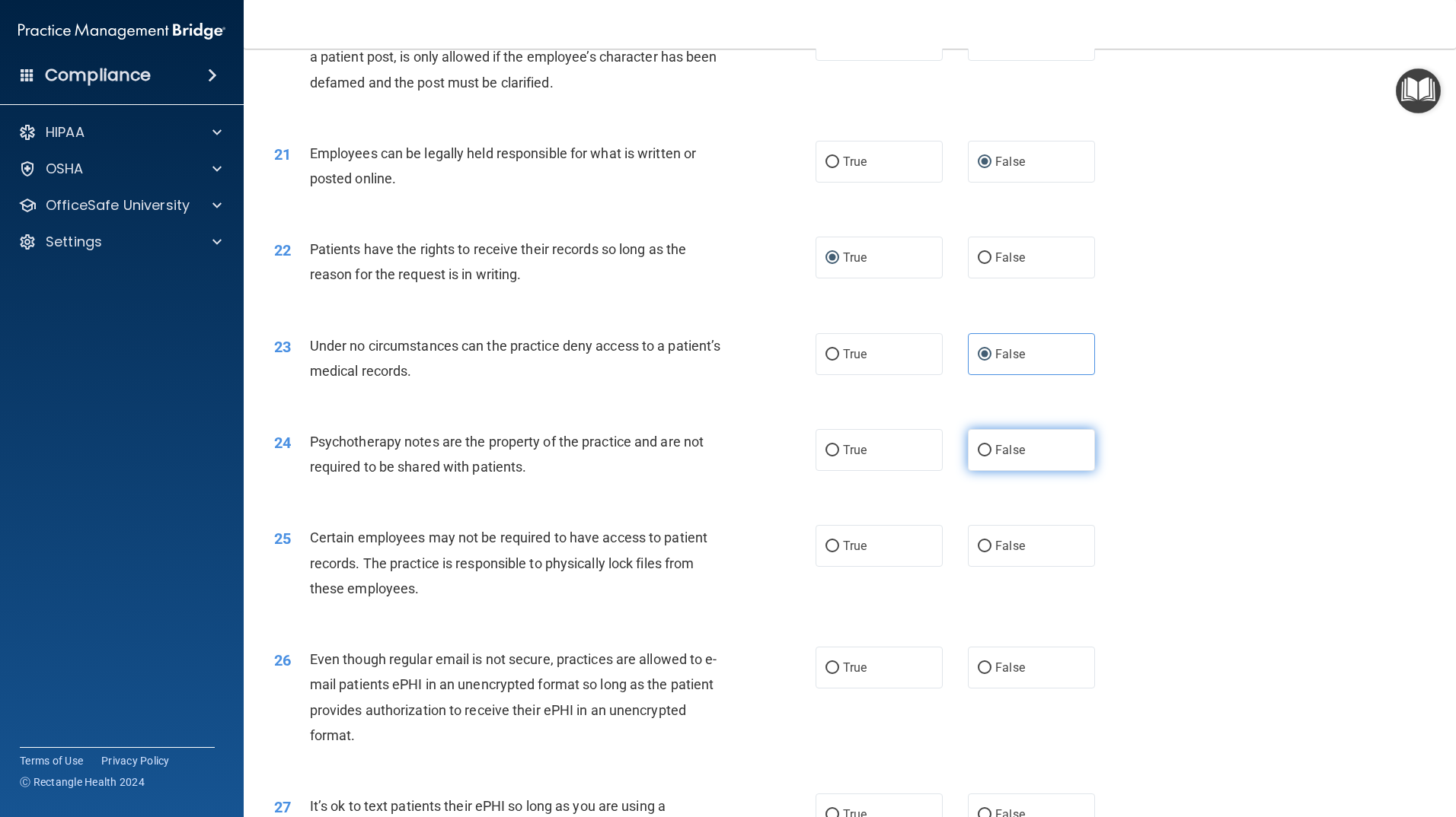
click at [978, 457] on input "False" at bounding box center [985, 451] width 13 height 12
radio input "true"
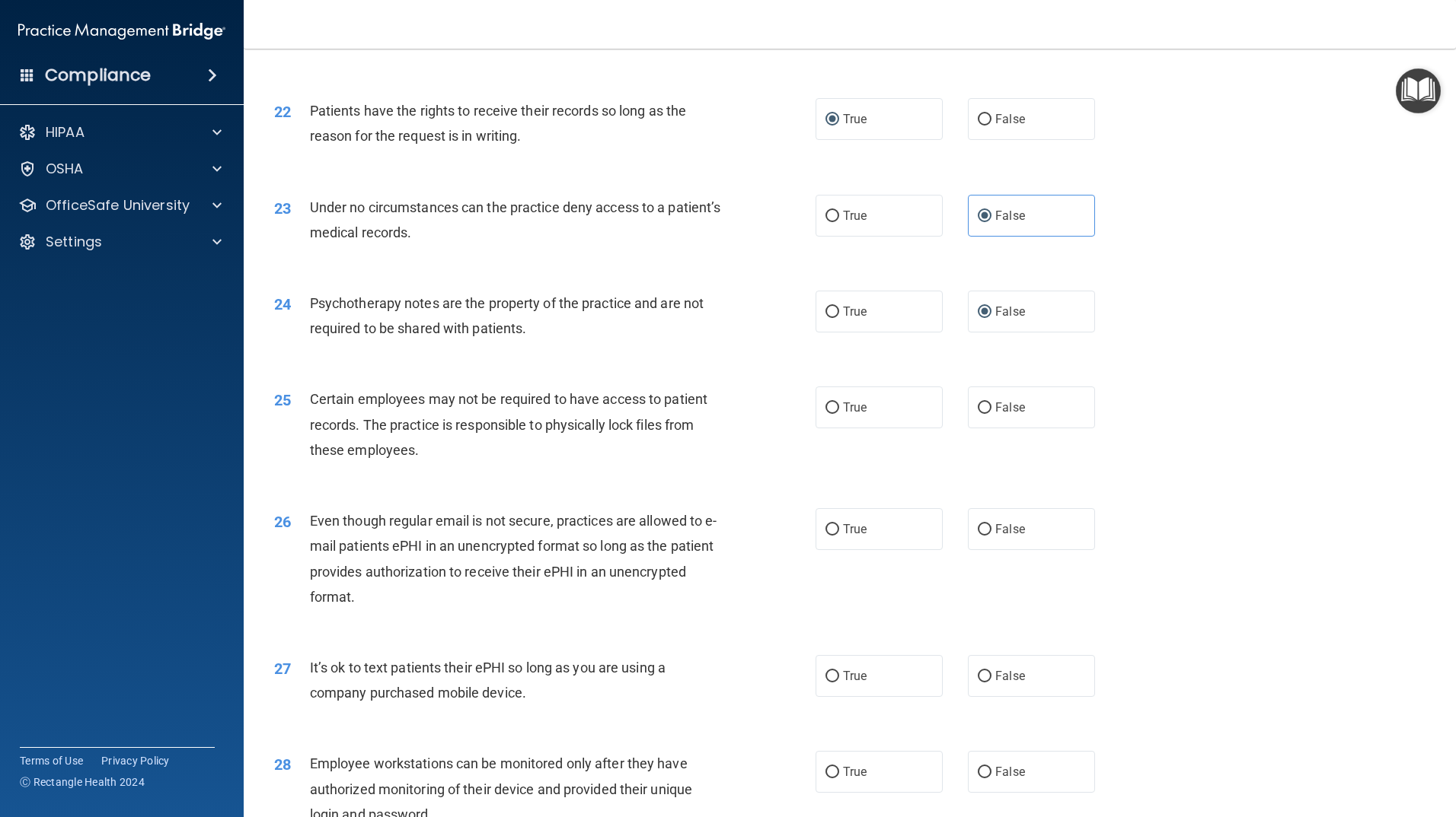
scroll to position [2587, 0]
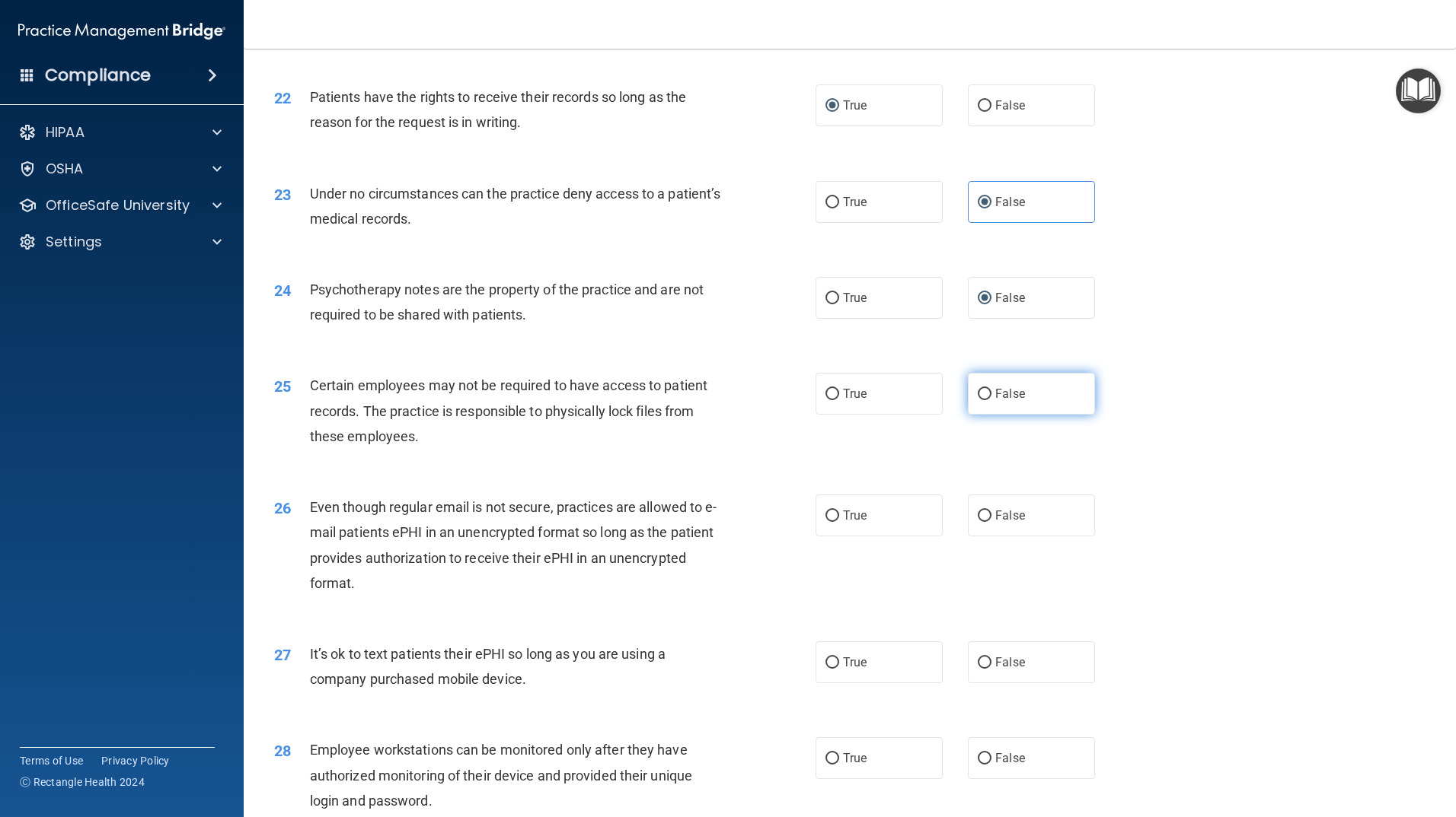
click at [981, 401] on input "False" at bounding box center [985, 395] width 13 height 12
radio input "true"
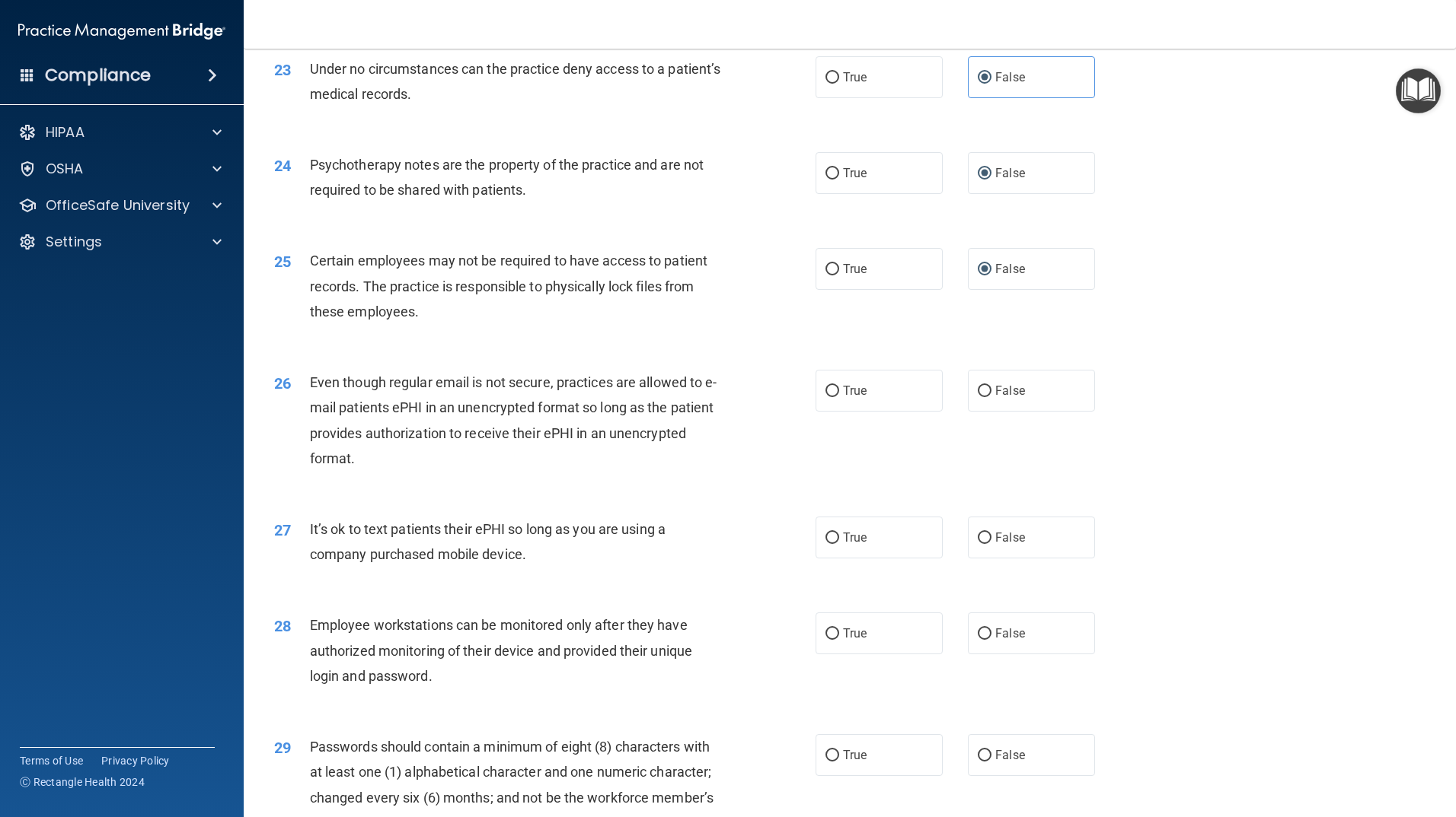
scroll to position [2739, 0]
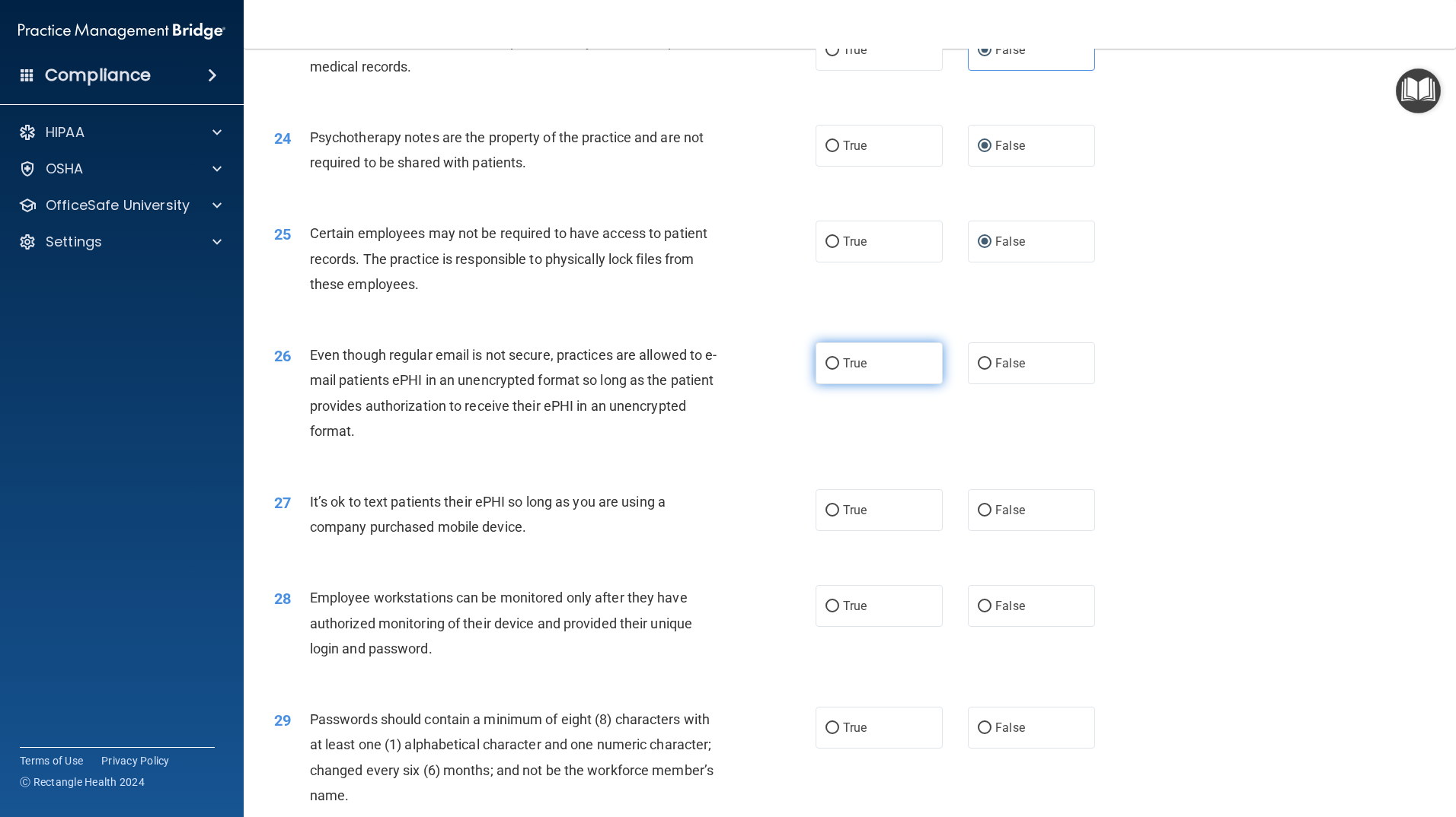
click at [833, 369] on input "True" at bounding box center [832, 364] width 13 height 12
radio input "true"
click at [978, 516] on input "False" at bounding box center [985, 511] width 13 height 12
radio input "true"
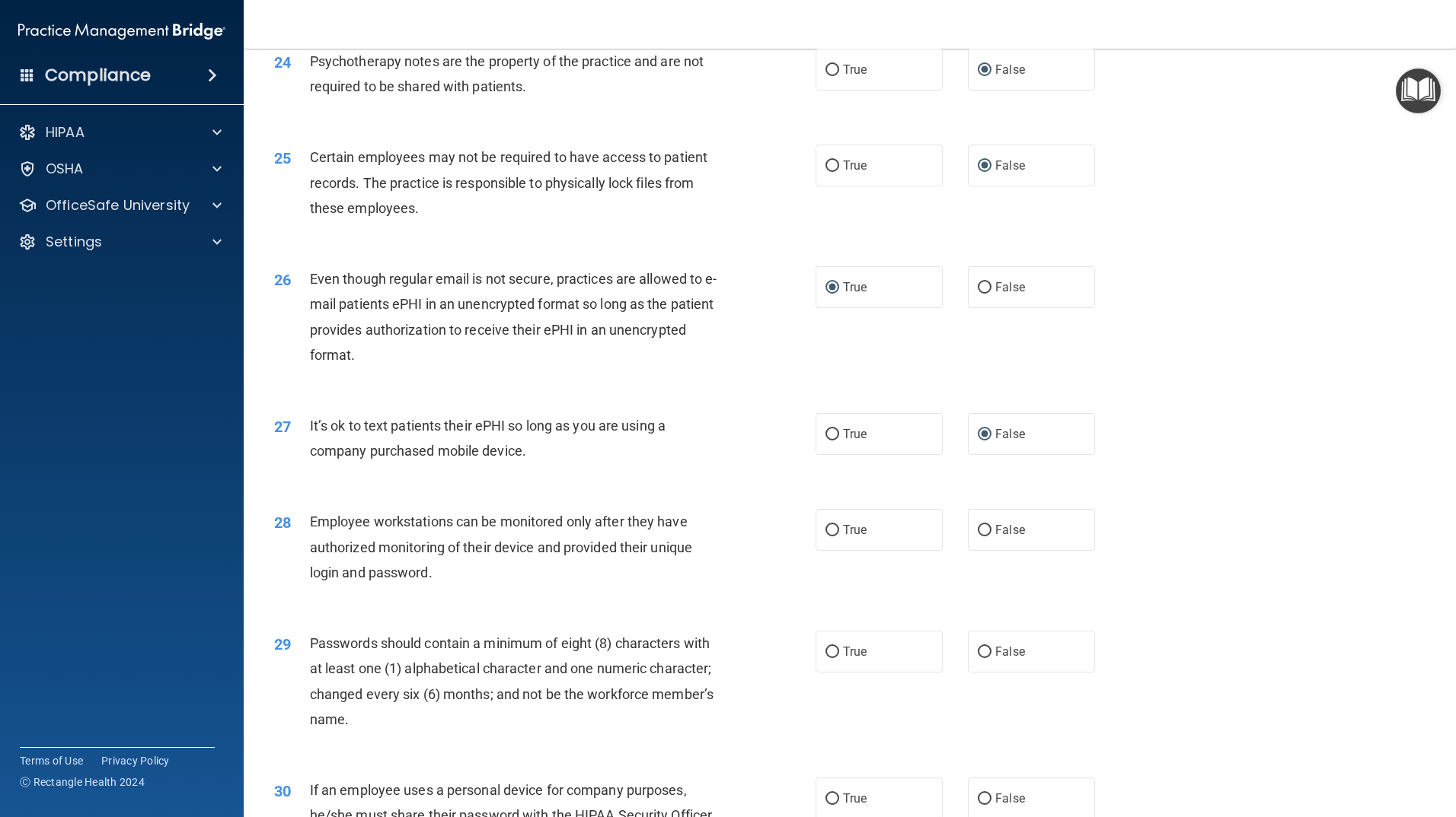
scroll to position [2892, 0]
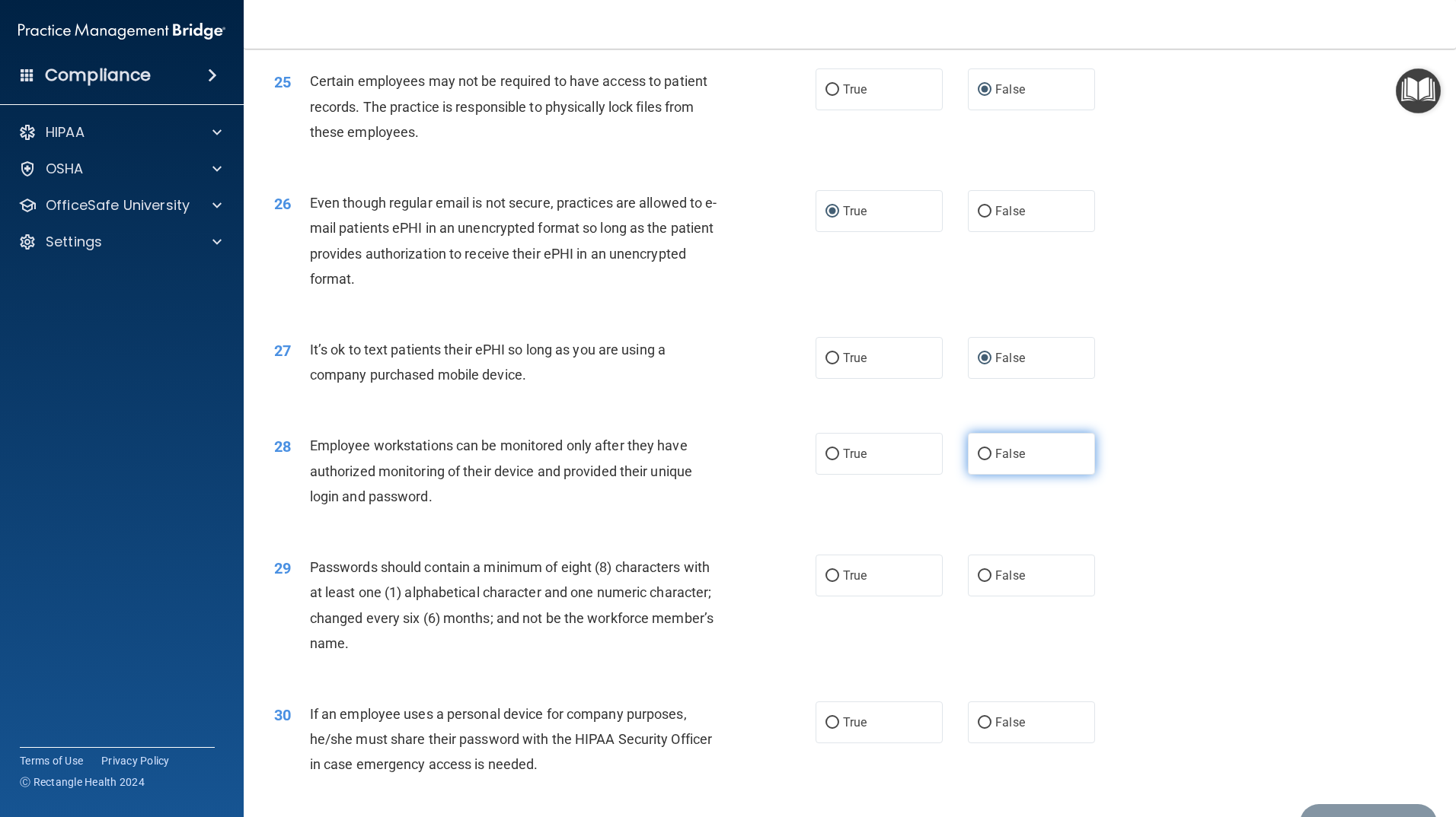
click at [978, 460] on input "False" at bounding box center [985, 455] width 13 height 12
radio input "true"
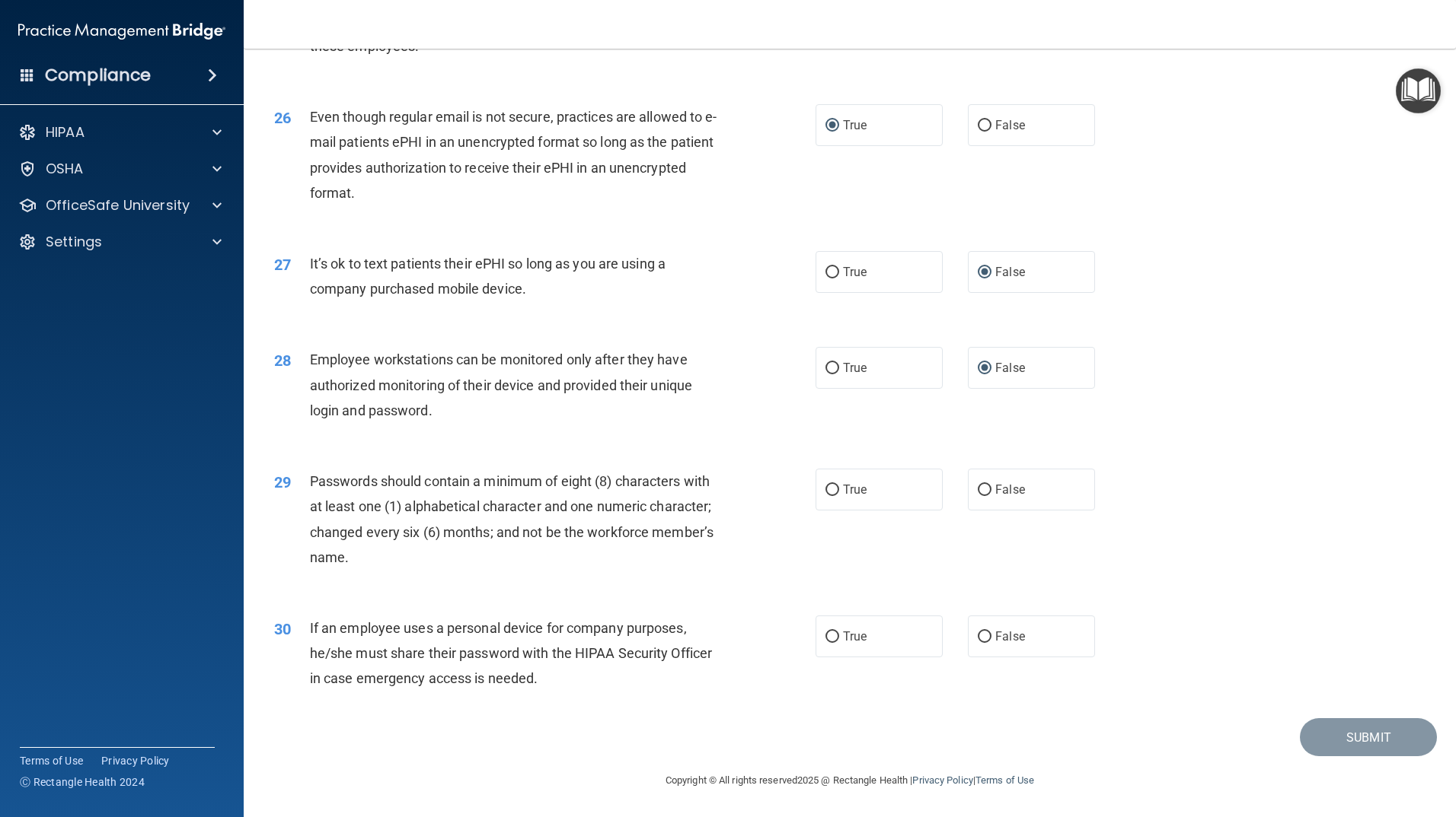
scroll to position [3003, 0]
click at [834, 490] on label "True" at bounding box center [879, 490] width 127 height 42
click at [834, 490] on input "True" at bounding box center [832, 490] width 13 height 12
radio input "true"
click at [978, 635] on input "False" at bounding box center [985, 637] width 13 height 12
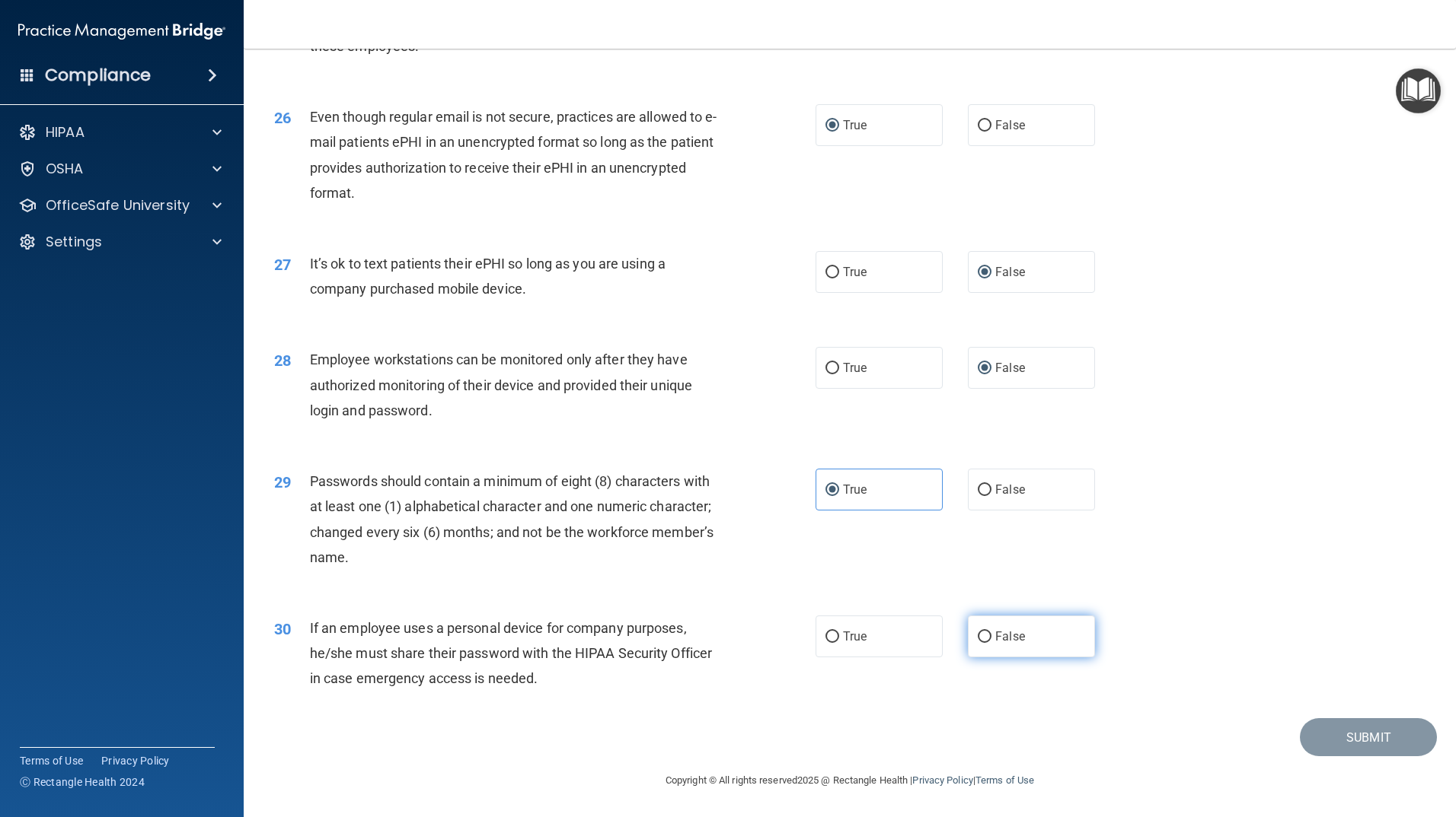
radio input "true"
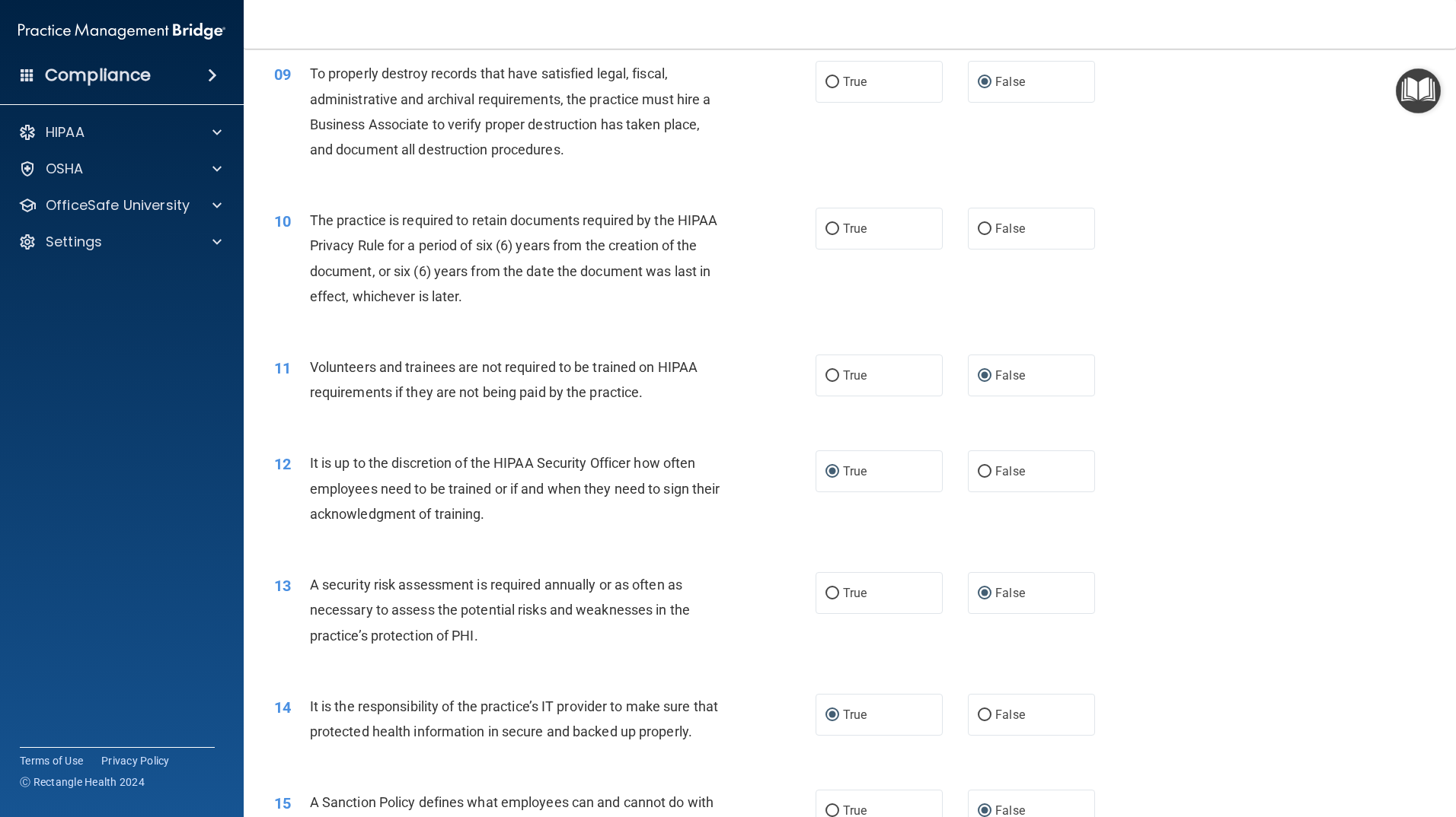
scroll to position [1100, 0]
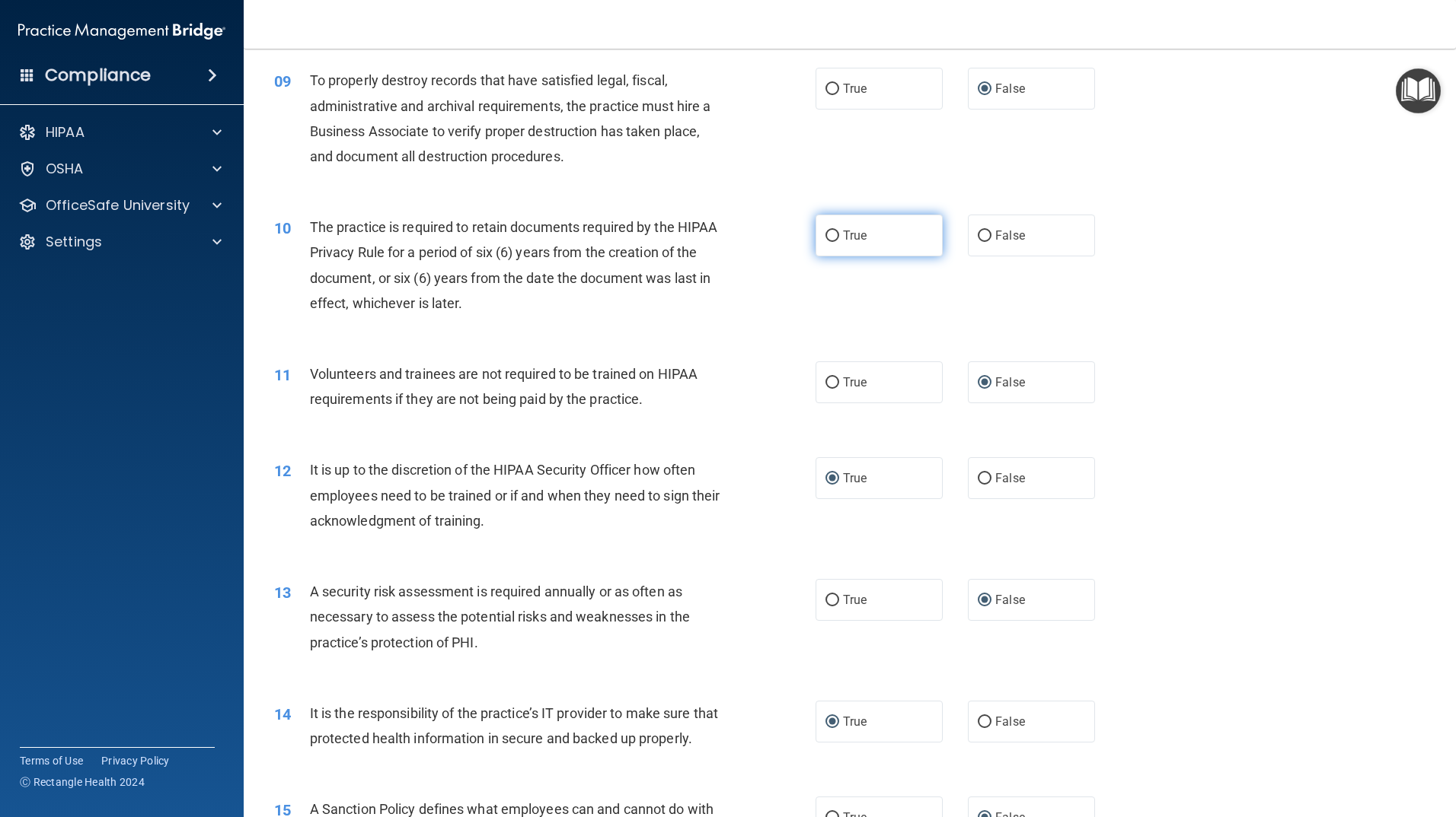
click at [833, 239] on label "True" at bounding box center [879, 236] width 127 height 42
click at [833, 239] on input "True" at bounding box center [832, 237] width 13 height 12
radio input "true"
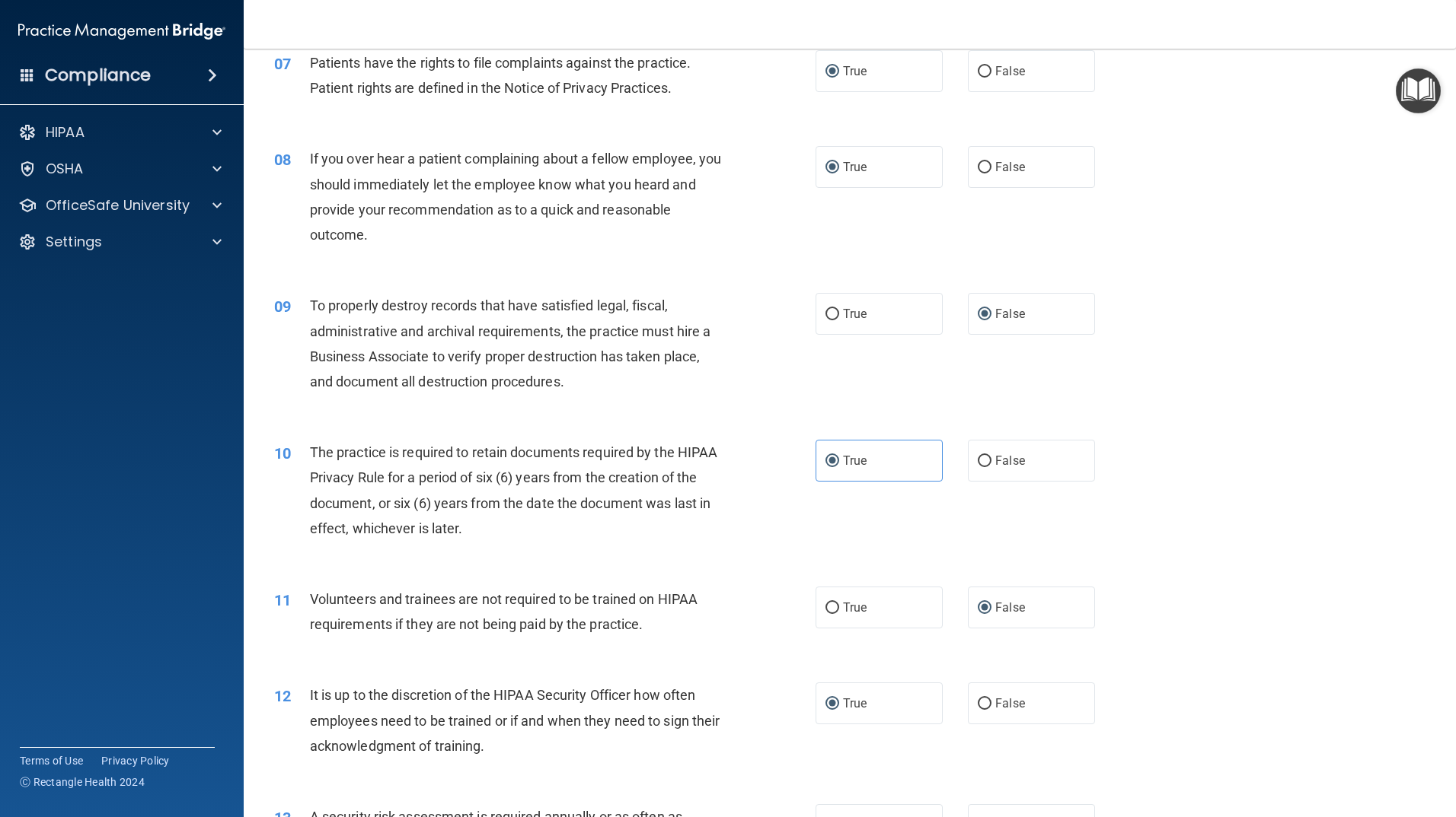
scroll to position [872, 0]
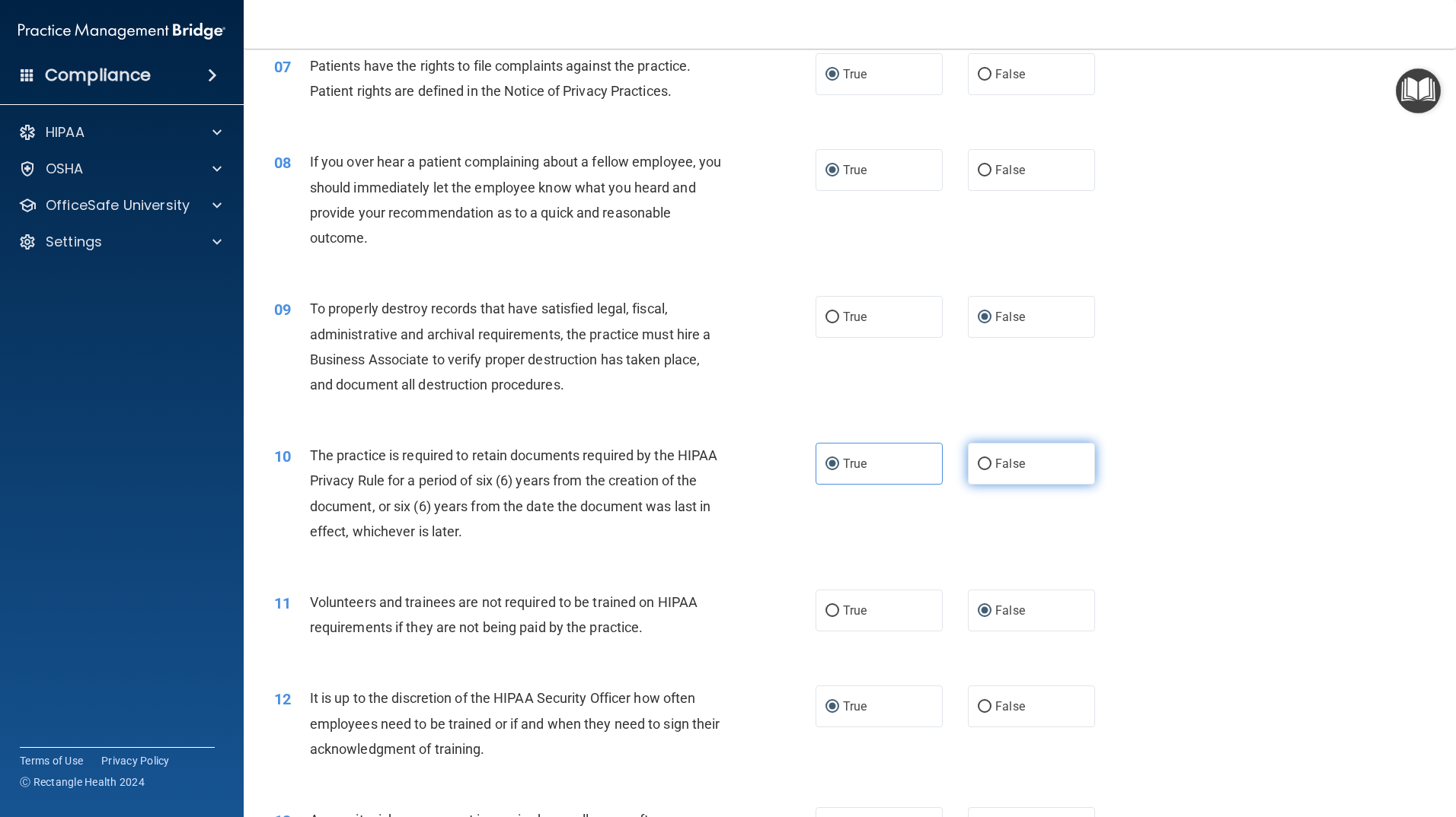
click at [986, 460] on label "False" at bounding box center [1031, 463] width 127 height 42
click at [986, 460] on input "False" at bounding box center [985, 464] width 13 height 12
radio input "true"
radio input "false"
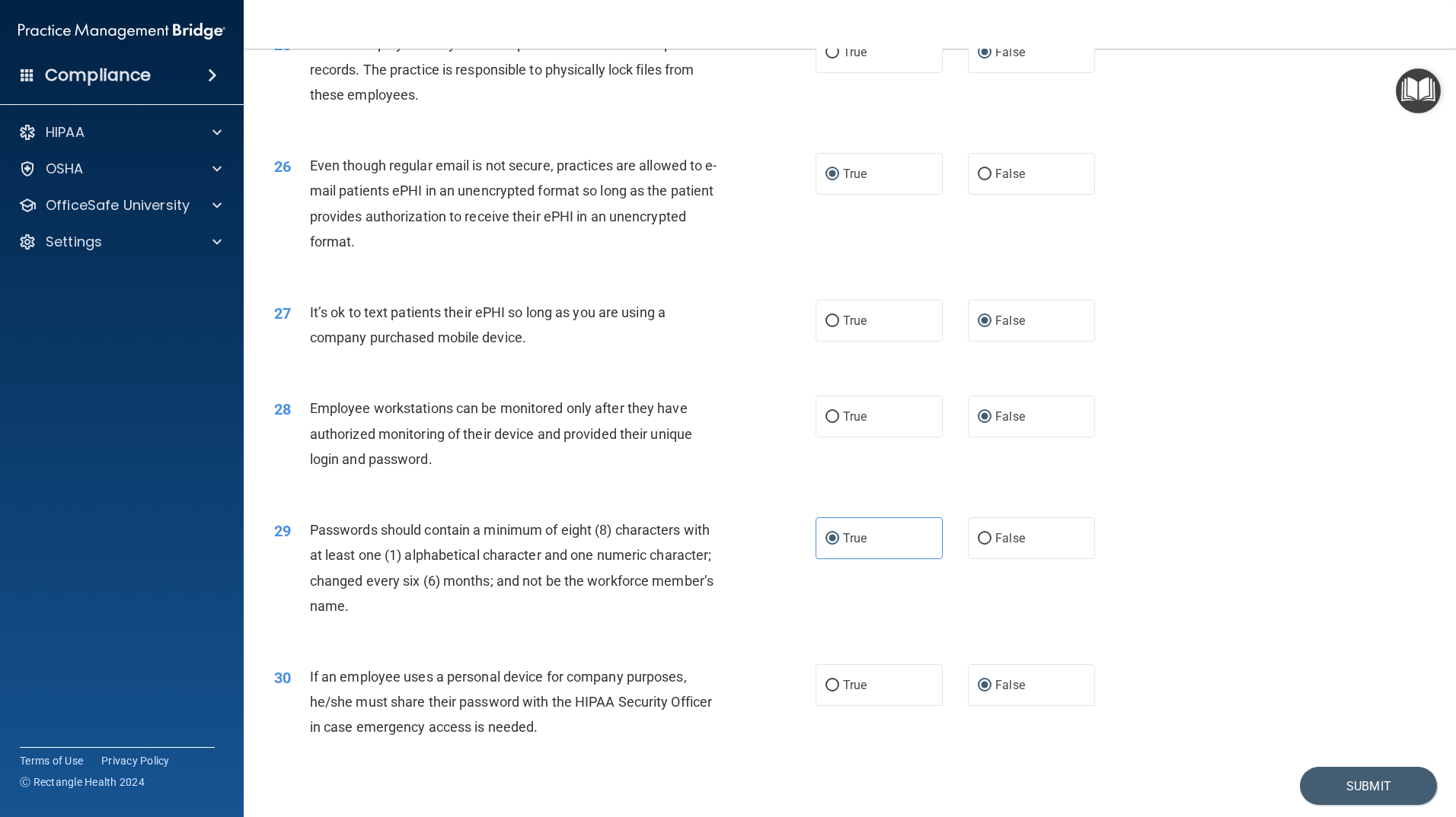
scroll to position [3003, 0]
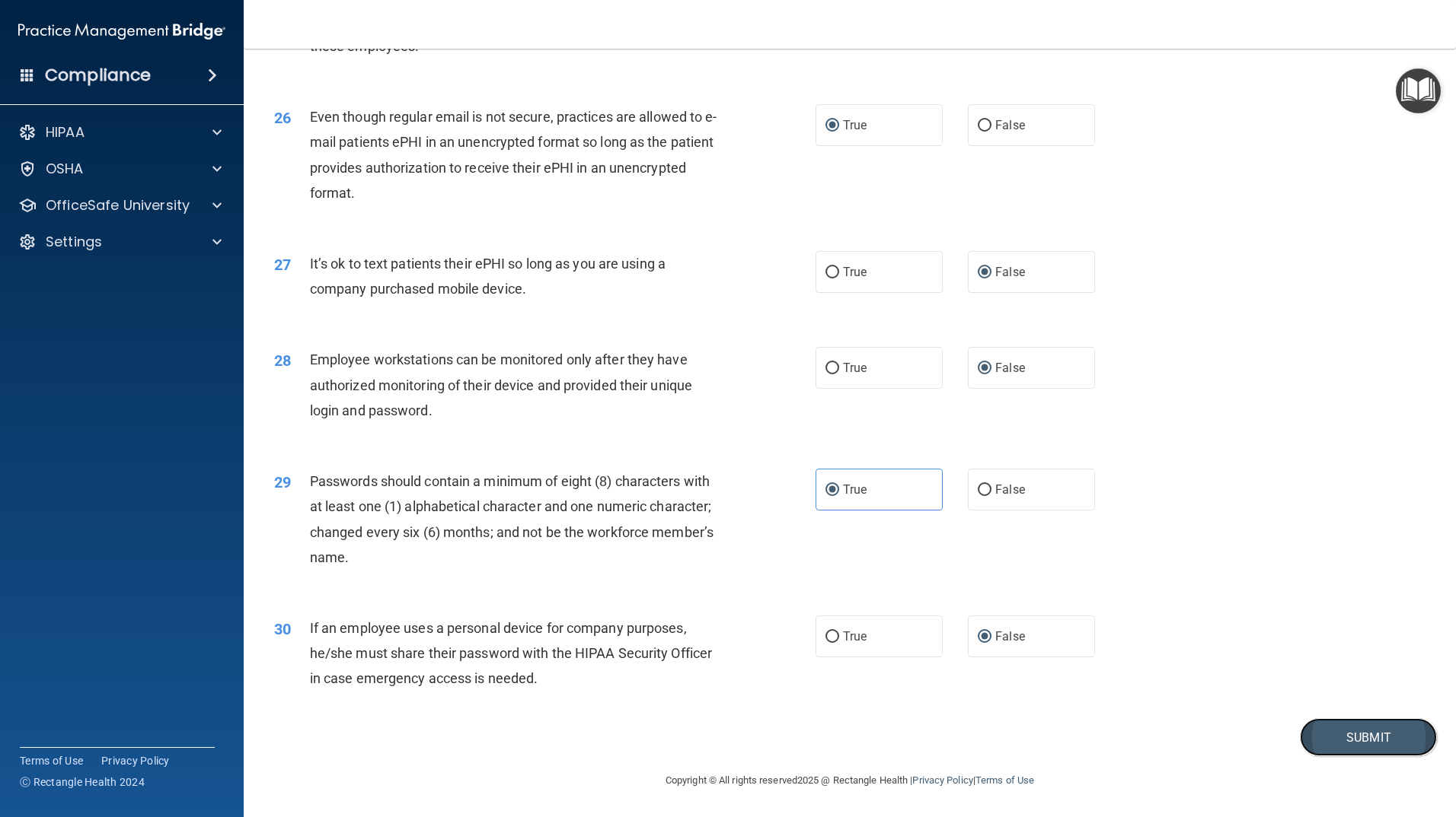
click at [1338, 741] on button "Submit" at bounding box center [1368, 737] width 137 height 39
